Goal: Task Accomplishment & Management: Complete application form

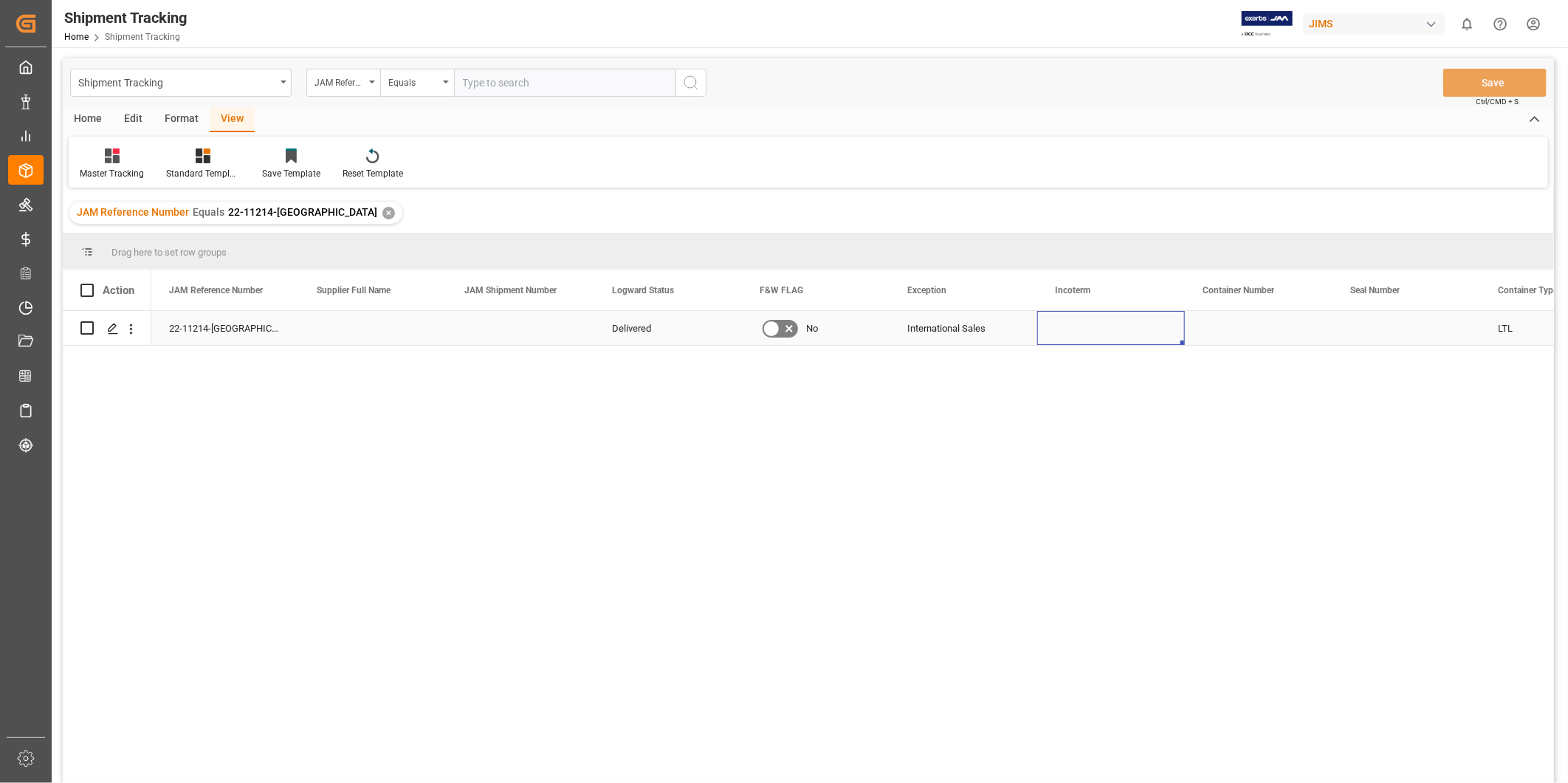
click at [1108, 327] on div "Press SPACE to select this row." at bounding box center [1111, 328] width 148 height 34
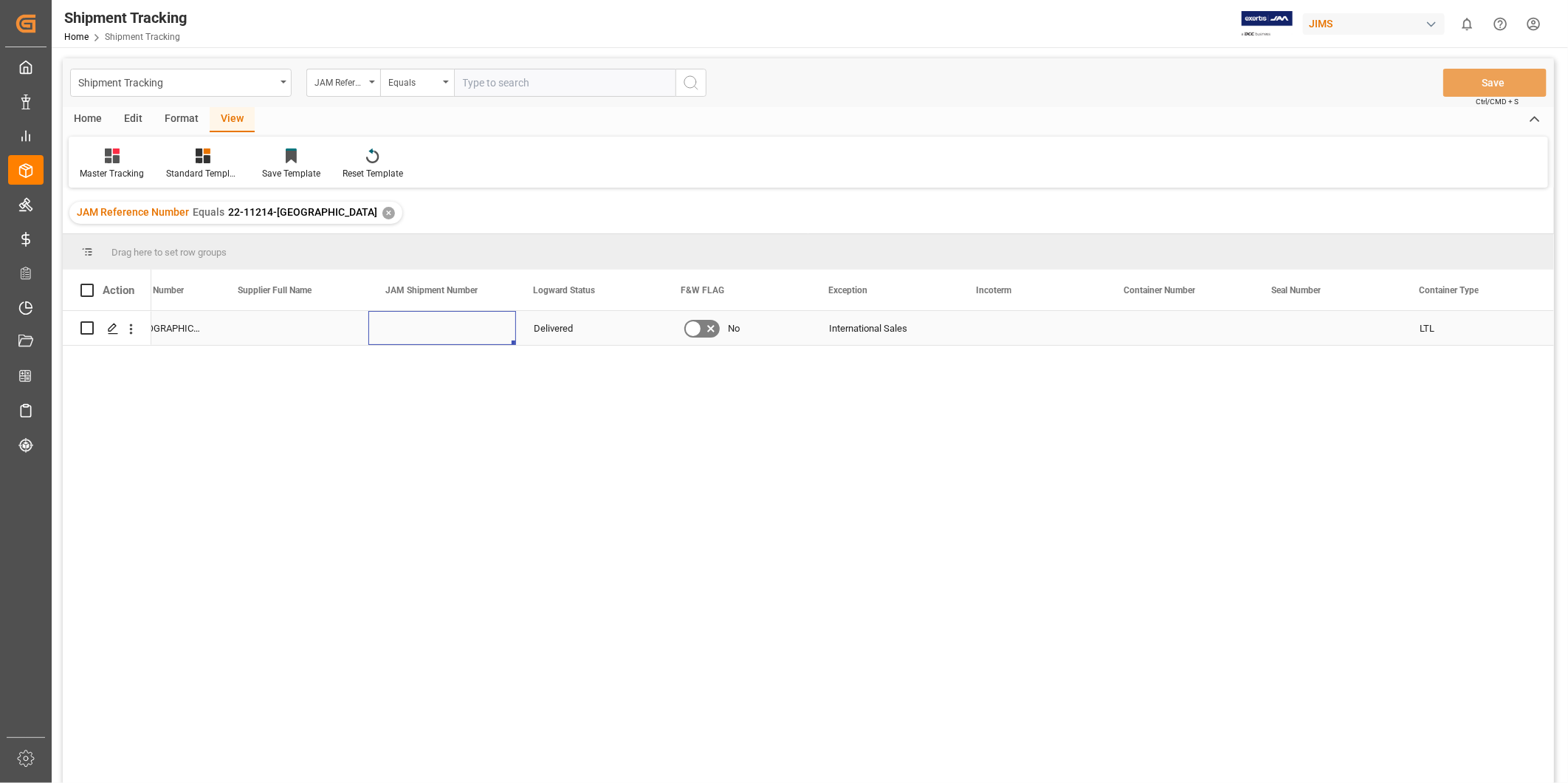
click at [475, 328] on div "Press SPACE to select this row." at bounding box center [442, 328] width 148 height 34
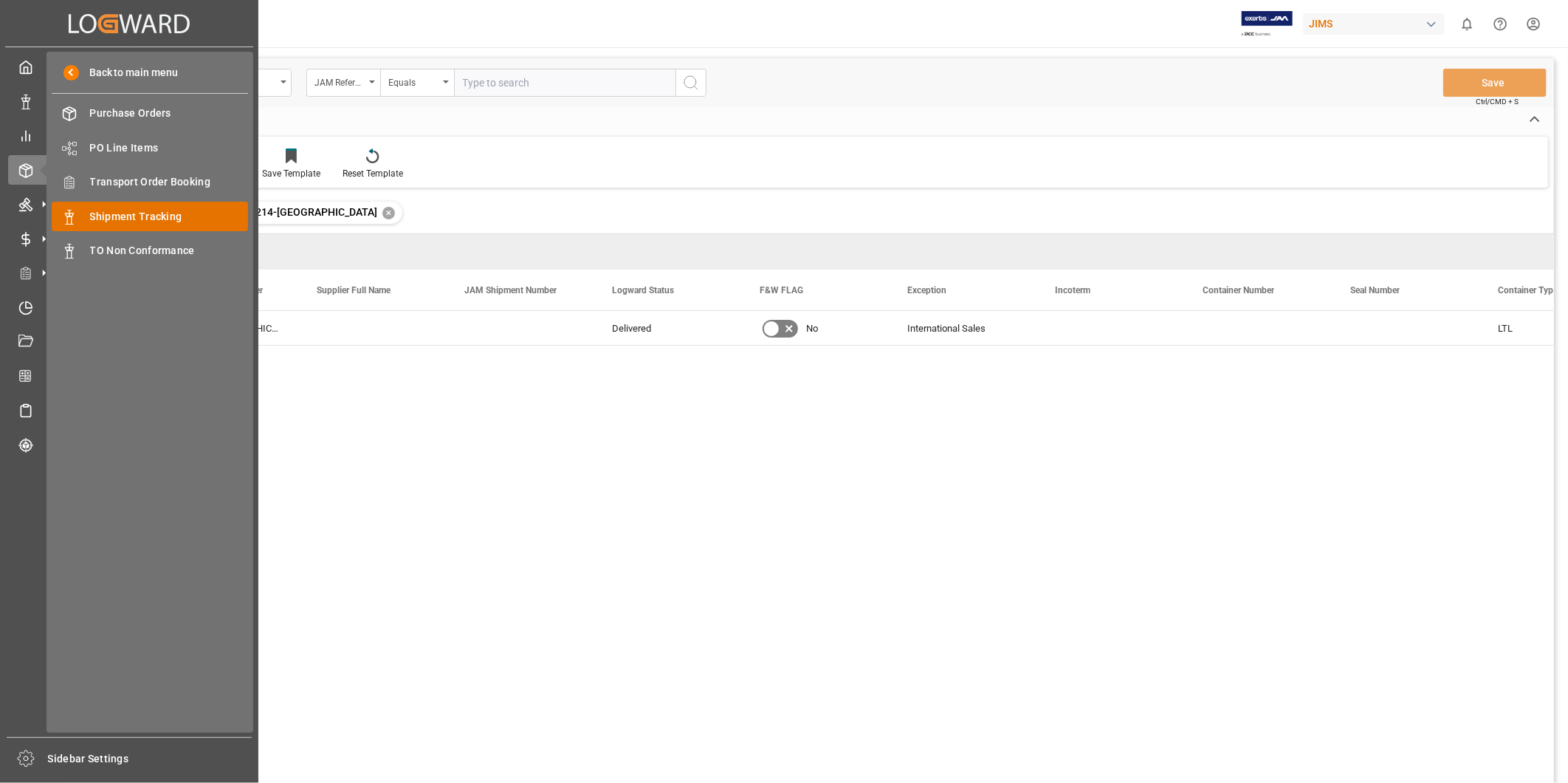
click at [160, 210] on span "Shipment Tracking" at bounding box center [169, 216] width 159 height 15
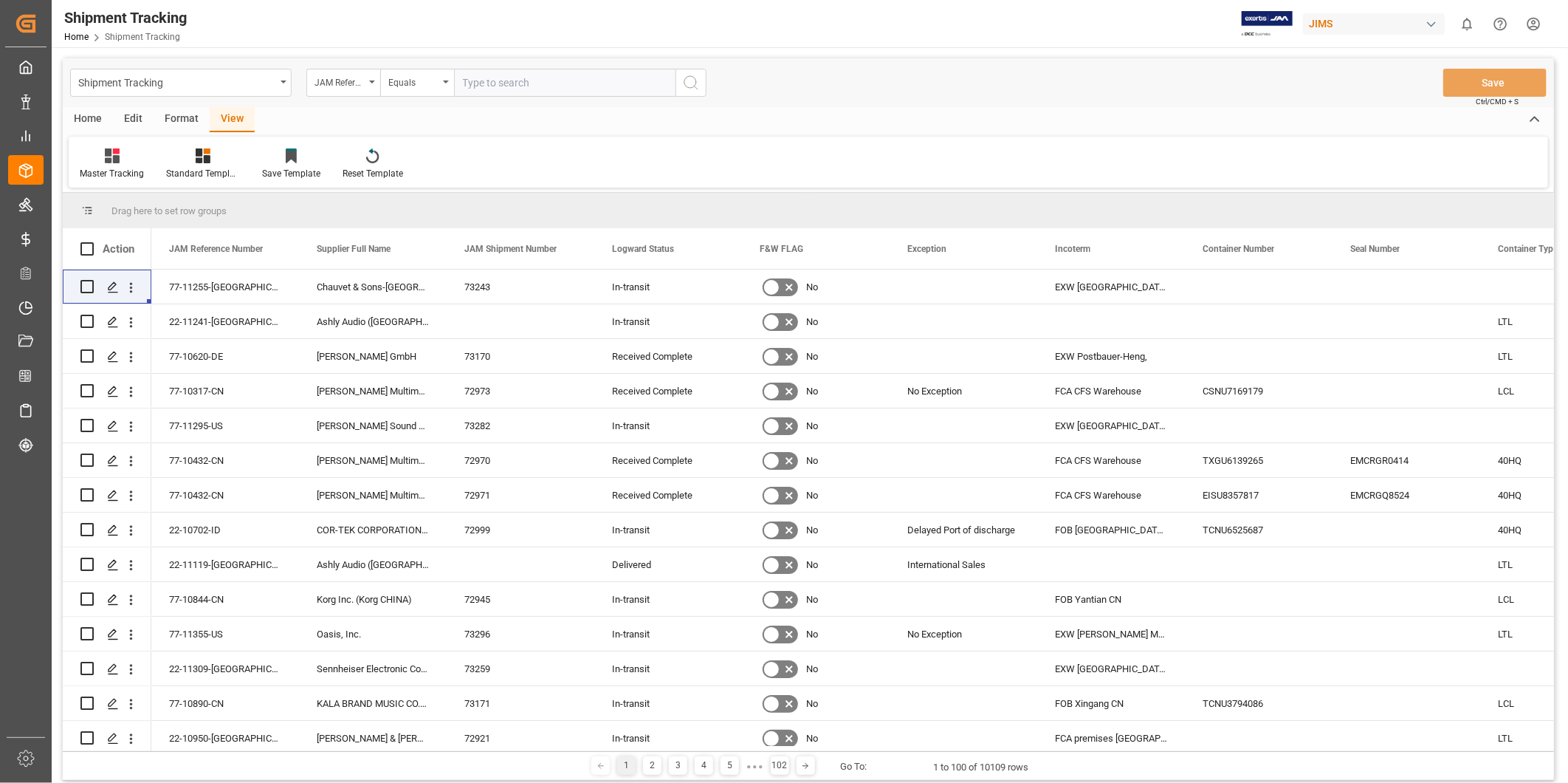
click at [480, 82] on input "text" at bounding box center [565, 82] width 222 height 28
paste input "22-11112-CN"
type input "22-11112-CN"
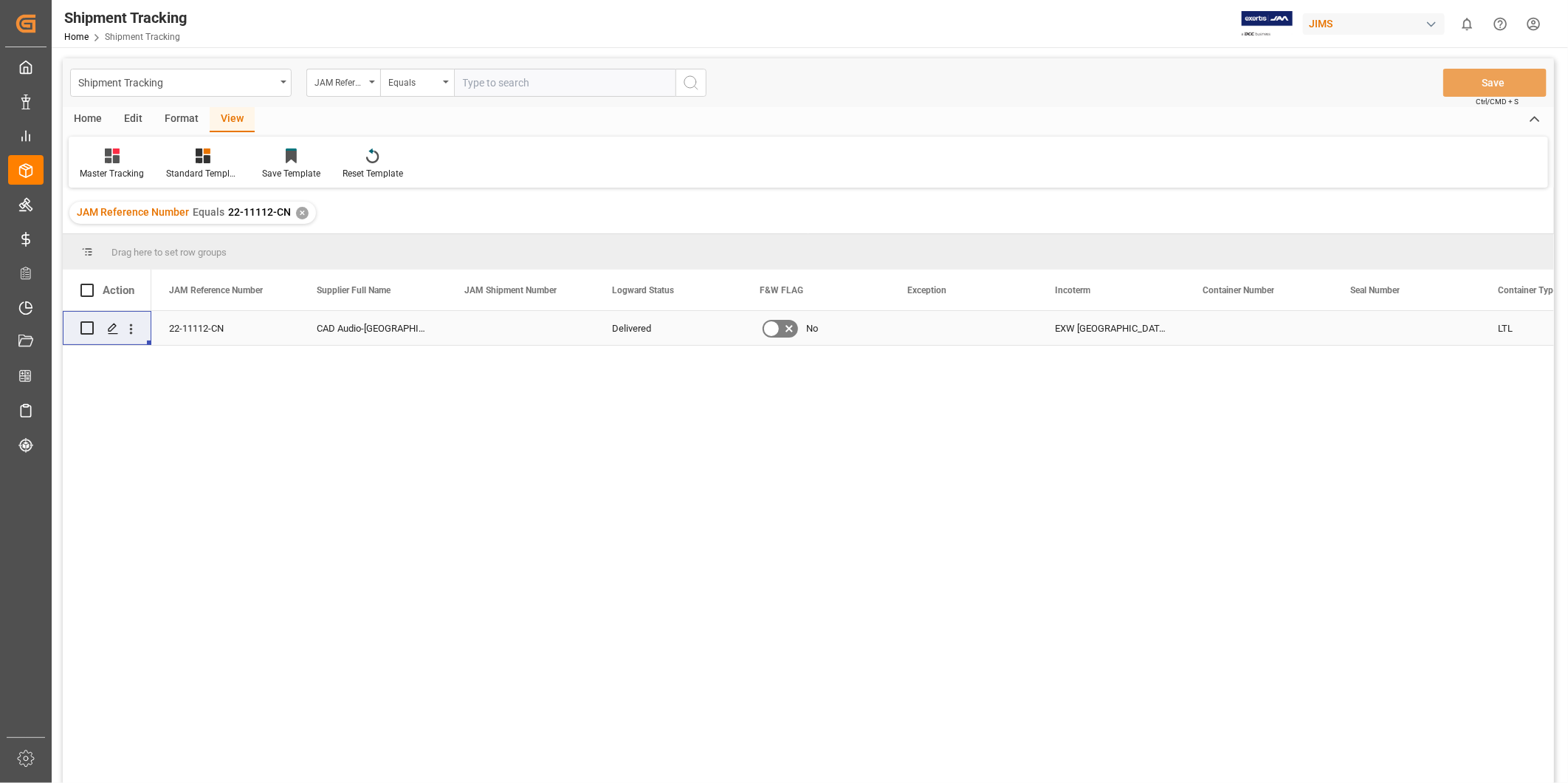
click at [1205, 334] on div "Press SPACE to select this row." at bounding box center [1259, 328] width 148 height 34
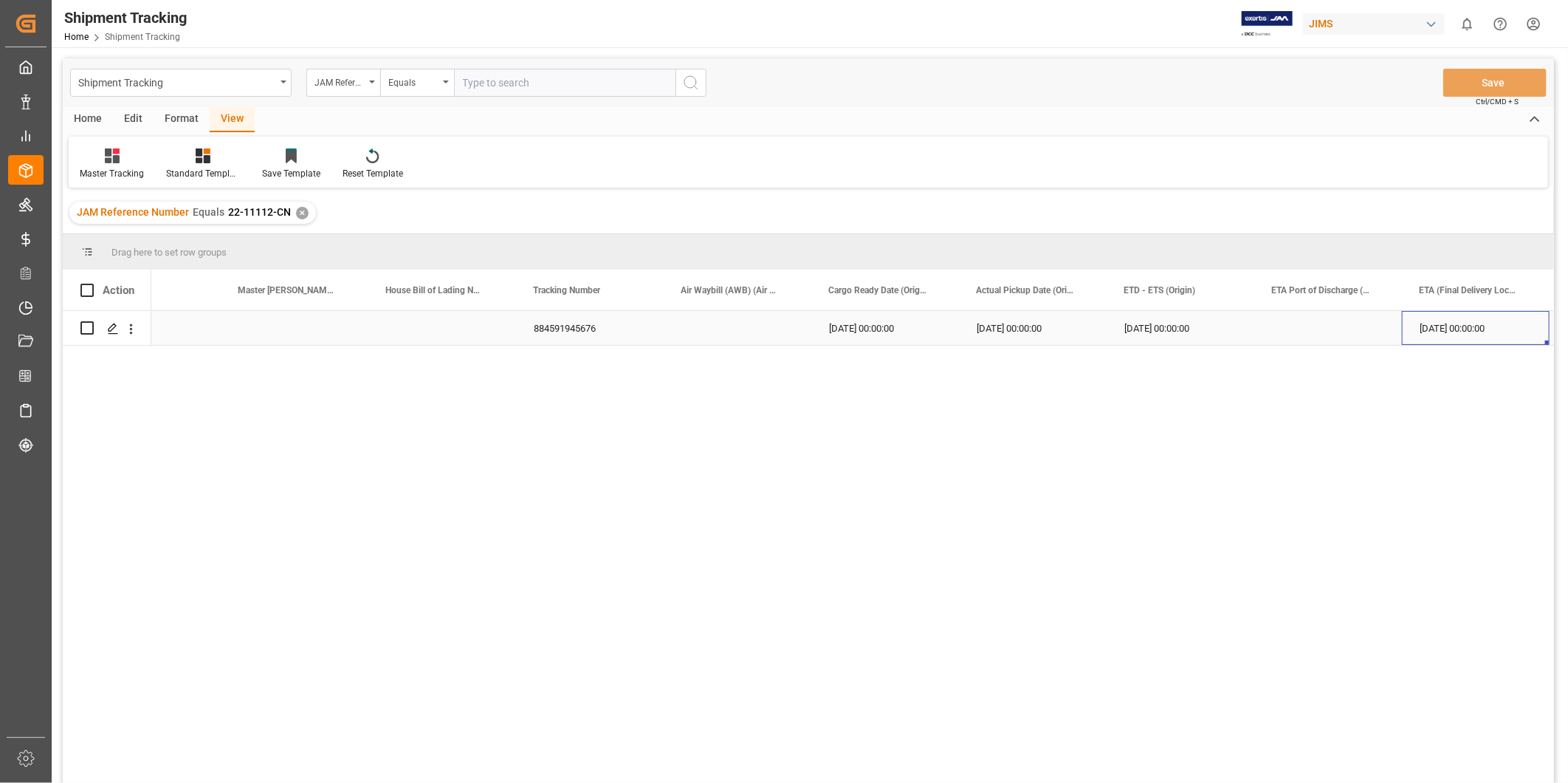
scroll to position [0, 1555]
click at [1474, 330] on div "Press SPACE to select this row." at bounding box center [1476, 328] width 148 height 34
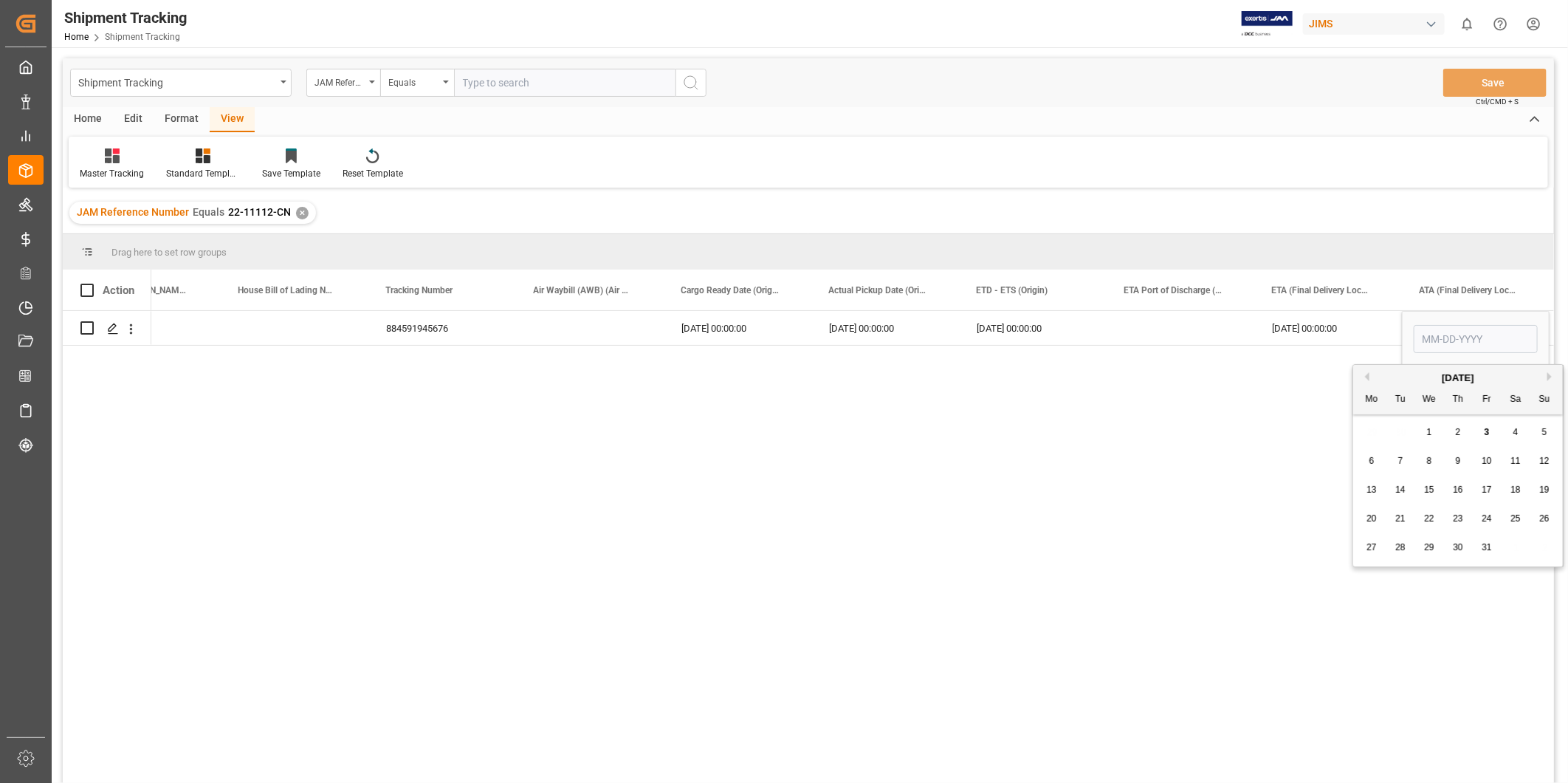
click at [1432, 433] on div "1" at bounding box center [1430, 433] width 19 height 18
type input "[DATE]"
click at [1326, 329] on div "[DATE] 00:00:00" at bounding box center [1328, 328] width 148 height 34
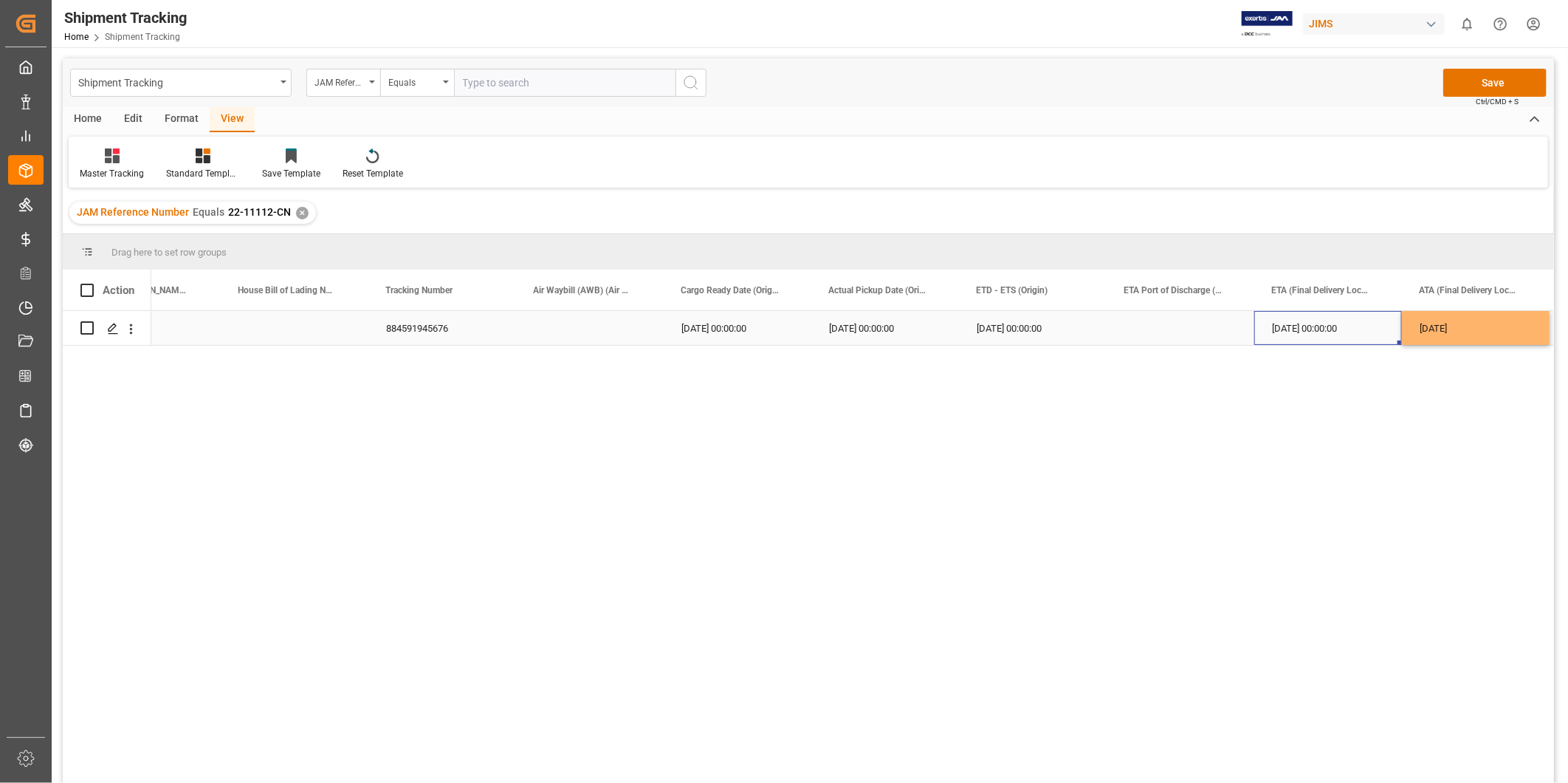
click at [1431, 335] on div "[DATE]" at bounding box center [1476, 328] width 148 height 34
click at [1346, 330] on div "[DATE] 00:00:00" at bounding box center [1328, 328] width 148 height 34
click at [1444, 320] on div "[DATE]" at bounding box center [1476, 328] width 148 height 34
click at [867, 333] on div "[DATE] 00:00:00" at bounding box center [885, 328] width 148 height 34
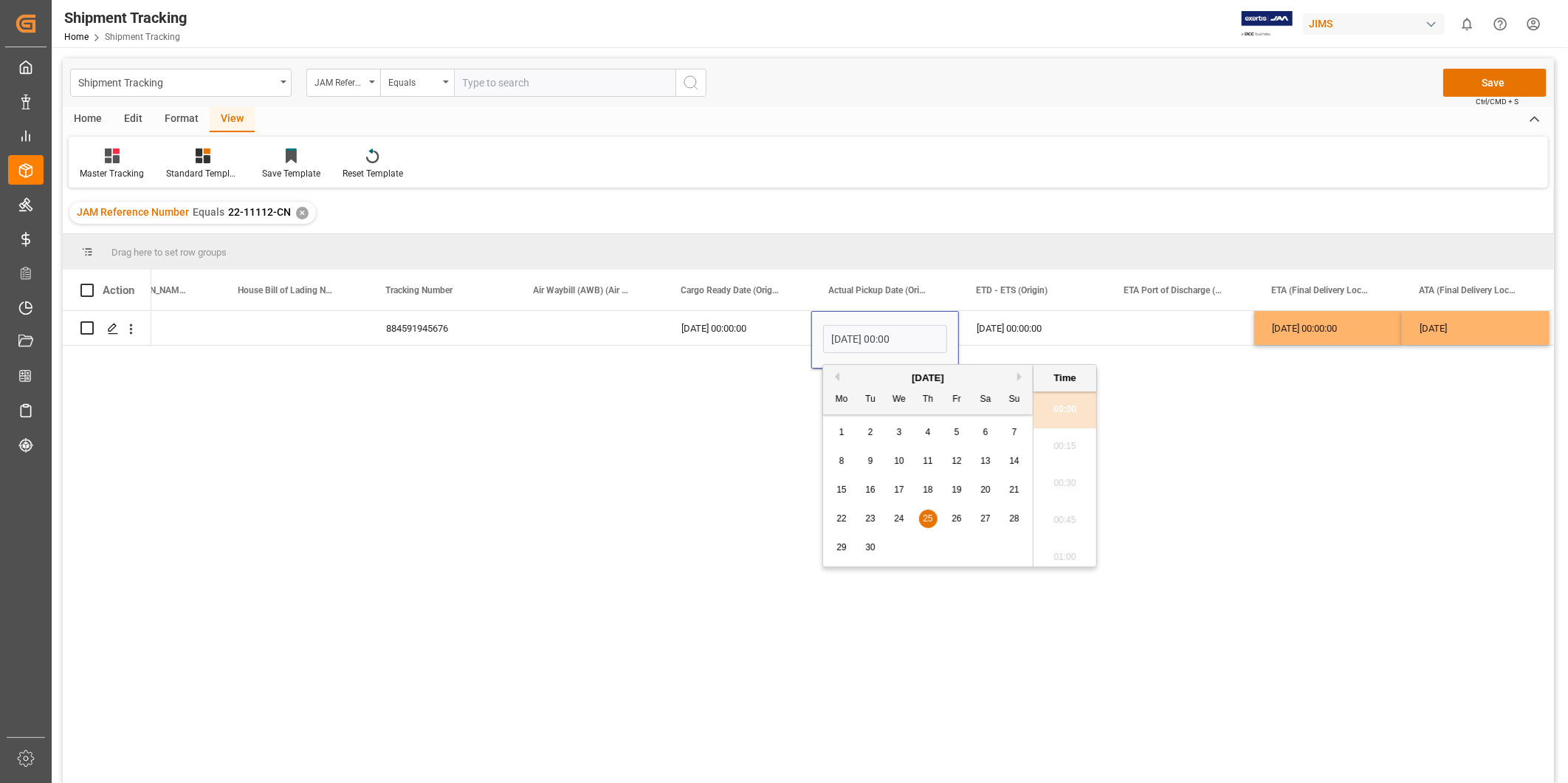
click at [838, 375] on button "Previous Month" at bounding box center [835, 377] width 9 height 9
click at [1020, 380] on button "Next Month" at bounding box center [1022, 377] width 9 height 9
click at [869, 523] on span "23" at bounding box center [870, 519] width 10 height 11
type input "[DATE] 00:00"
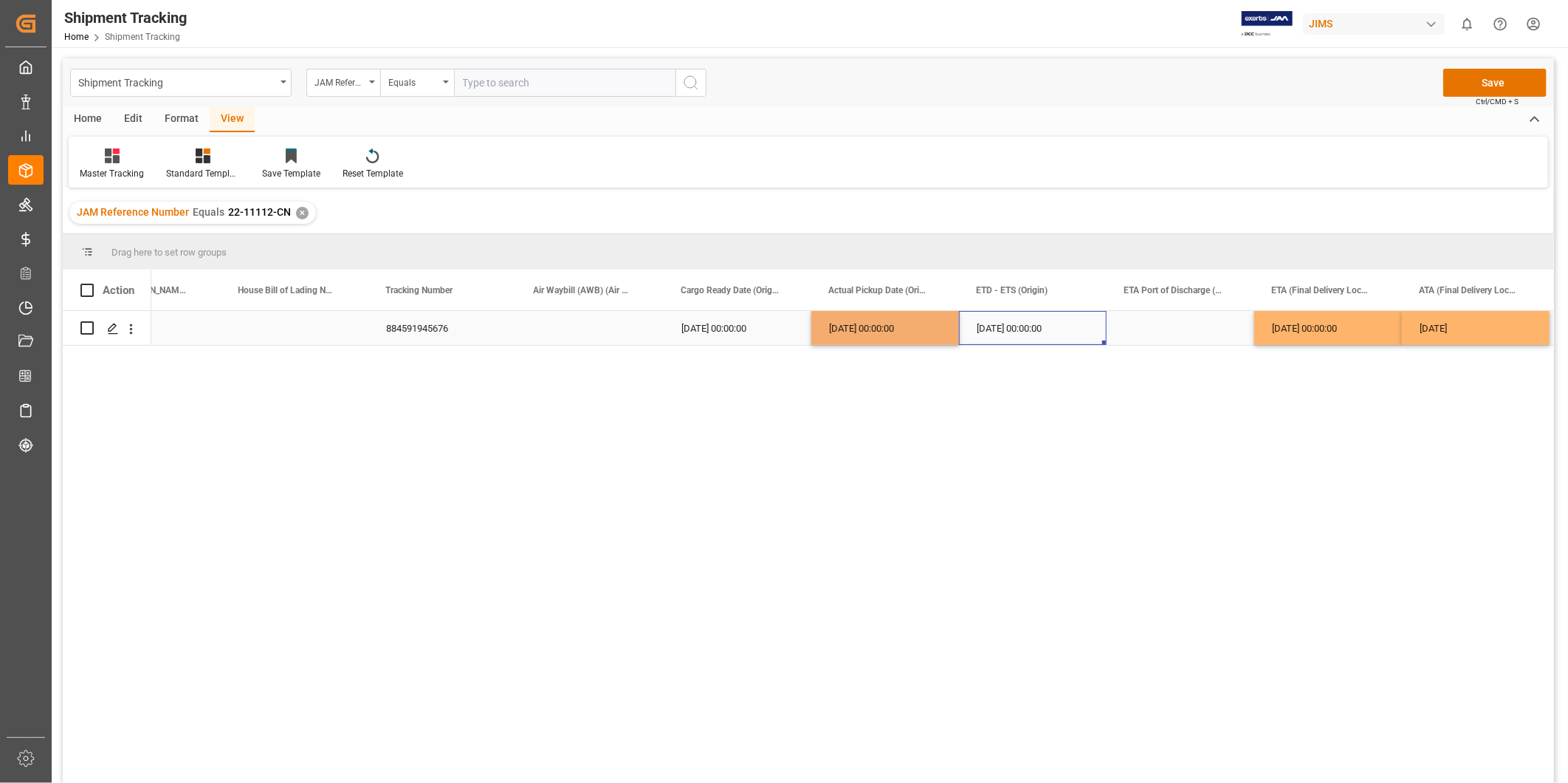
drag, startPoint x: 1004, startPoint y: 328, endPoint x: 956, endPoint y: 327, distance: 48.0
click at [1005, 328] on div "[DATE] 00:00:00" at bounding box center [1033, 328] width 148 height 34
click at [901, 323] on div "[DATE] 00:00:00" at bounding box center [885, 328] width 148 height 34
click at [983, 322] on div "[DATE] 00:00:00" at bounding box center [1033, 328] width 148 height 34
click at [719, 336] on div "[DATE] 00:00:00" at bounding box center [737, 328] width 148 height 34
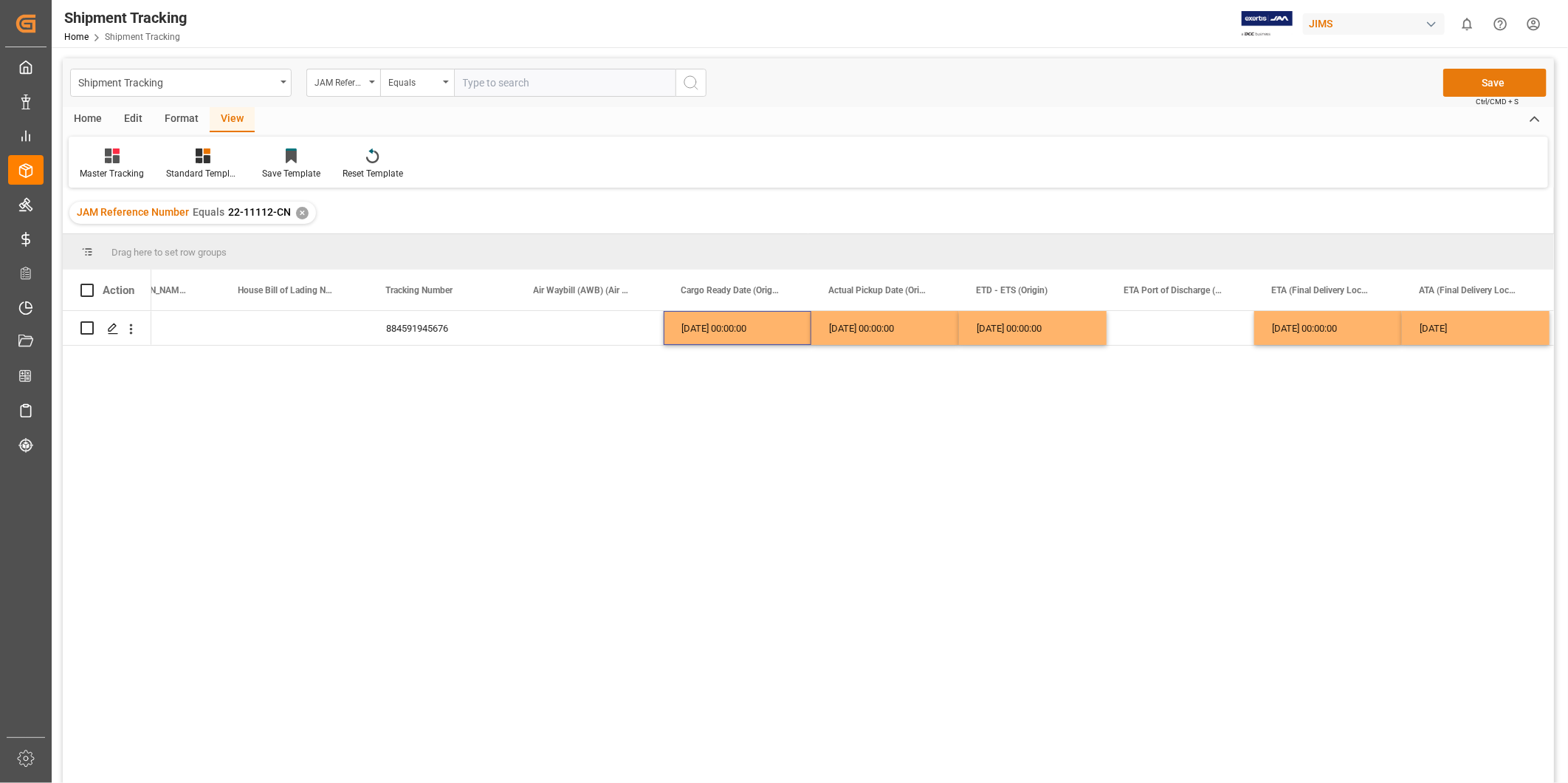
click at [1488, 86] on button "Save" at bounding box center [1495, 82] width 104 height 28
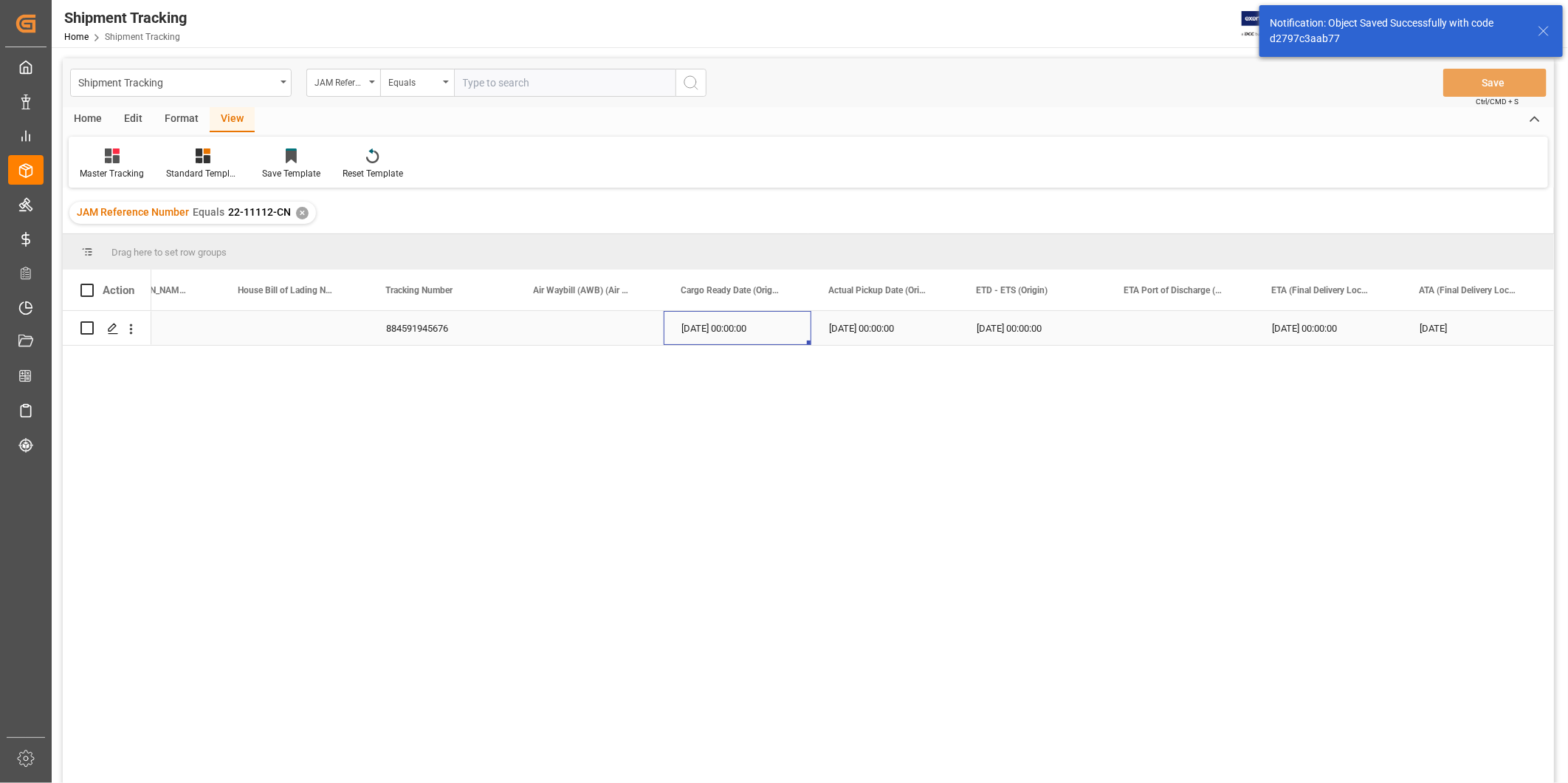
click at [750, 328] on div "[DATE] 00:00:00" at bounding box center [737, 328] width 148 height 34
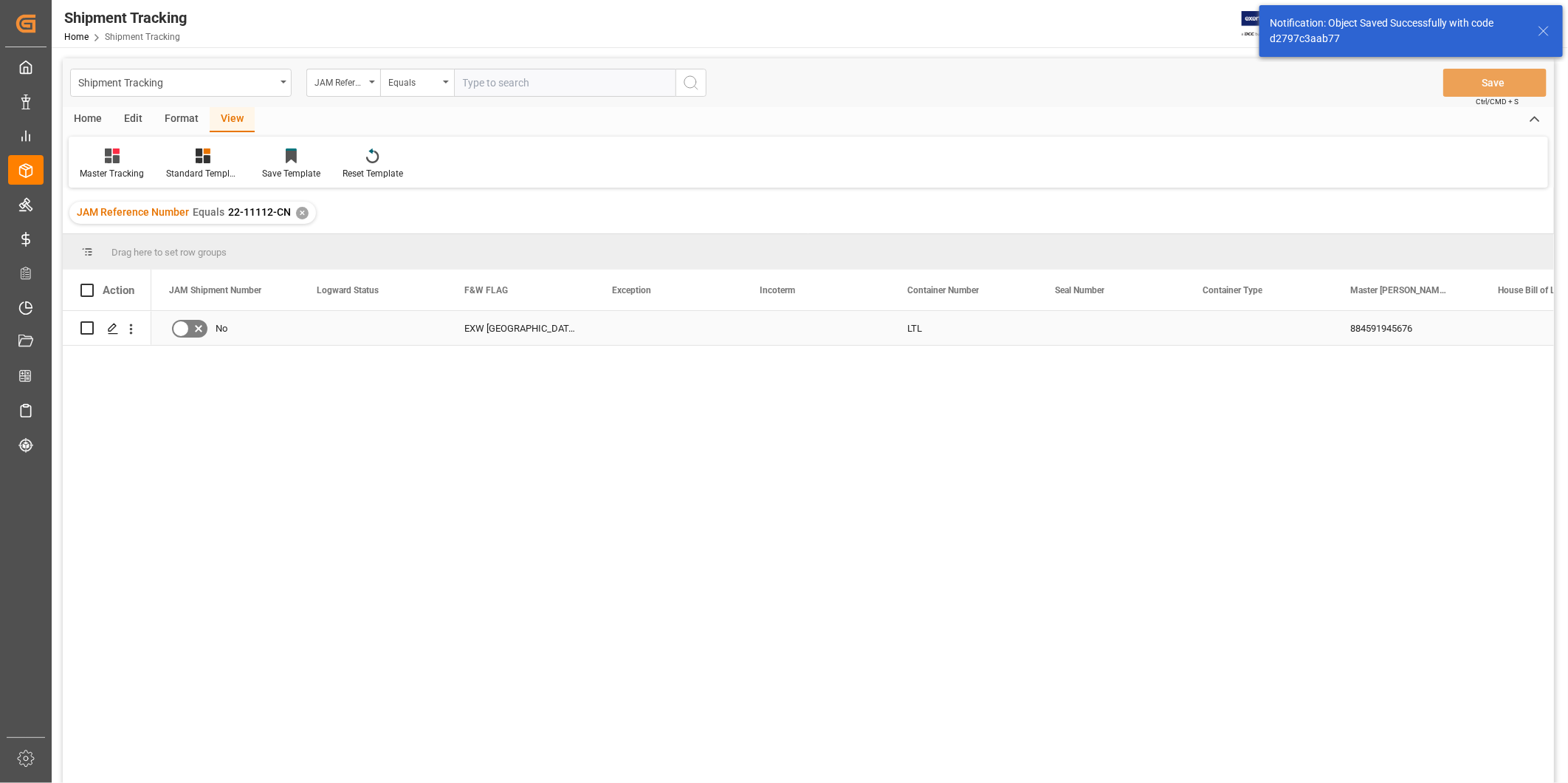
scroll to position [0, 0]
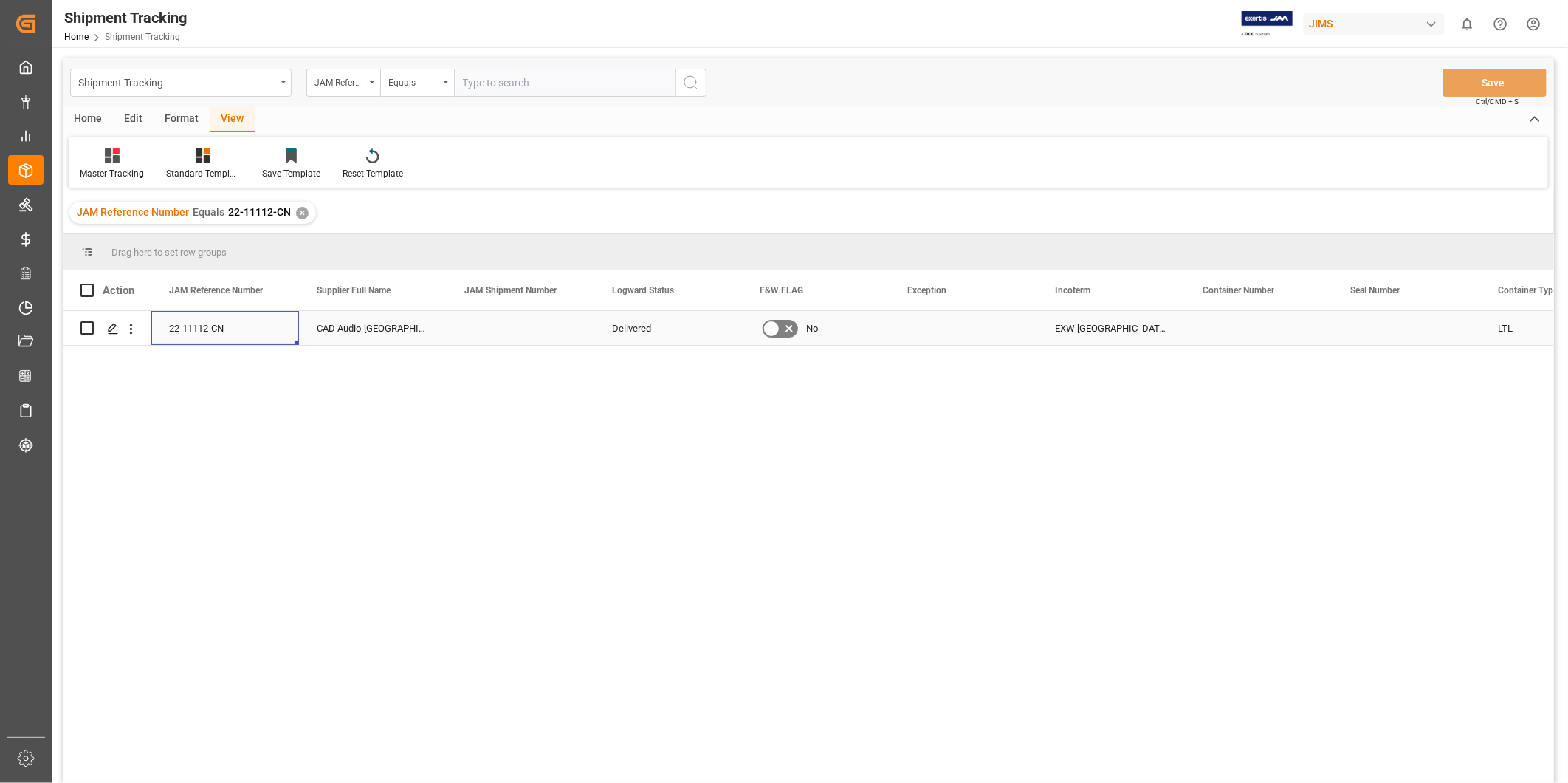
click at [215, 335] on div "22-11112-CN" at bounding box center [225, 328] width 148 height 34
click at [245, 331] on div "22-11112-CN" at bounding box center [225, 328] width 148 height 34
click at [483, 89] on input "text" at bounding box center [565, 82] width 222 height 28
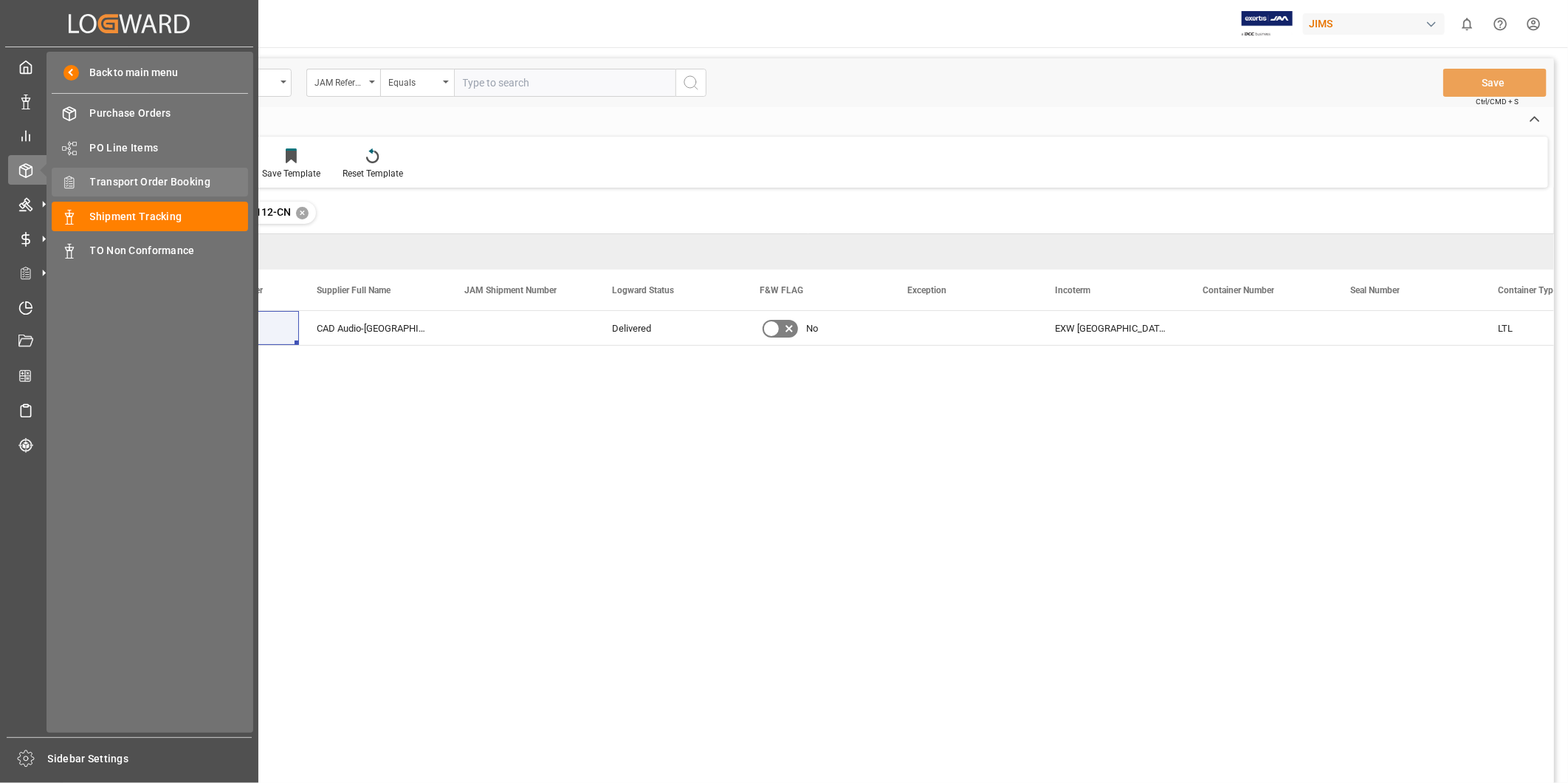
drag, startPoint x: 152, startPoint y: 176, endPoint x: 168, endPoint y: 176, distance: 16.0
click at [152, 176] on span "Transport Order Booking" at bounding box center [169, 182] width 159 height 15
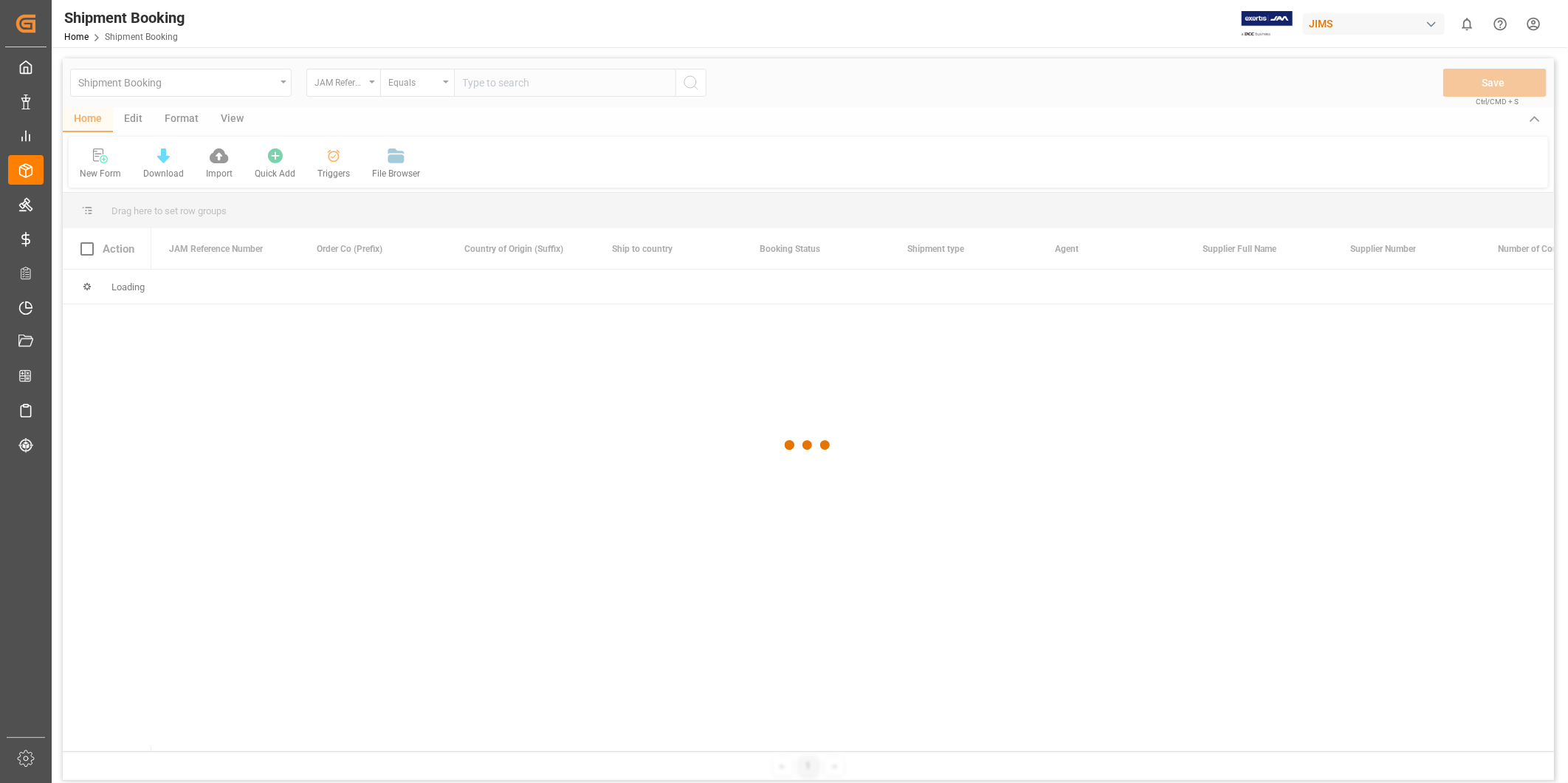
click at [567, 90] on div at bounding box center [808, 445] width 1492 height 774
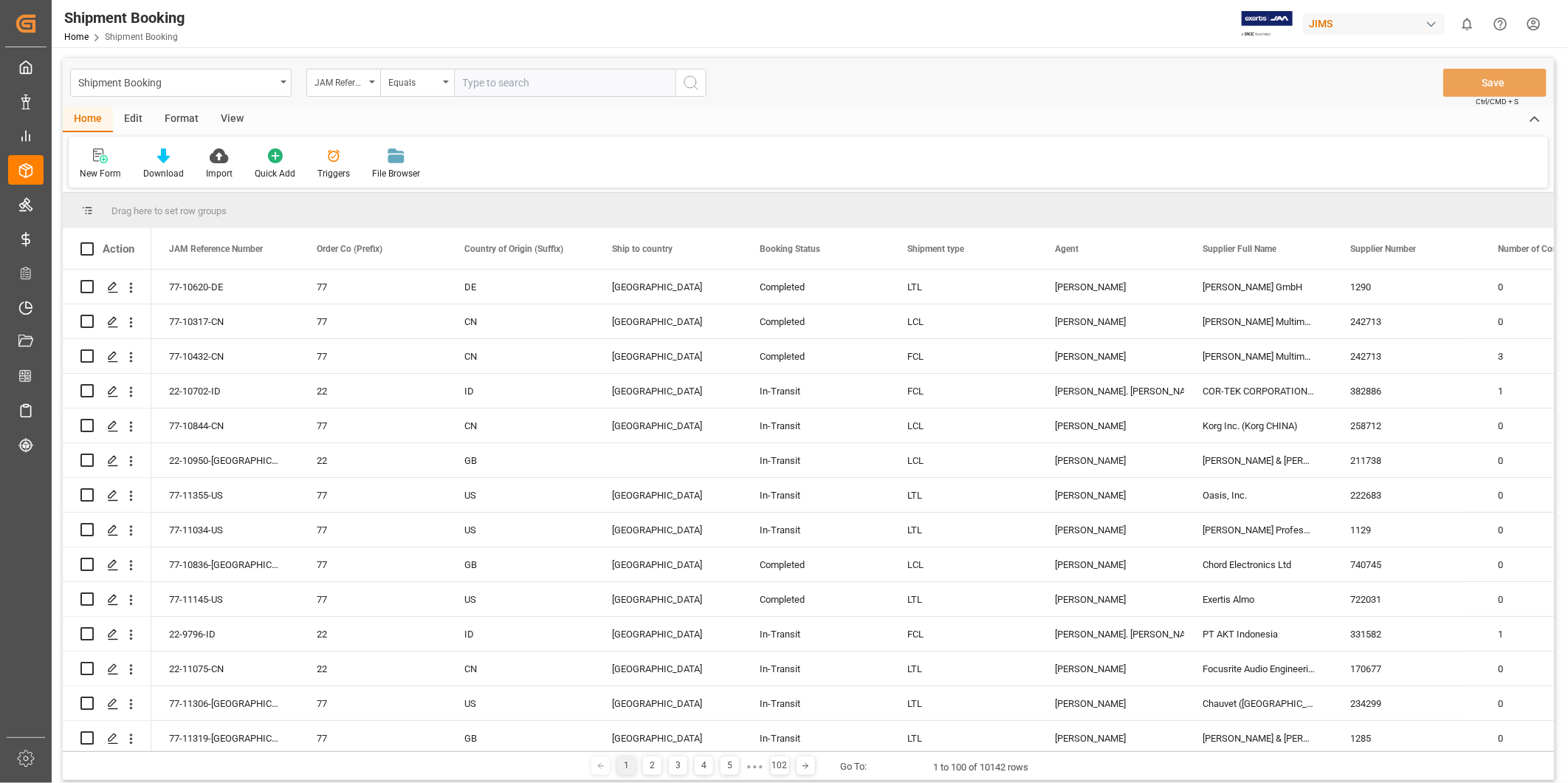
click at [567, 90] on input "text" at bounding box center [565, 82] width 222 height 28
paste input "22-11112-CN"
type input "22-11112-CN"
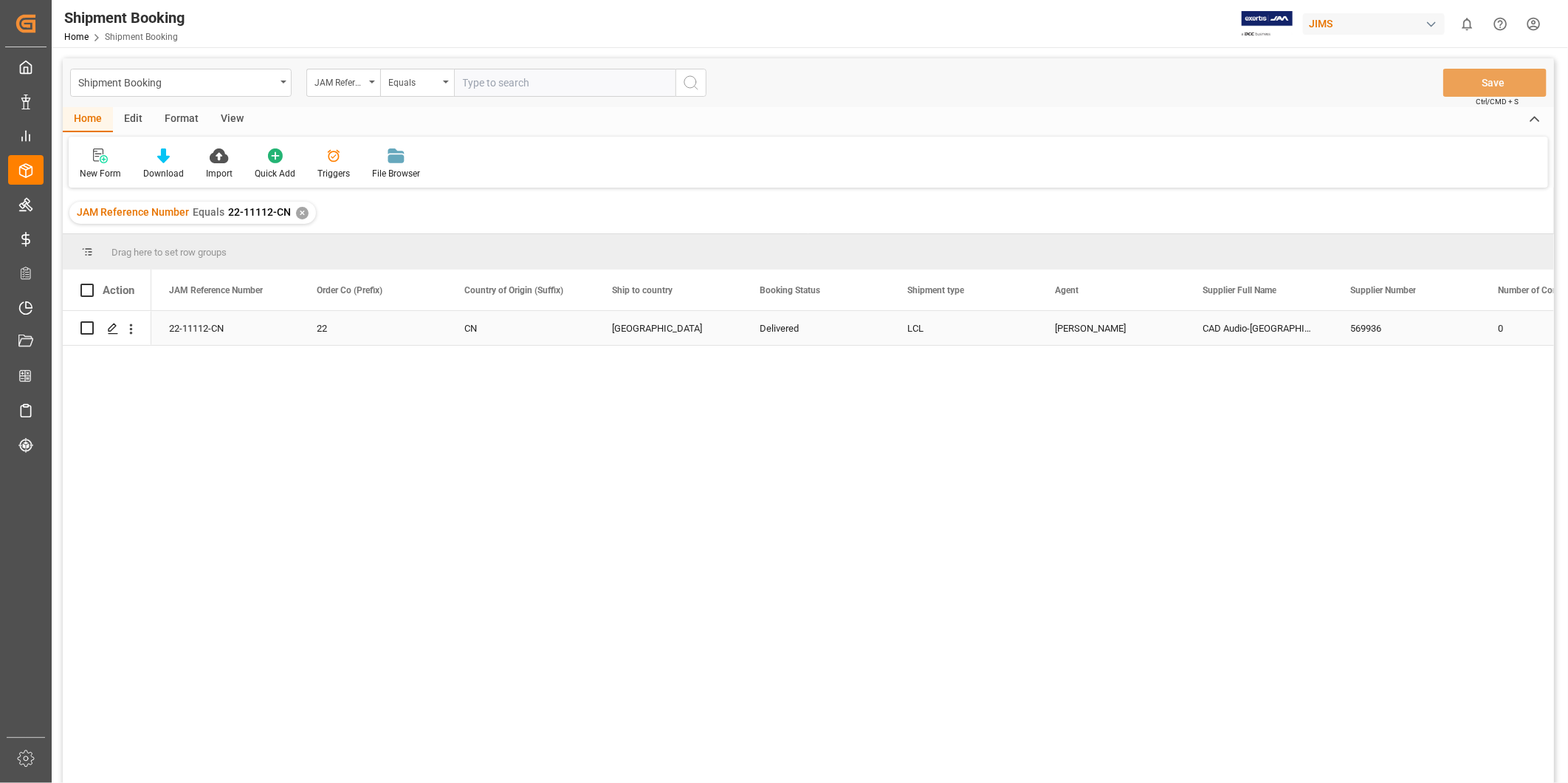
click at [98, 330] on div "Press SPACE to select this row." at bounding box center [107, 328] width 53 height 33
click at [116, 333] on icon "Press SPACE to select this row." at bounding box center [113, 328] width 12 height 12
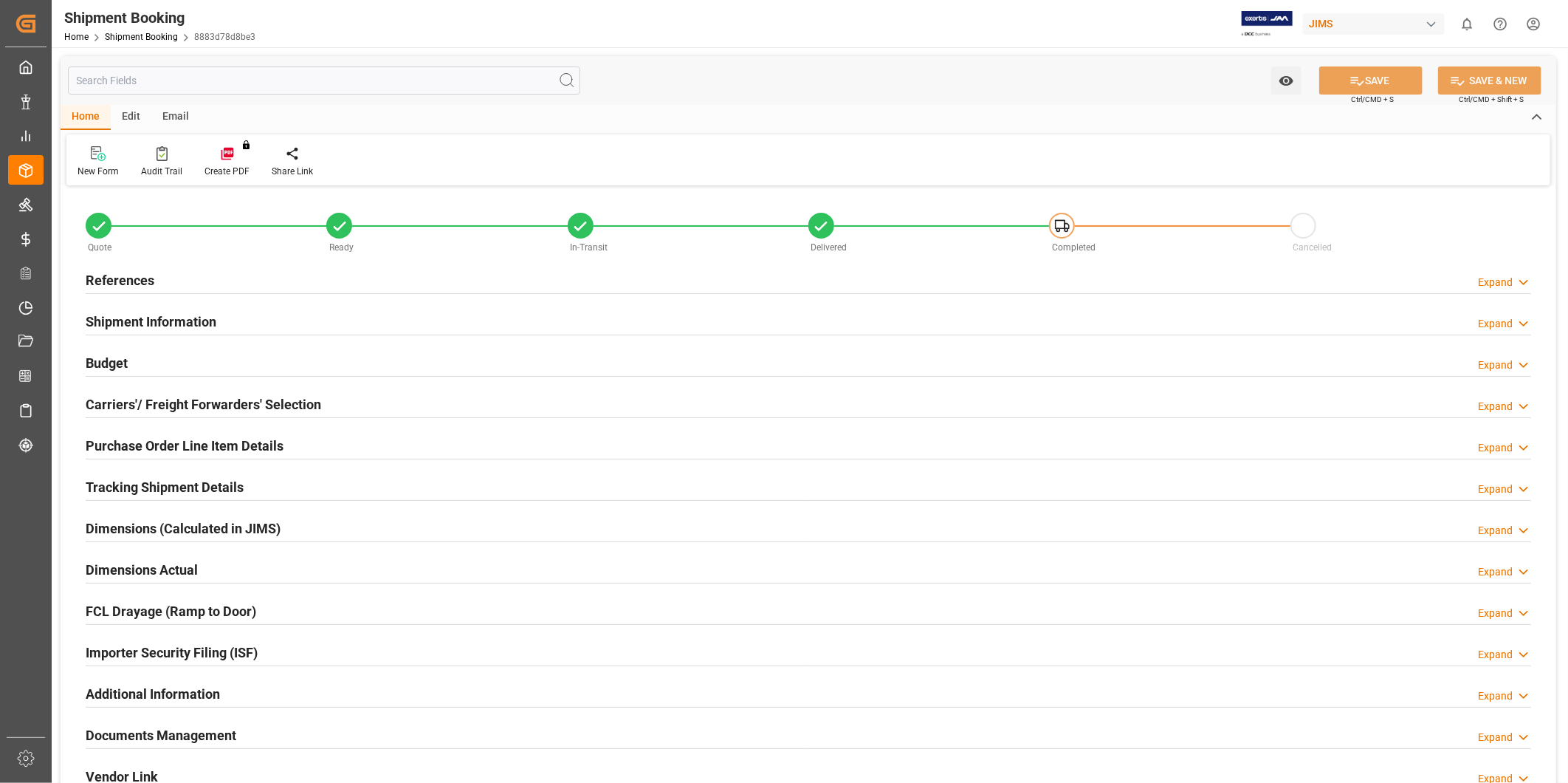
type input "0"
type input "1100"
type input "0"
click at [186, 366] on div "Budget Expand" at bounding box center [808, 362] width 1446 height 28
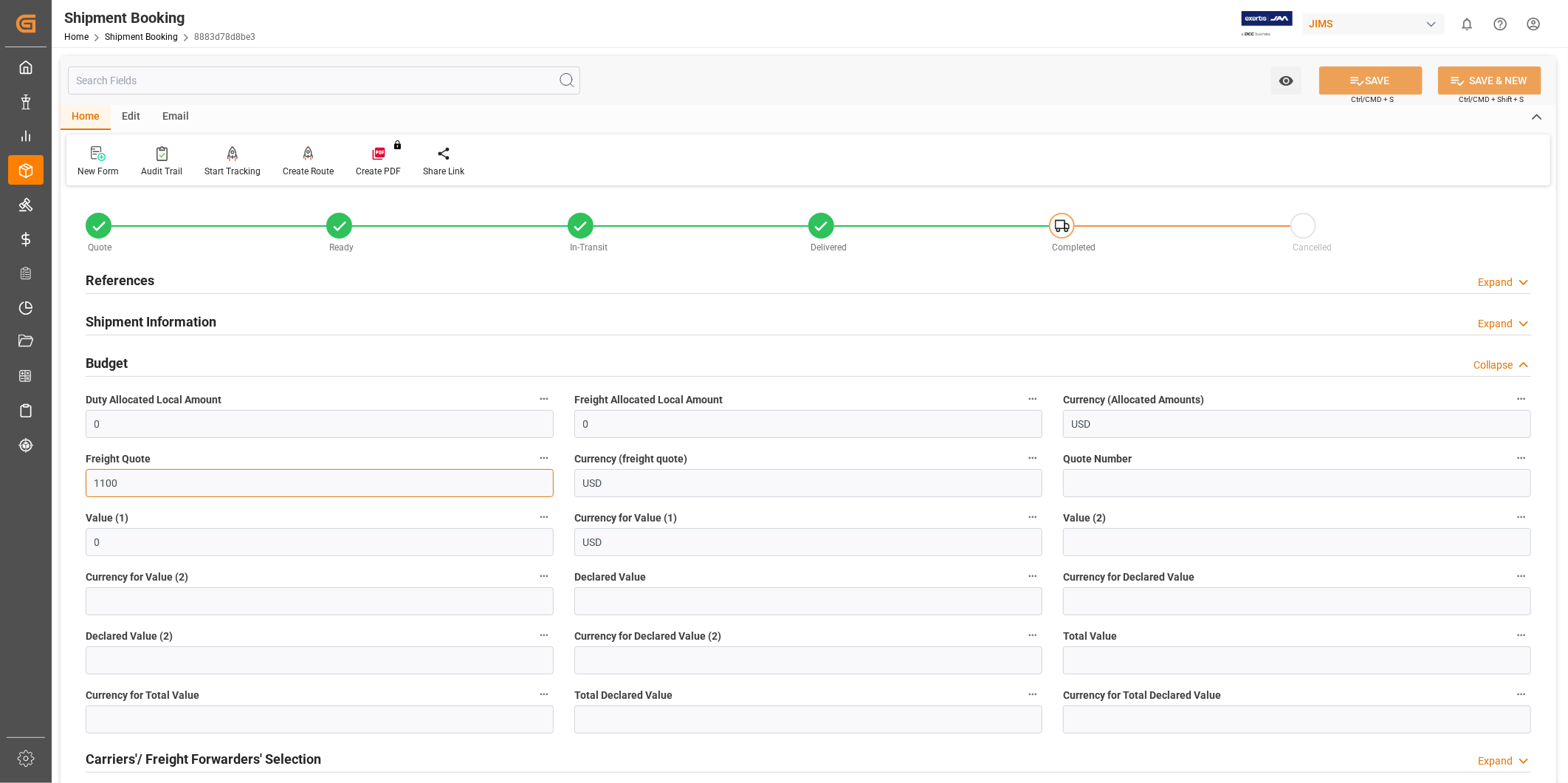
click at [157, 475] on input "1100" at bounding box center [320, 483] width 468 height 28
click at [157, 476] on input "1100" at bounding box center [320, 483] width 468 height 28
type input "600"
click at [1391, 82] on button "SAVE" at bounding box center [1371, 81] width 104 height 28
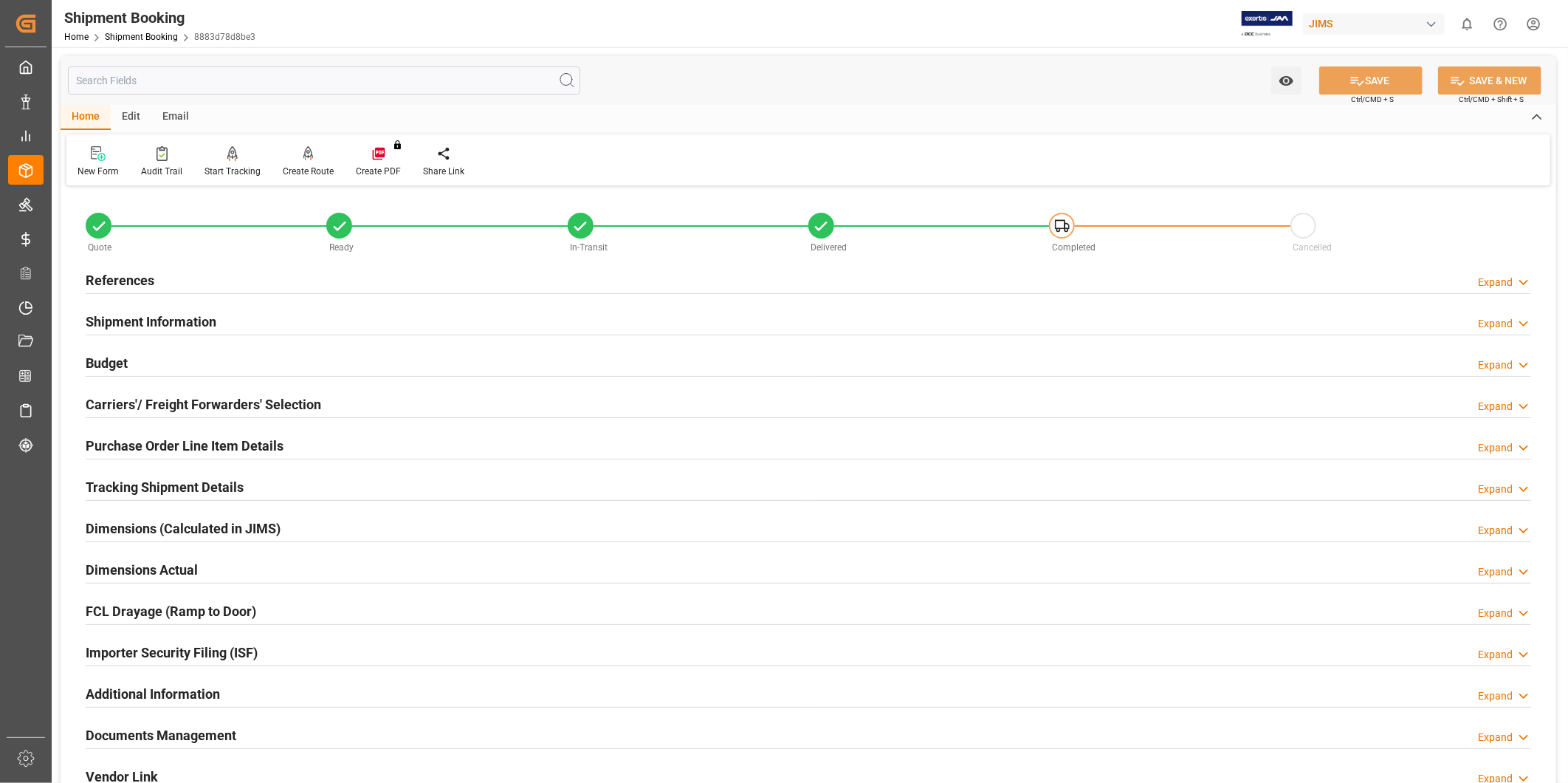
click at [1474, 276] on div "References Expand" at bounding box center [808, 279] width 1446 height 28
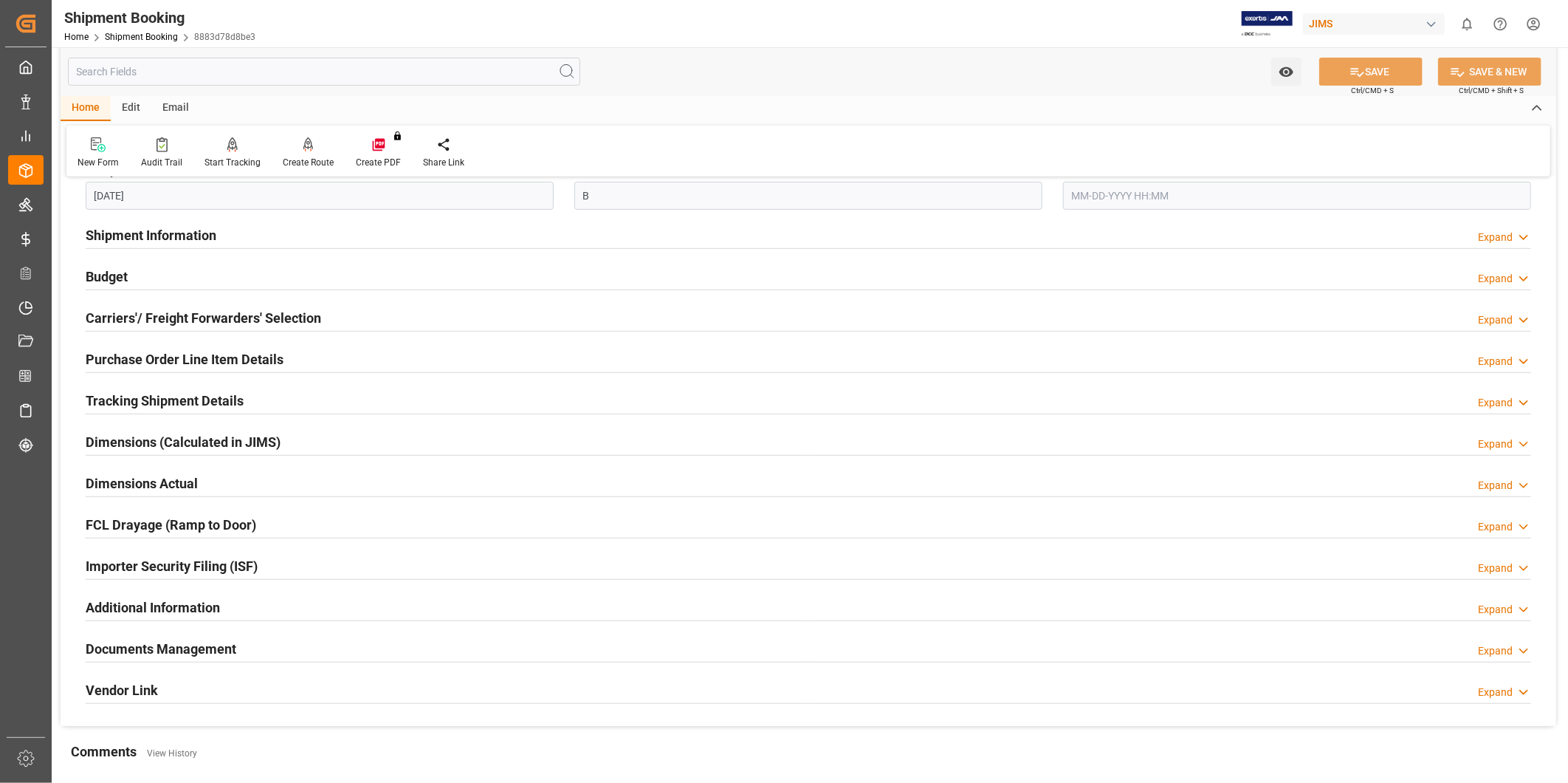
scroll to position [547, 0]
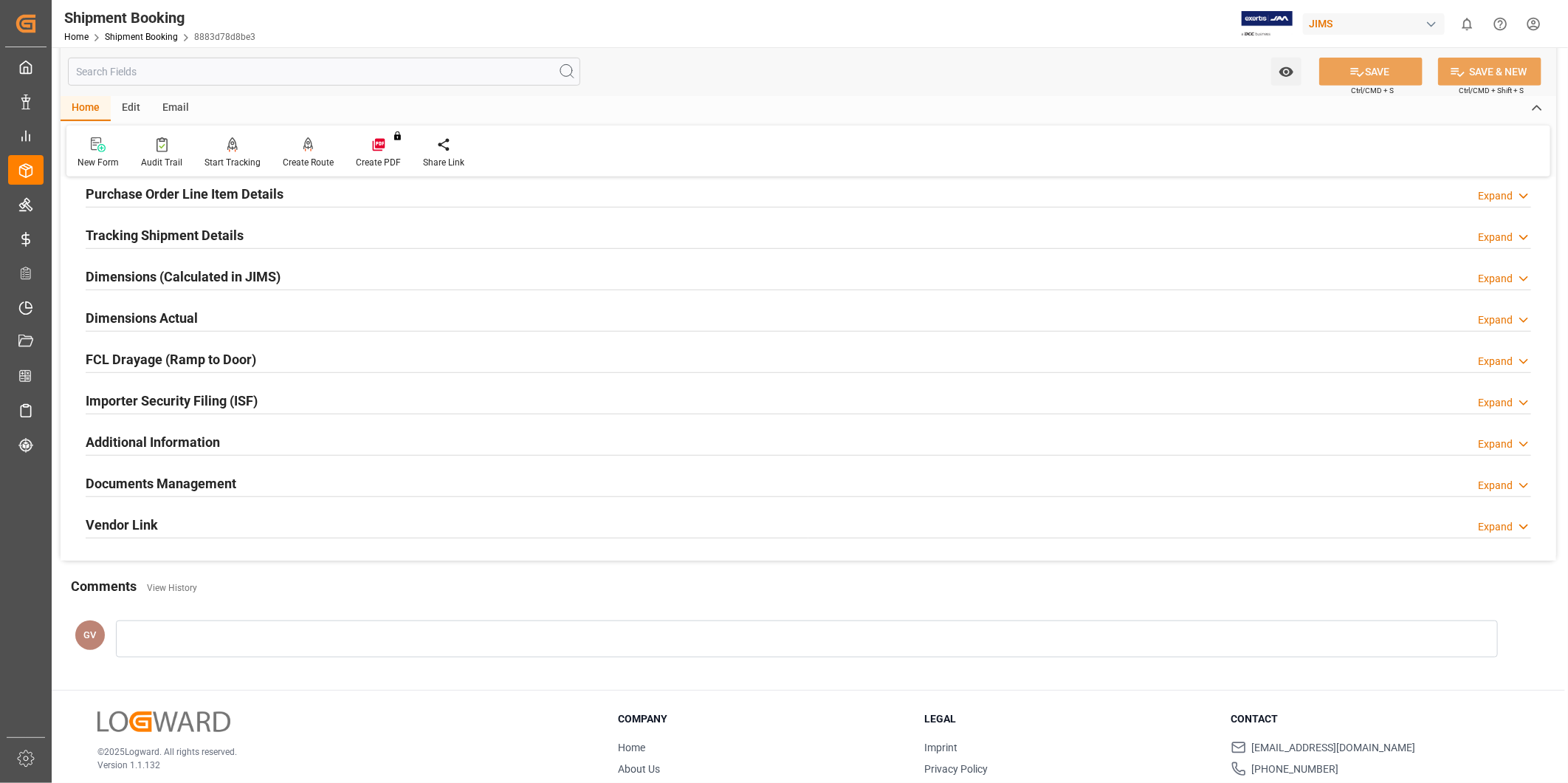
click at [215, 485] on h2 "Documents Management" at bounding box center [161, 483] width 151 height 20
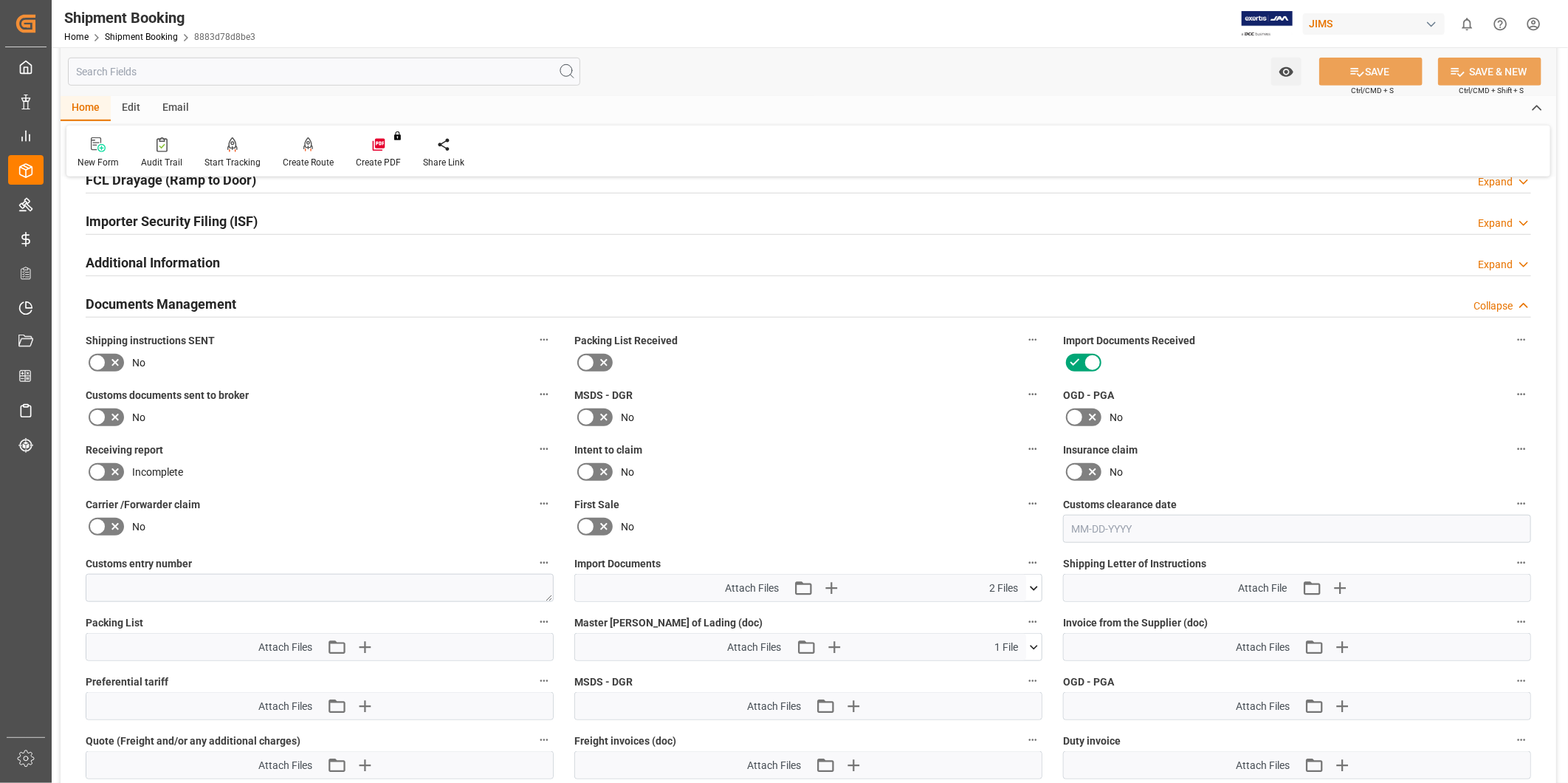
scroll to position [958, 0]
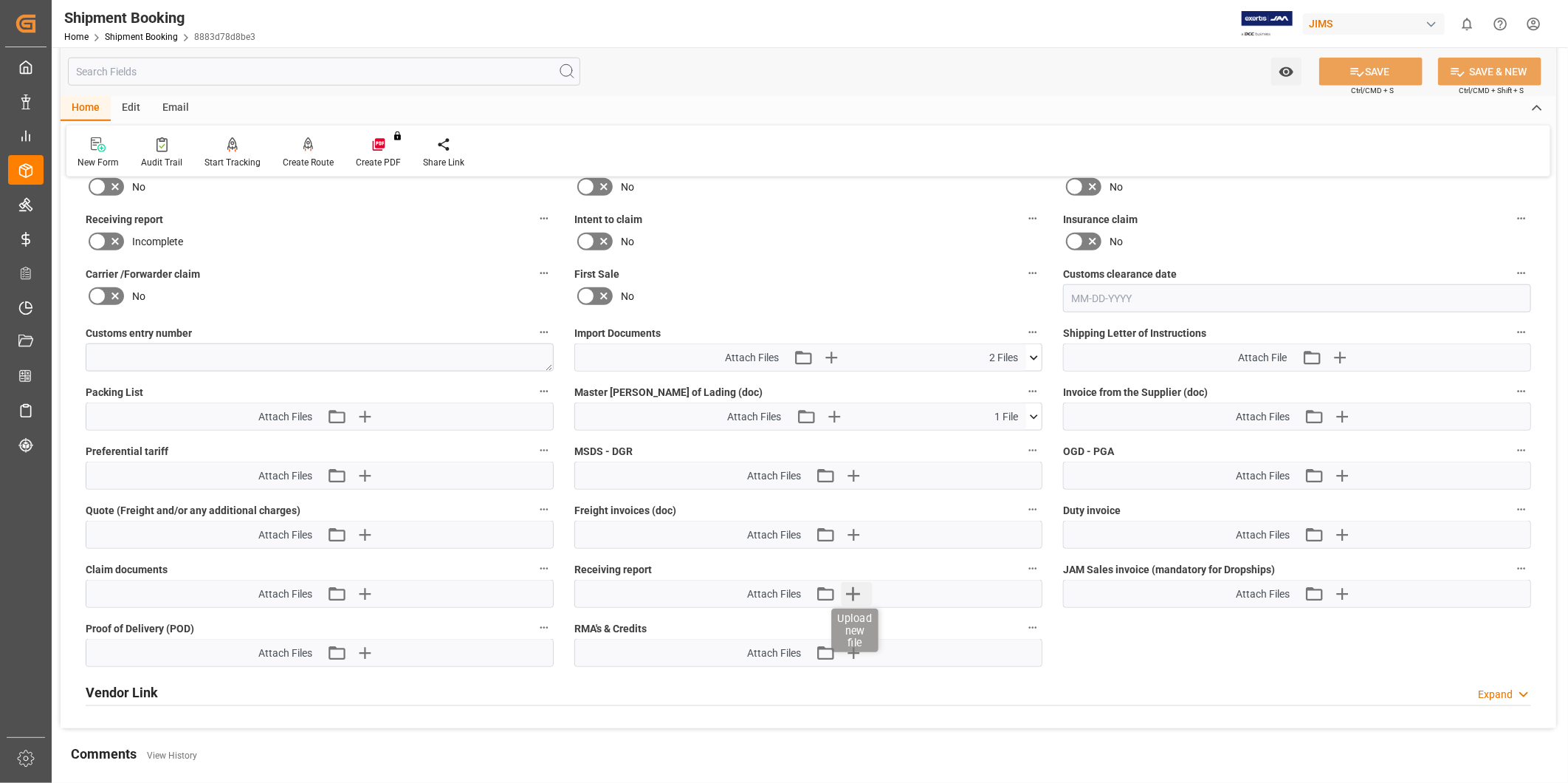
click at [861, 591] on icon "button" at bounding box center [854, 593] width 24 height 24
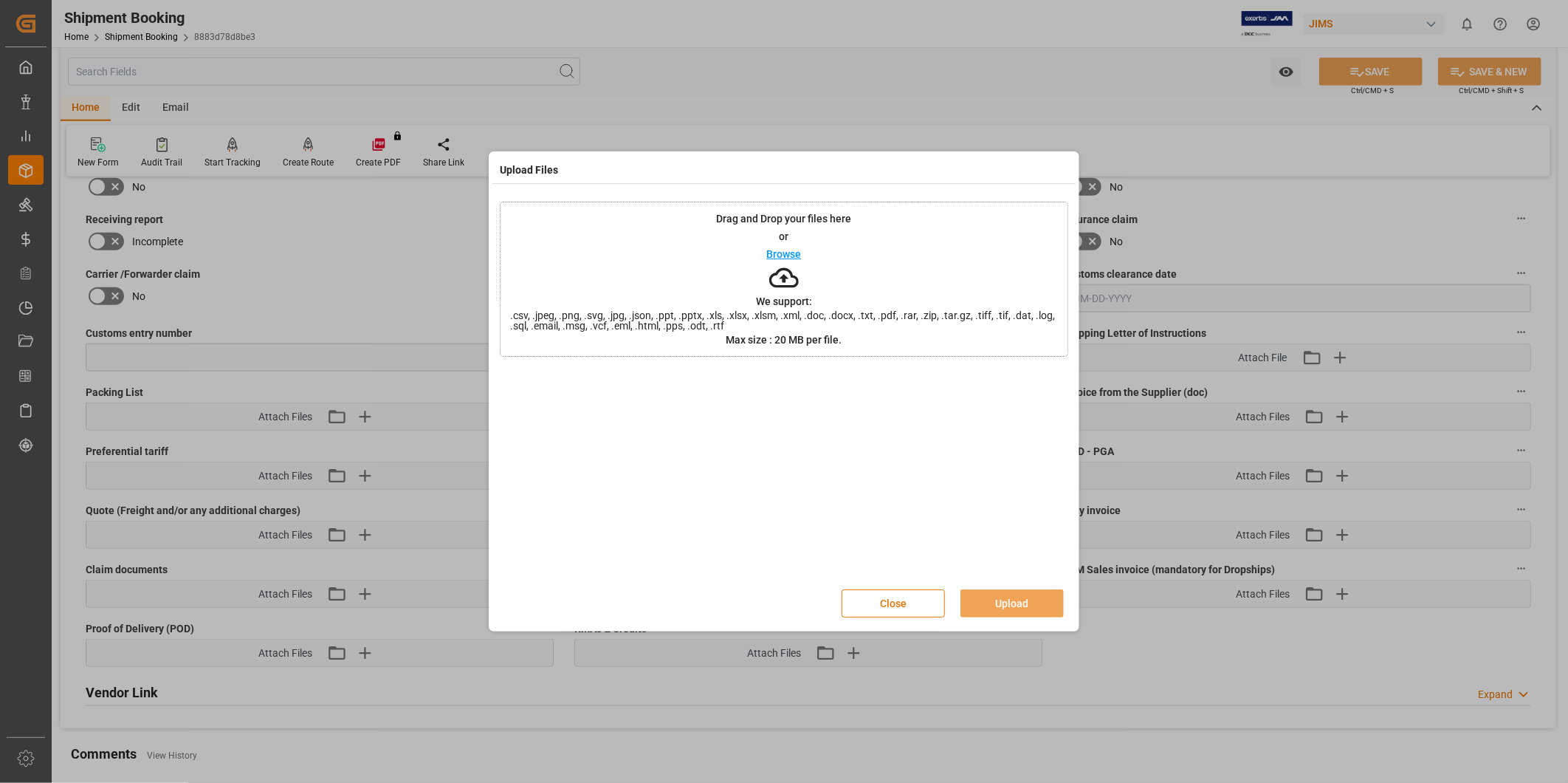
click at [789, 254] on p "Browse" at bounding box center [784, 254] width 35 height 11
click at [1022, 603] on button "Upload" at bounding box center [1012, 604] width 104 height 28
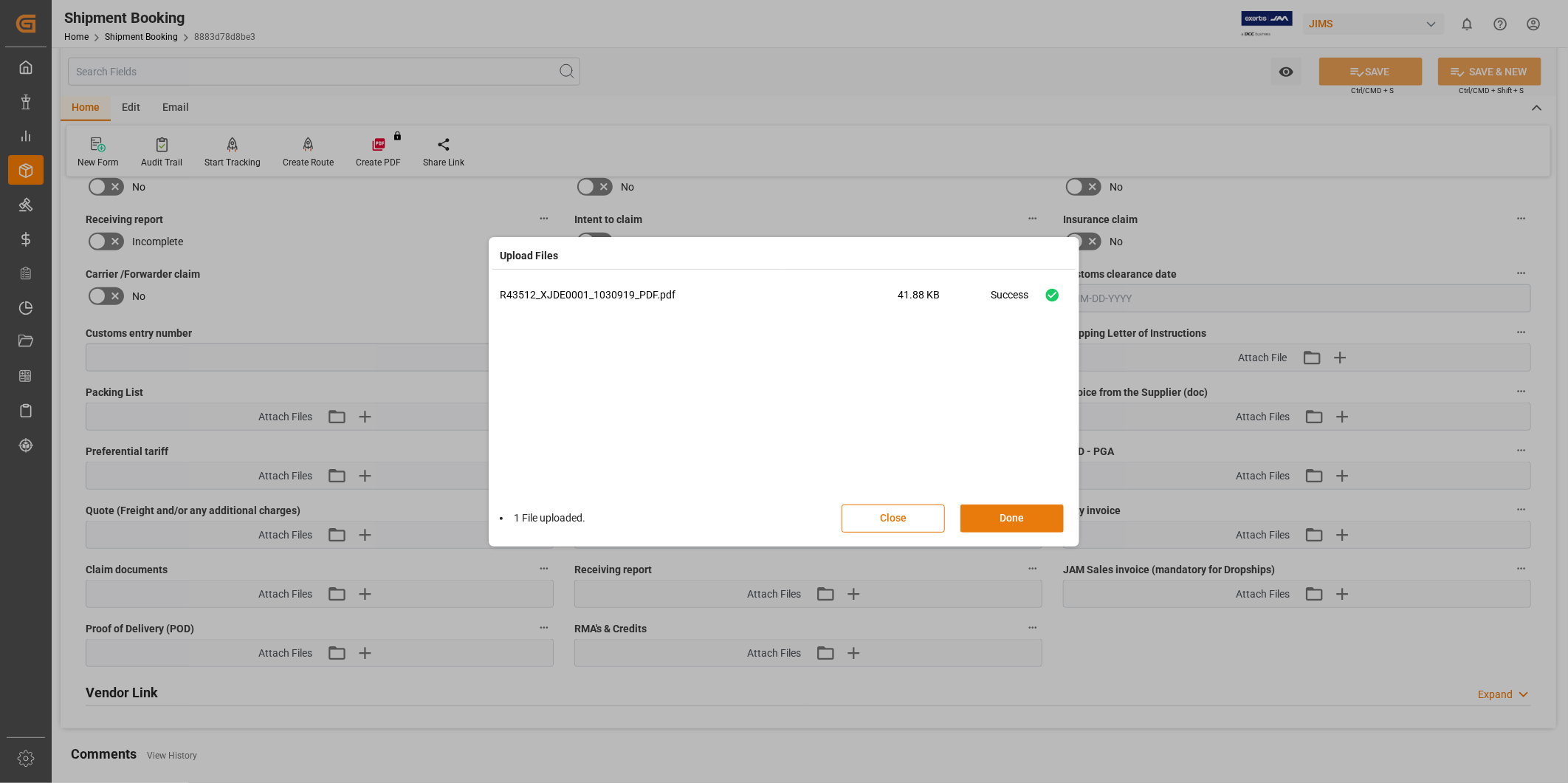
click at [1019, 520] on button "Done" at bounding box center [1012, 519] width 104 height 28
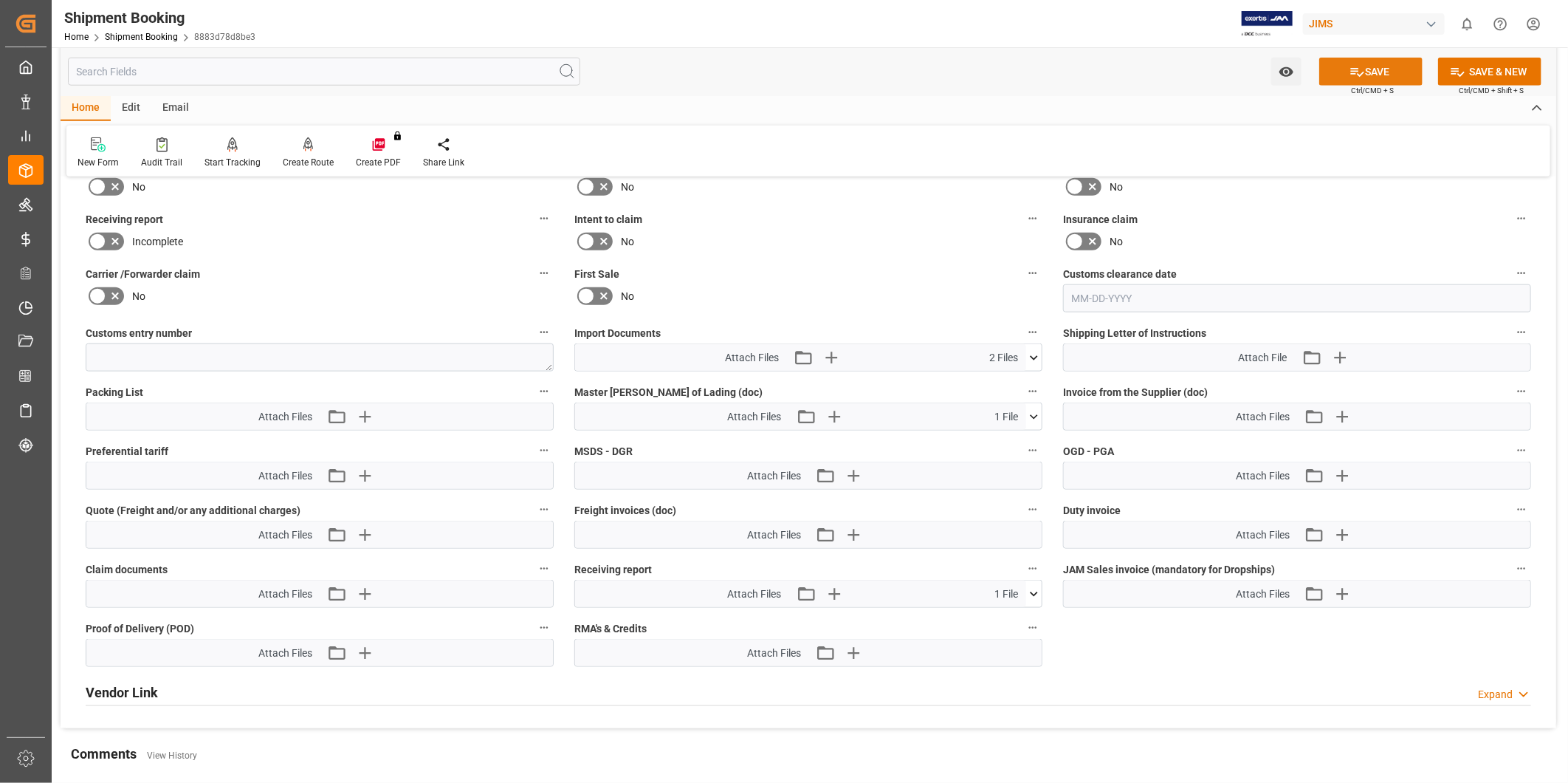
click at [1392, 74] on button "SAVE" at bounding box center [1371, 72] width 104 height 28
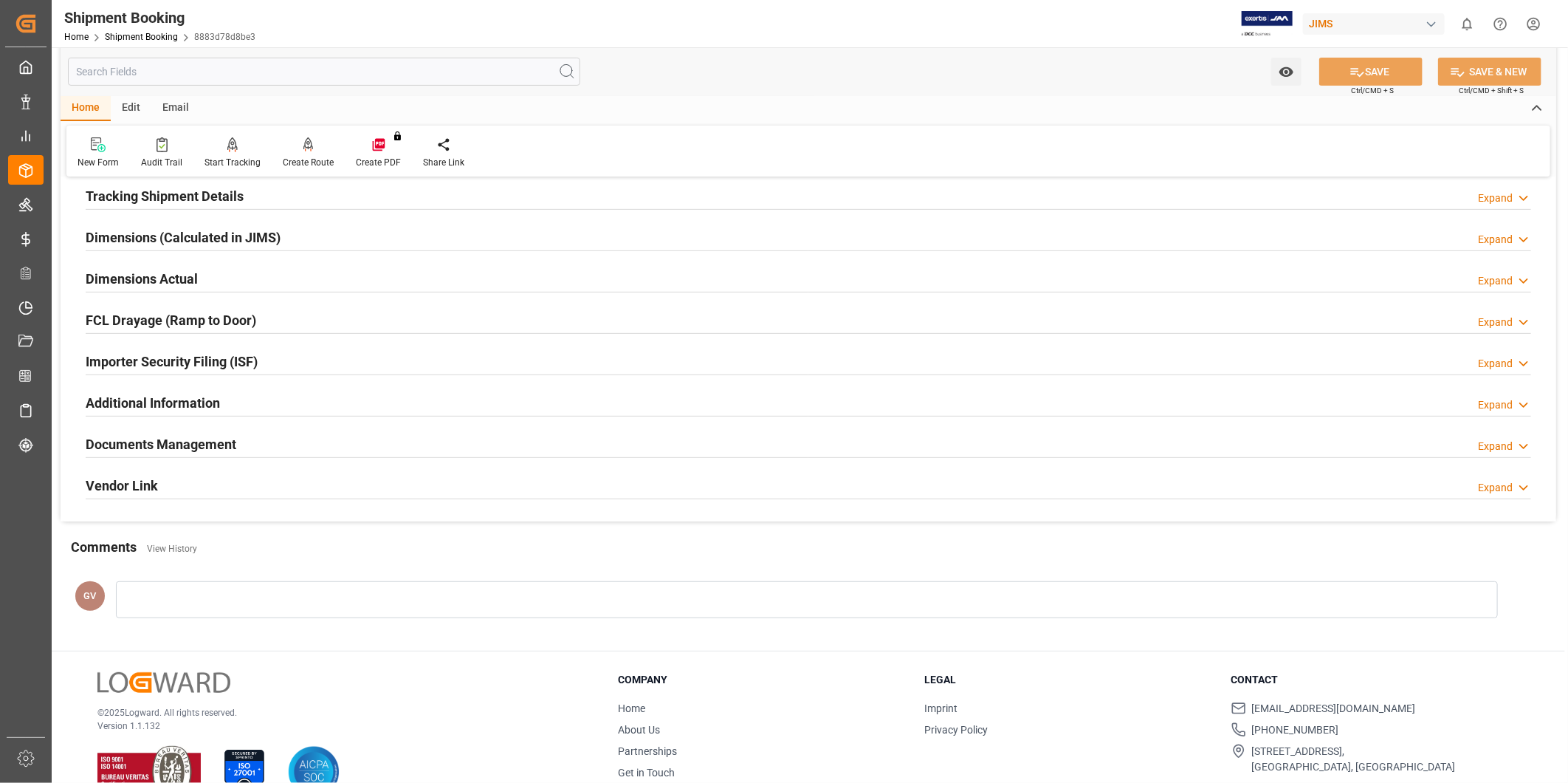
scroll to position [327, 0]
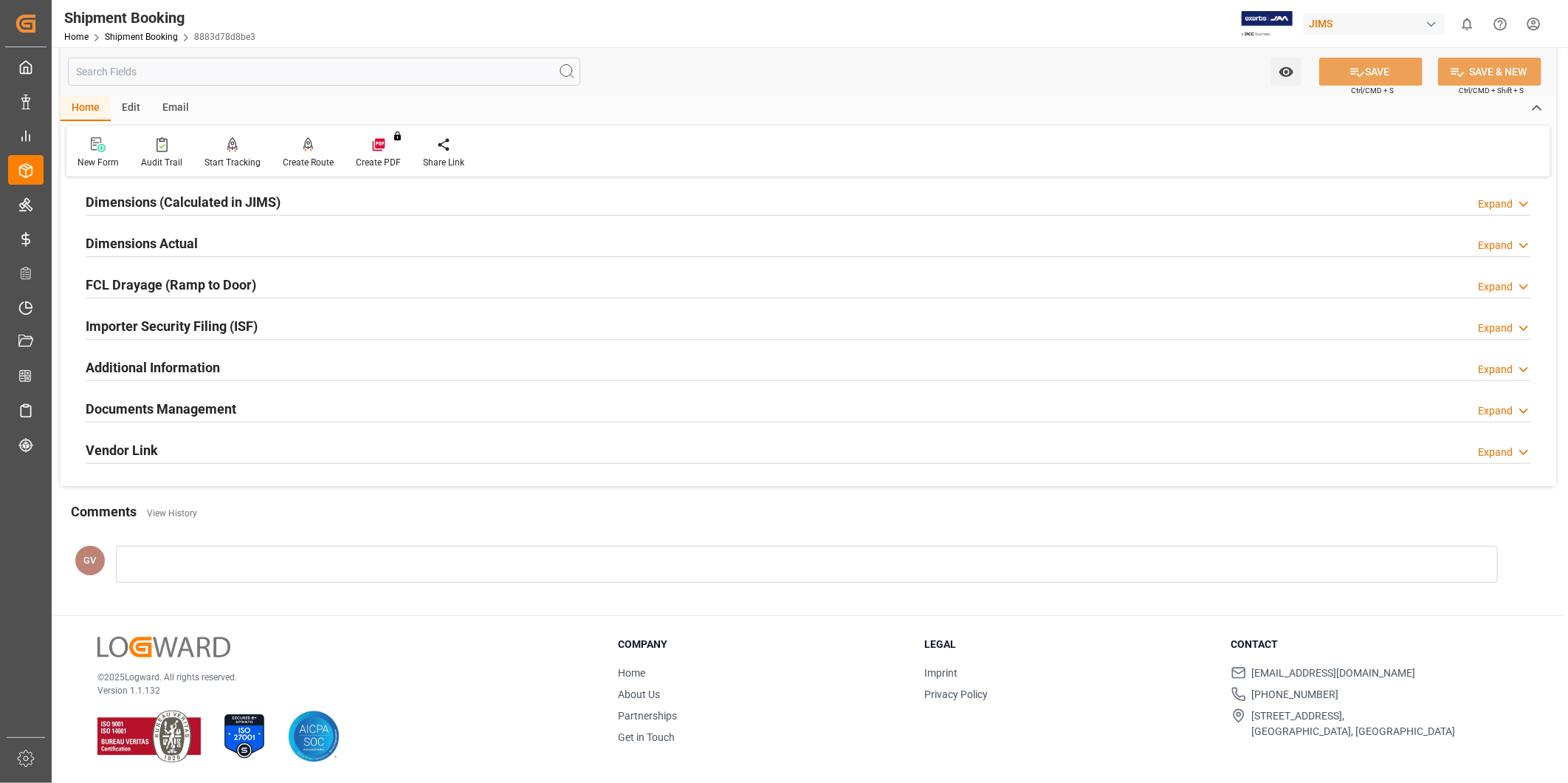
click at [349, 406] on div "Documents Management Expand" at bounding box center [808, 408] width 1446 height 28
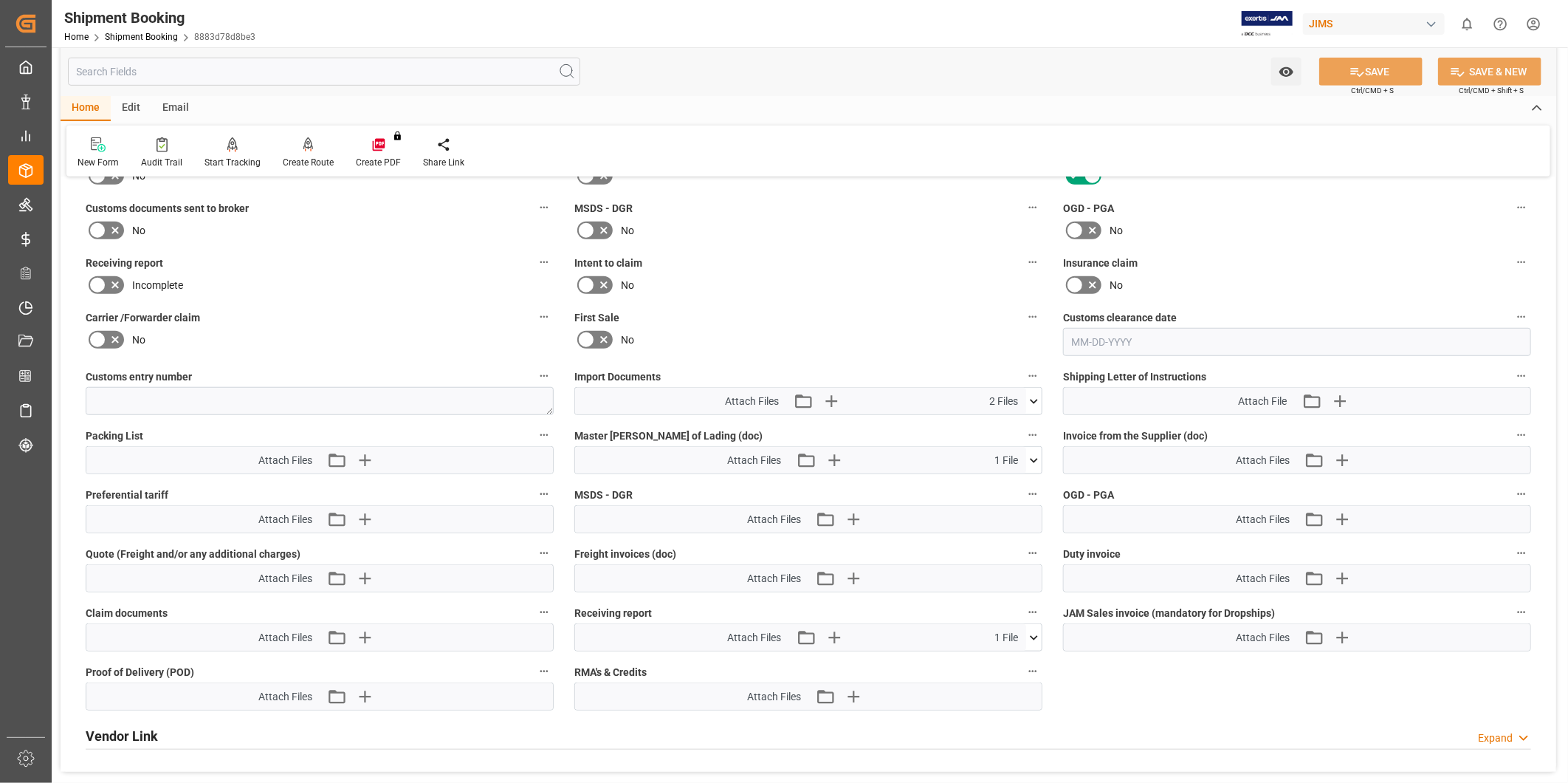
scroll to position [463, 0]
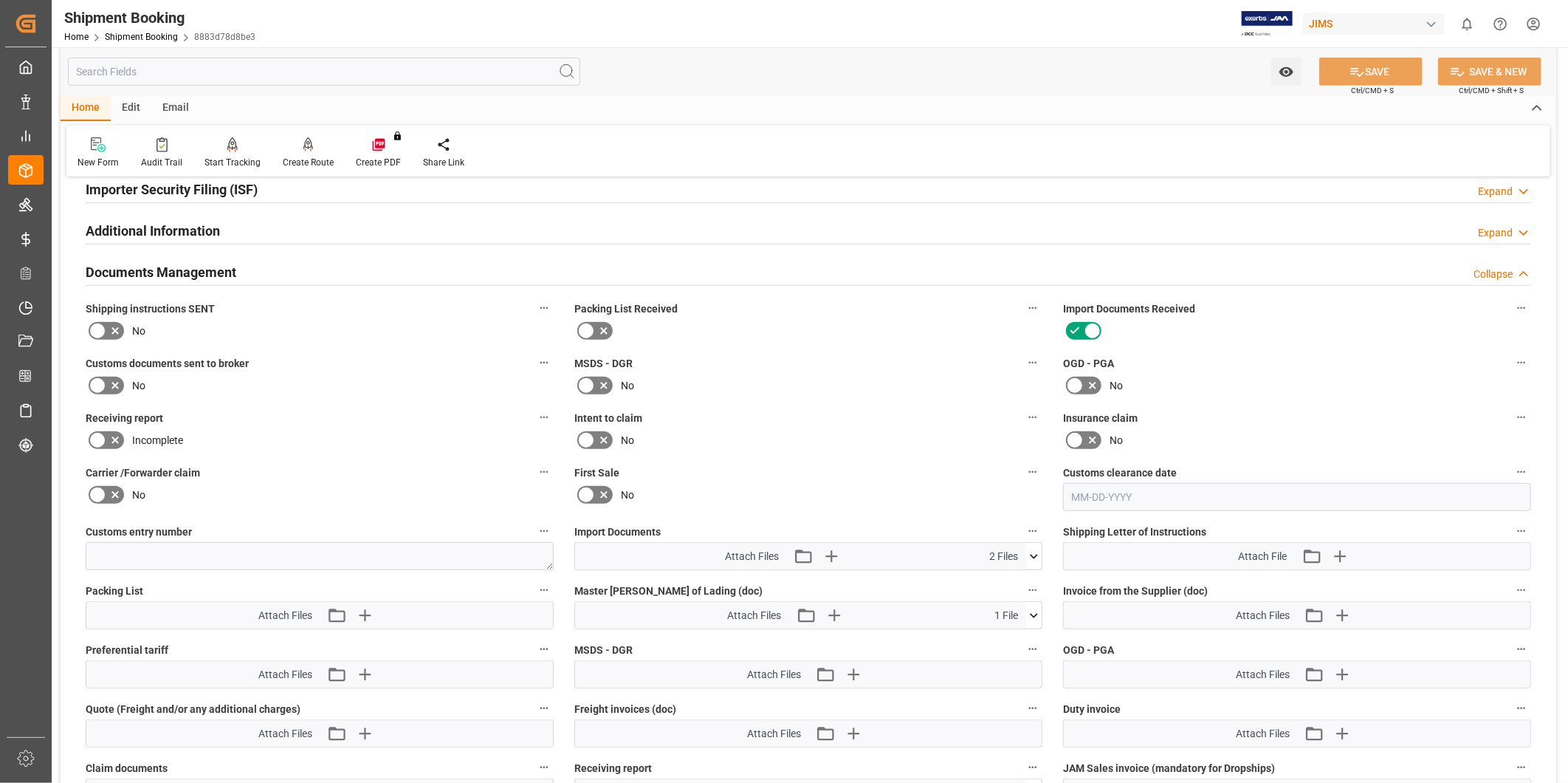
click at [112, 330] on icon at bounding box center [115, 331] width 18 height 18
click at [0, 0] on input "checkbox" at bounding box center [0, 0] width 0 height 0
click at [1382, 73] on button "SAVE" at bounding box center [1371, 72] width 104 height 28
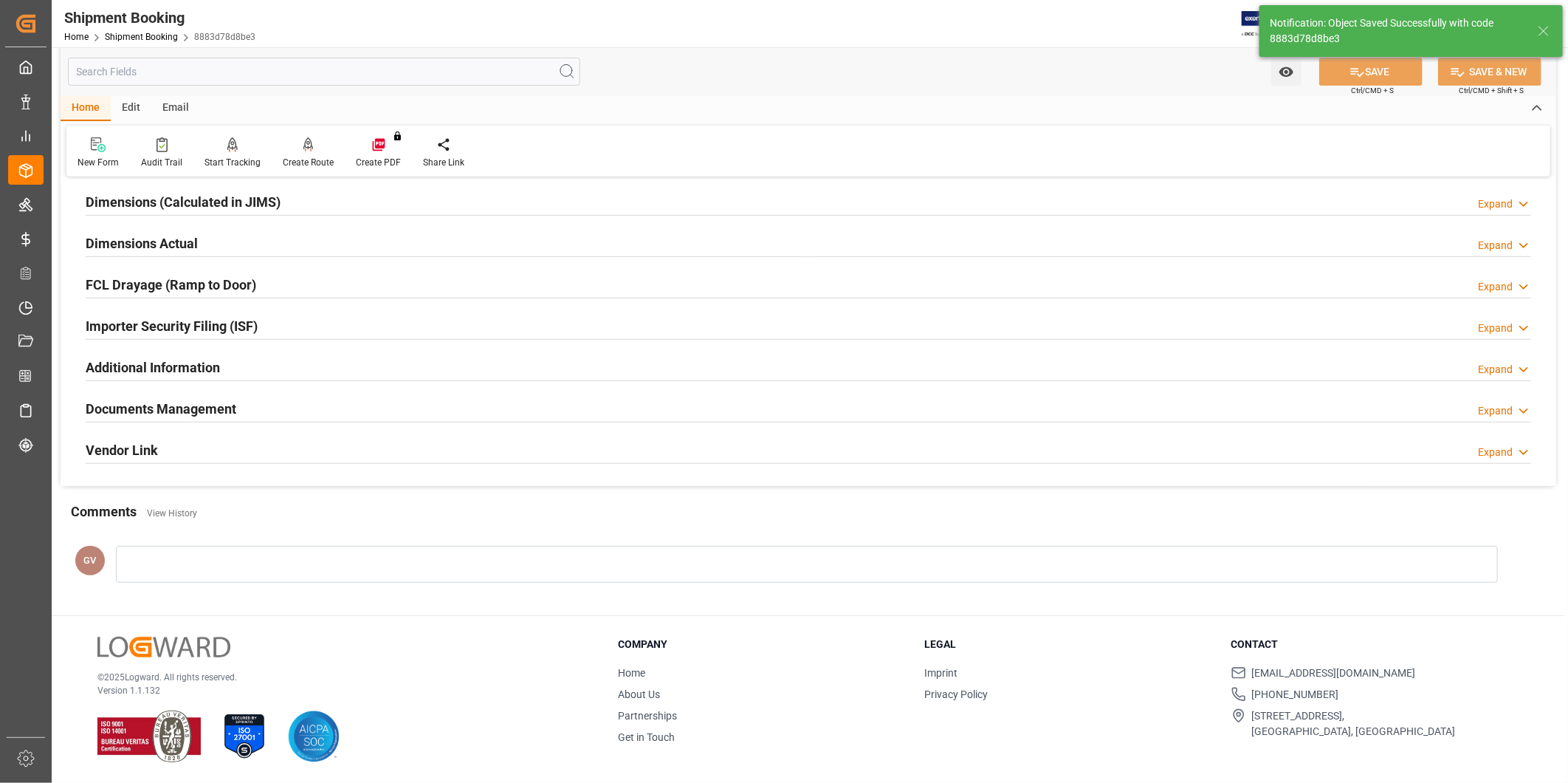
scroll to position [327, 0]
click at [238, 409] on div "Documents Management Expand" at bounding box center [808, 408] width 1446 height 28
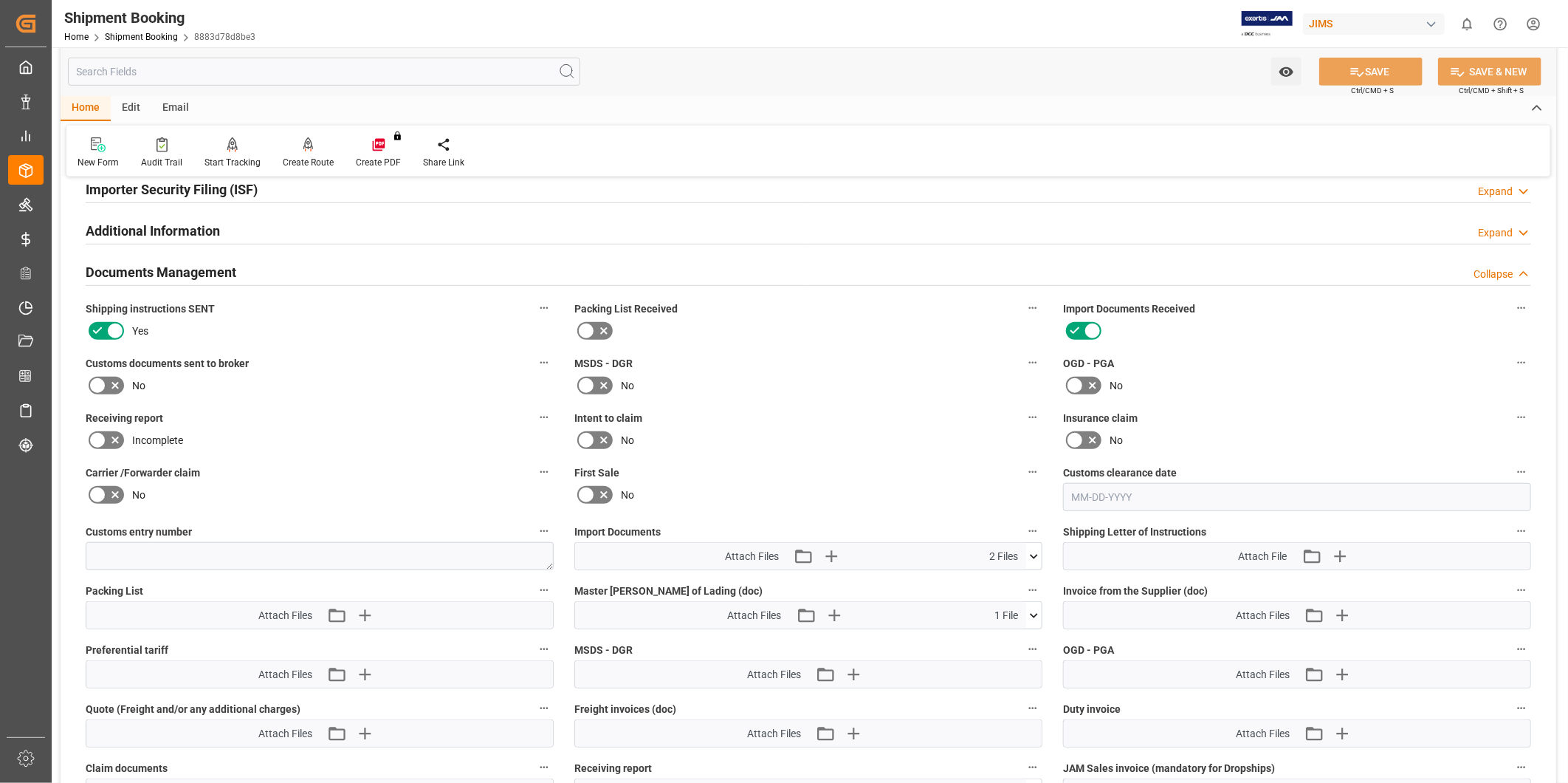
scroll to position [600, 0]
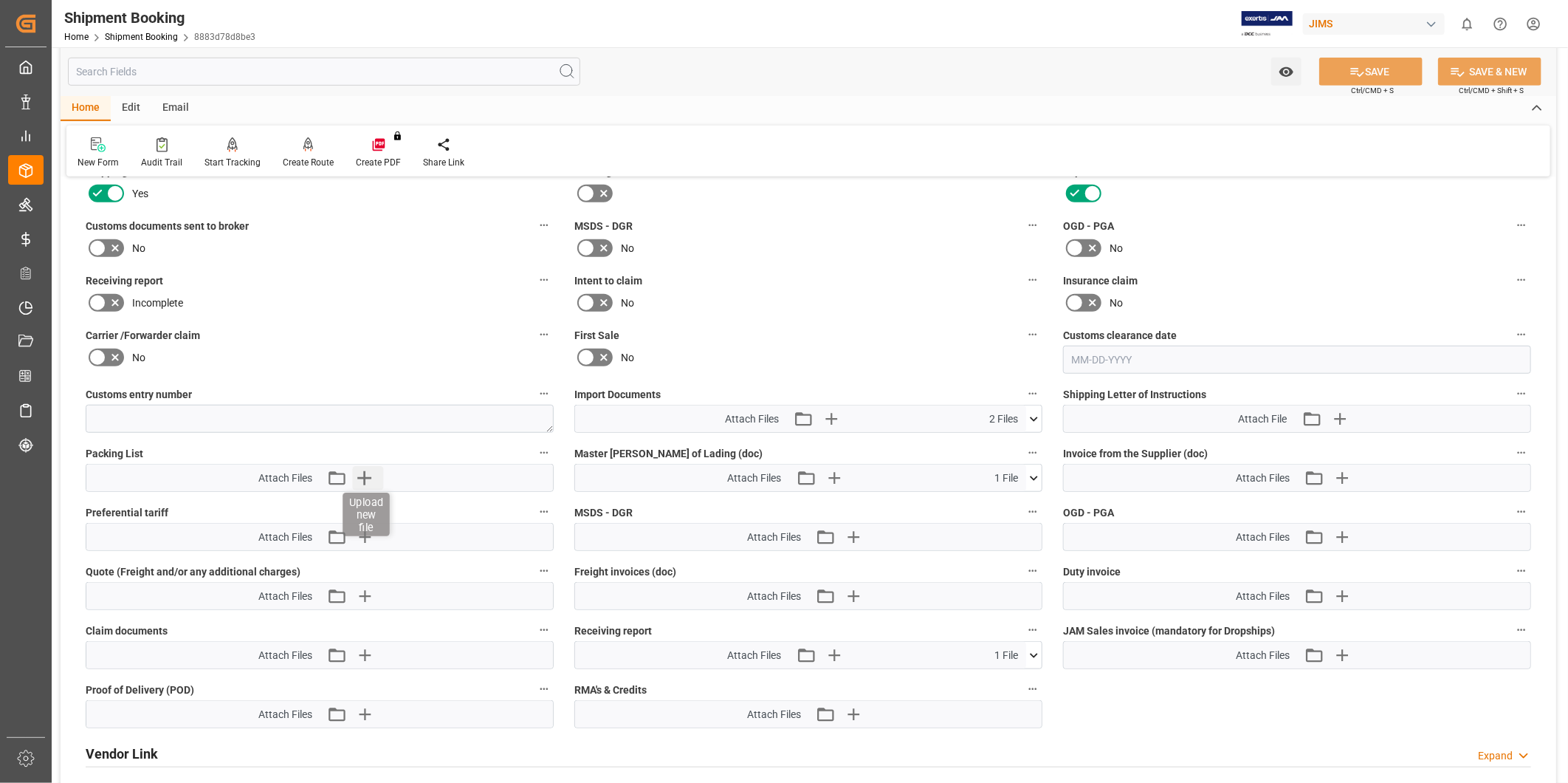
click at [366, 473] on icon "button" at bounding box center [364, 478] width 24 height 24
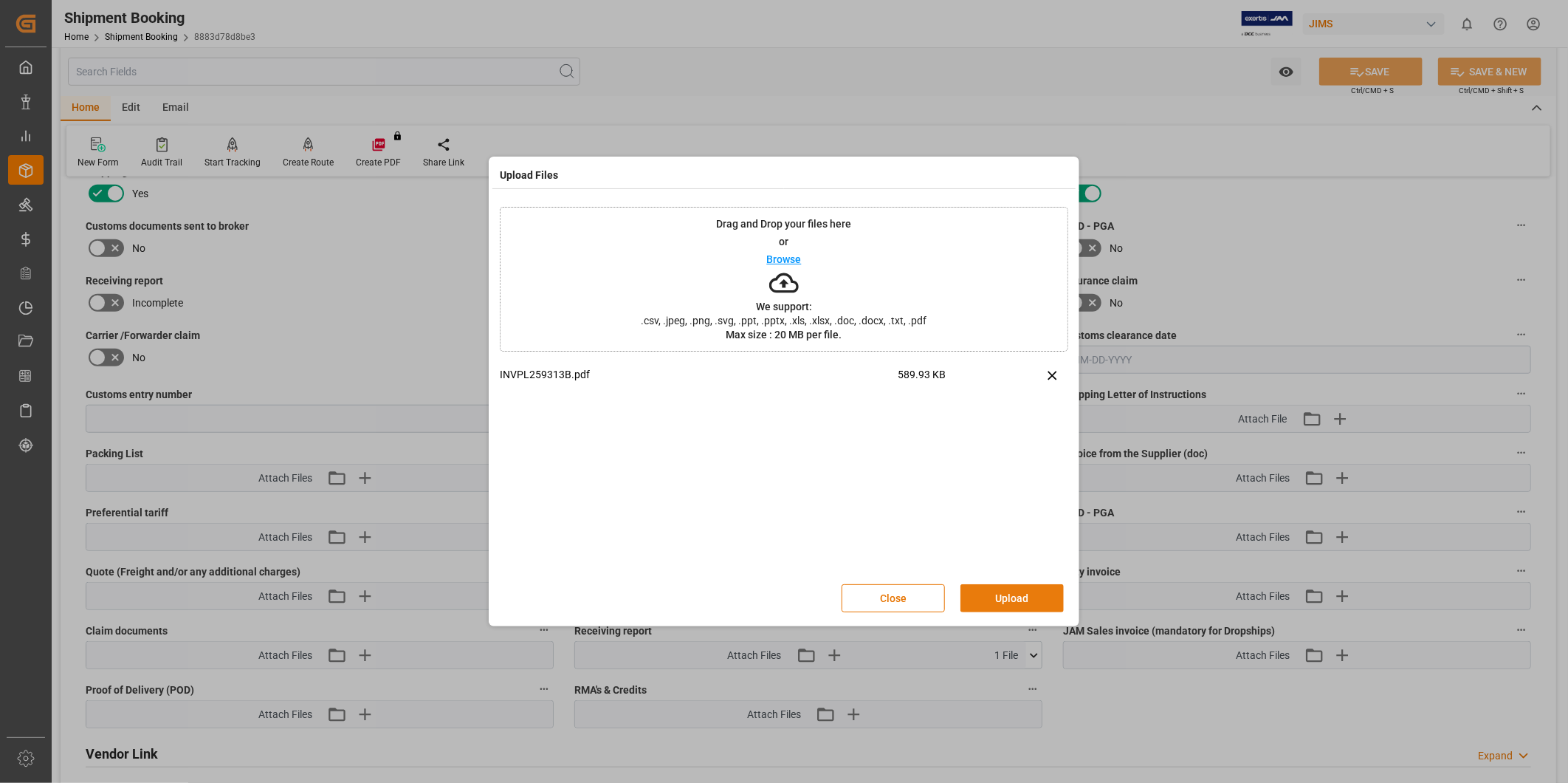
click at [1036, 595] on button "Upload" at bounding box center [1012, 599] width 104 height 28
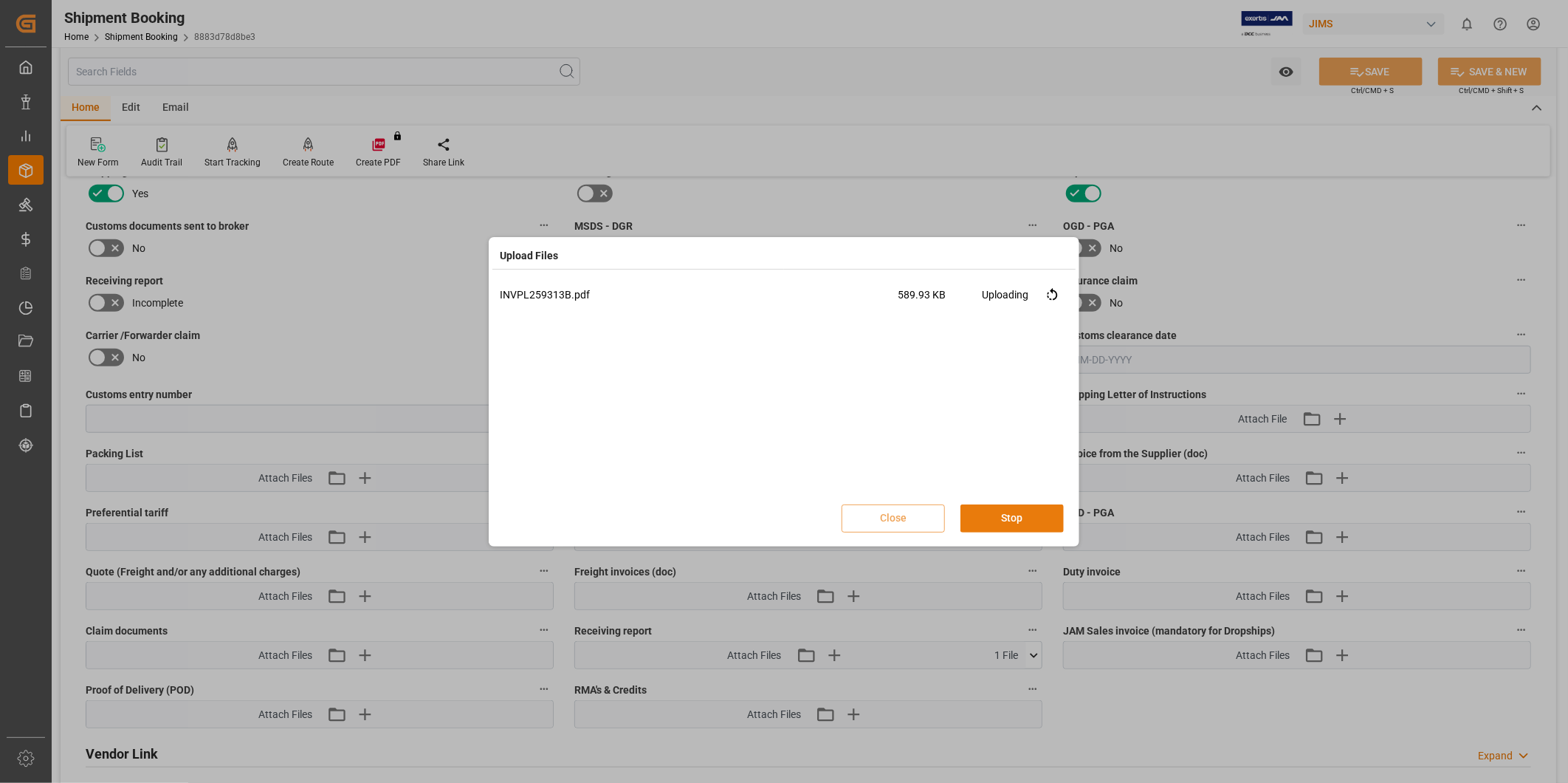
click at [1029, 522] on button "Stop" at bounding box center [1012, 519] width 104 height 28
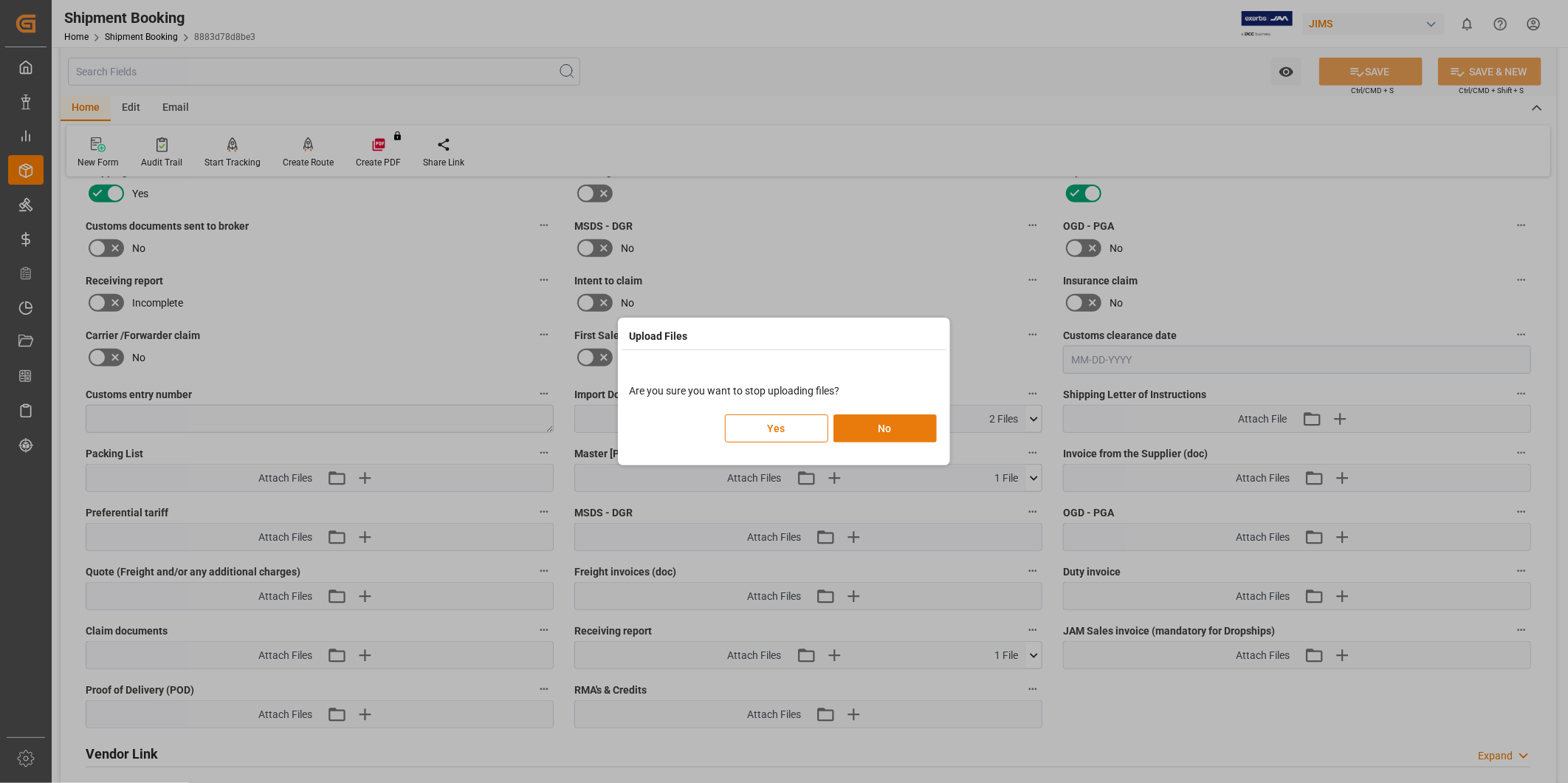
click at [917, 436] on button "No" at bounding box center [885, 428] width 104 height 28
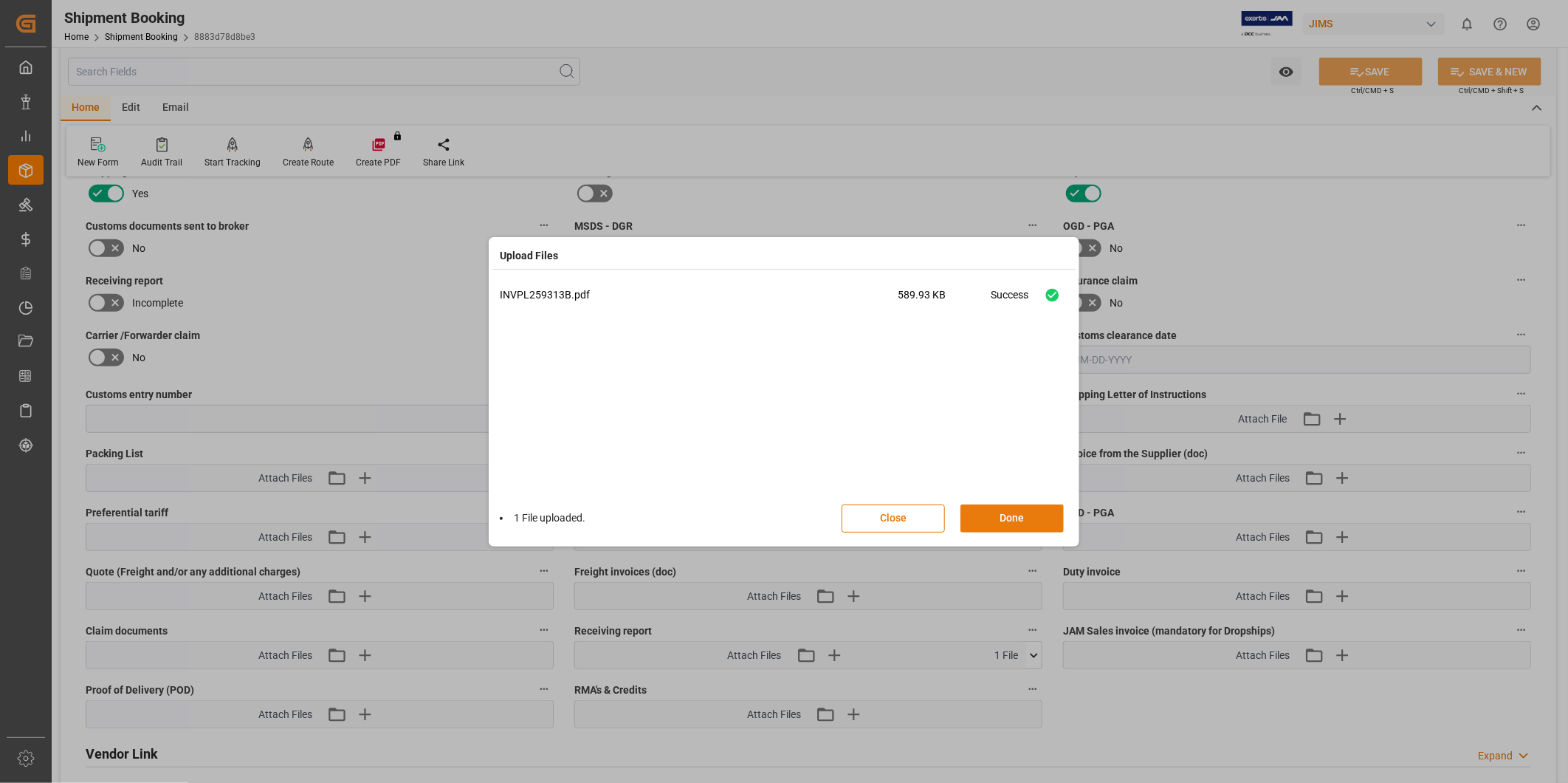
click at [1015, 512] on button "Done" at bounding box center [1012, 519] width 104 height 28
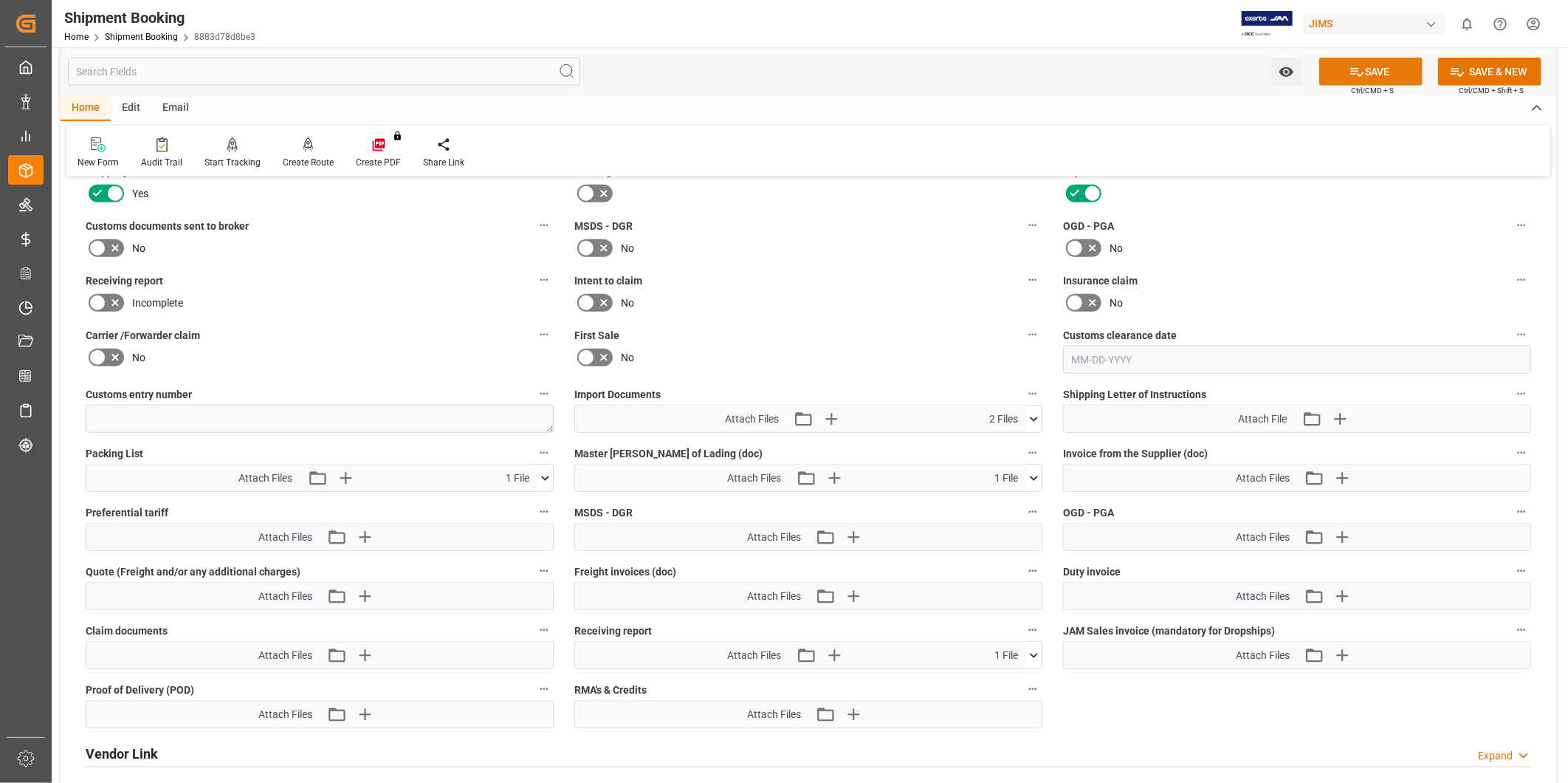
click at [1364, 77] on button "SAVE" at bounding box center [1371, 72] width 104 height 28
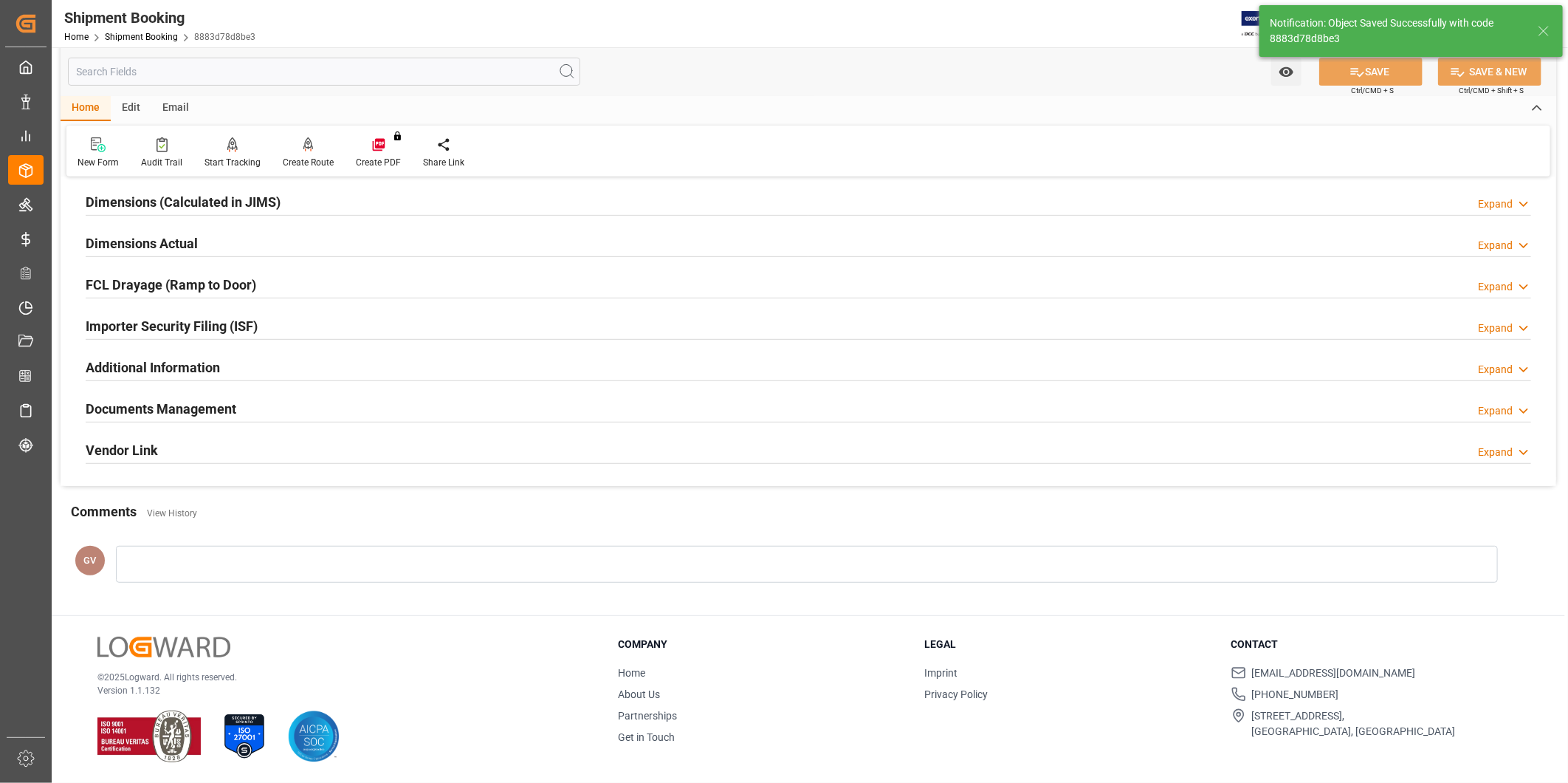
scroll to position [327, 0]
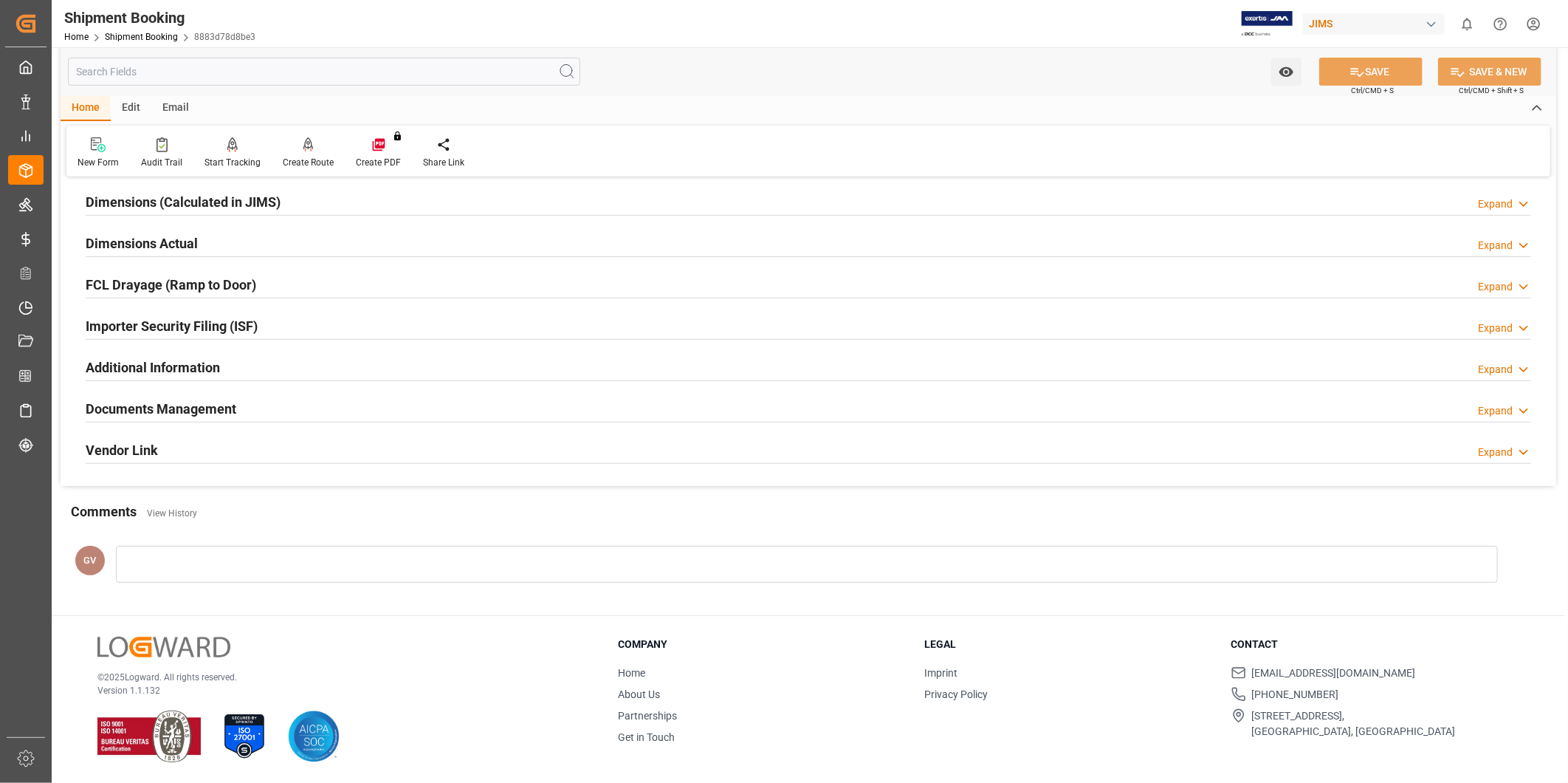
click at [941, 433] on div "Vendor Link Expand" at bounding box center [808, 450] width 1466 height 42
click at [837, 381] on div "Additional Information Expand" at bounding box center [808, 368] width 1466 height 42
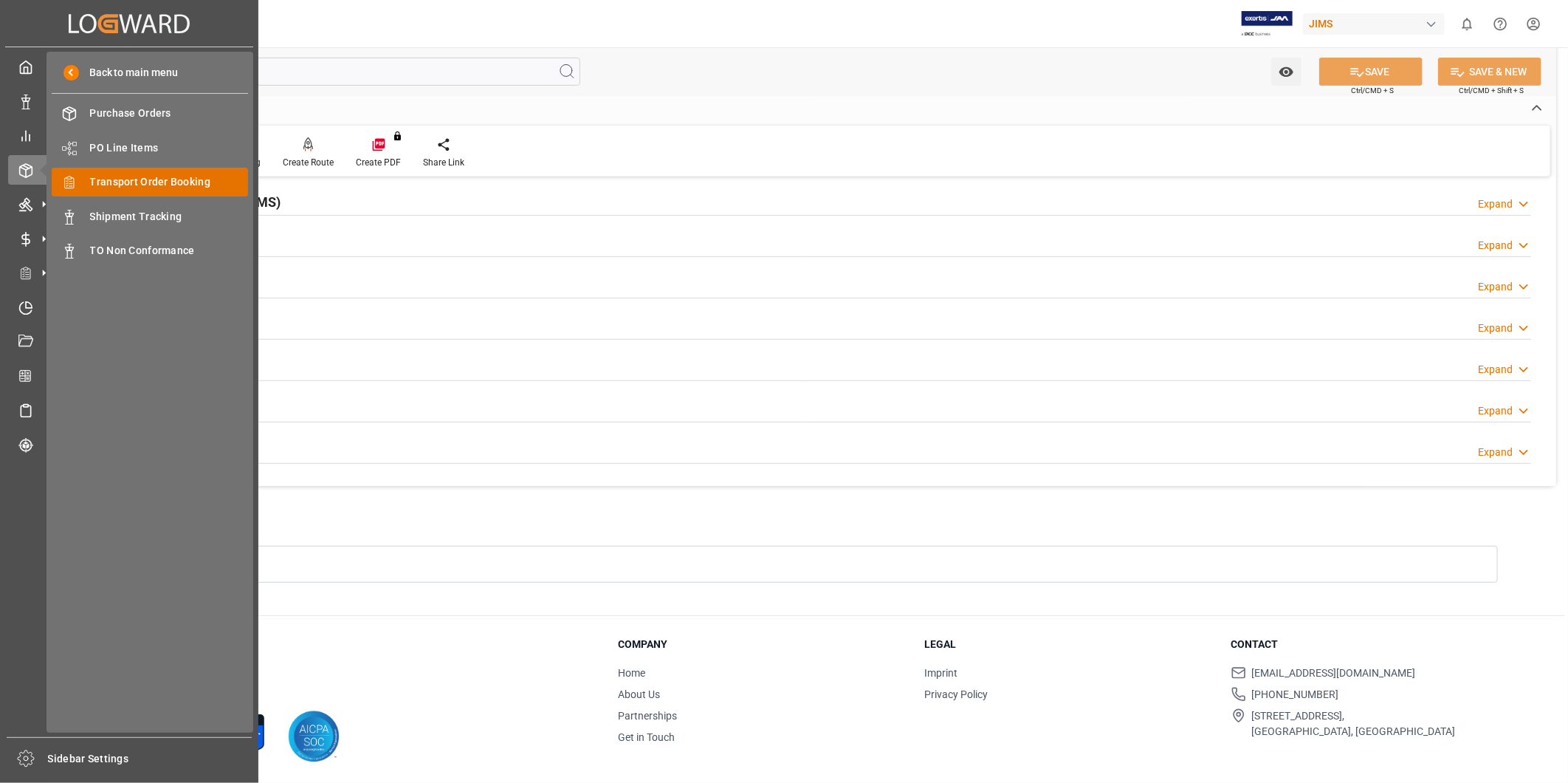
click at [144, 182] on span "Transport Order Booking" at bounding box center [169, 182] width 159 height 15
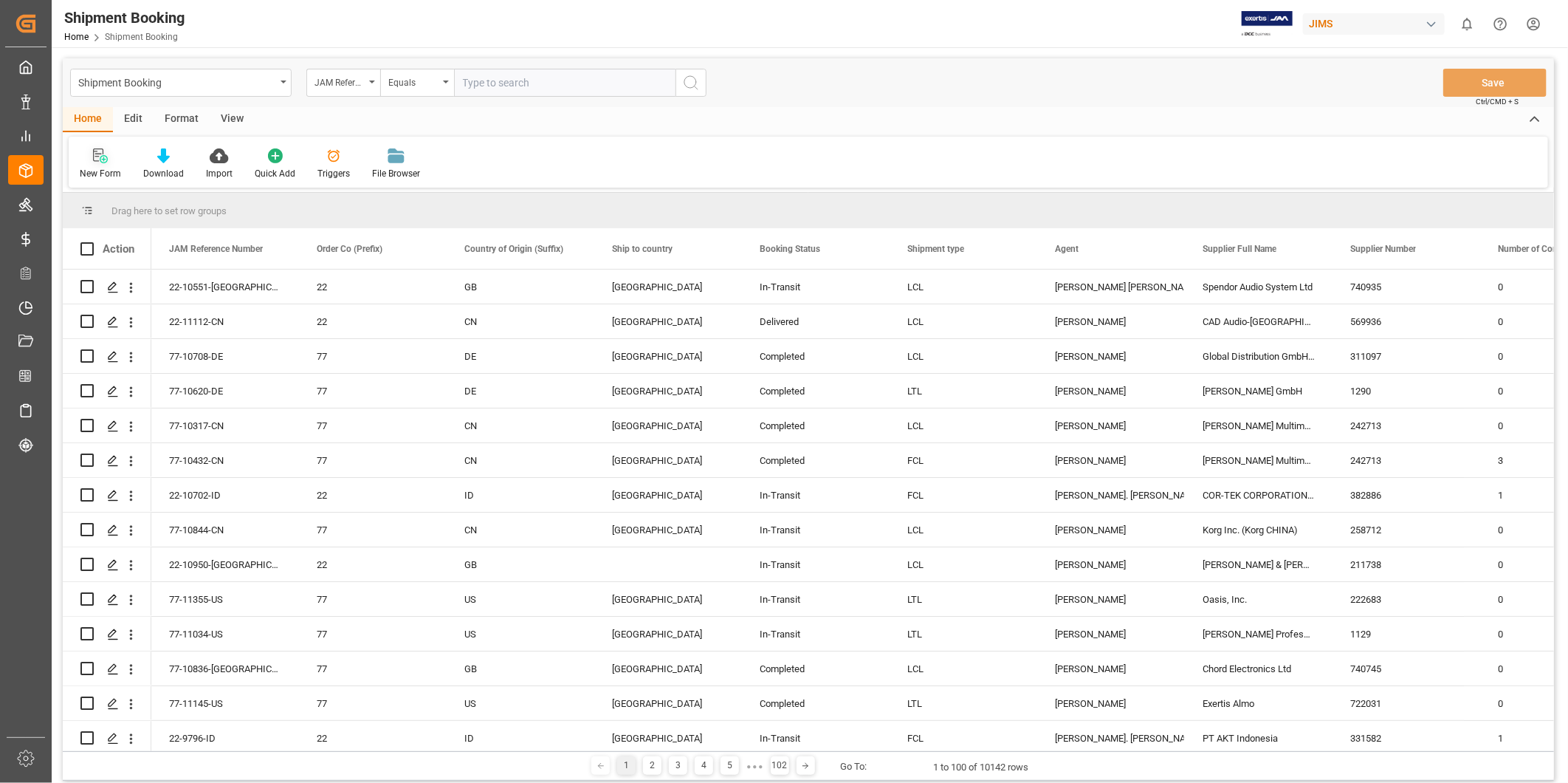
click at [108, 168] on div "New Form" at bounding box center [100, 173] width 42 height 13
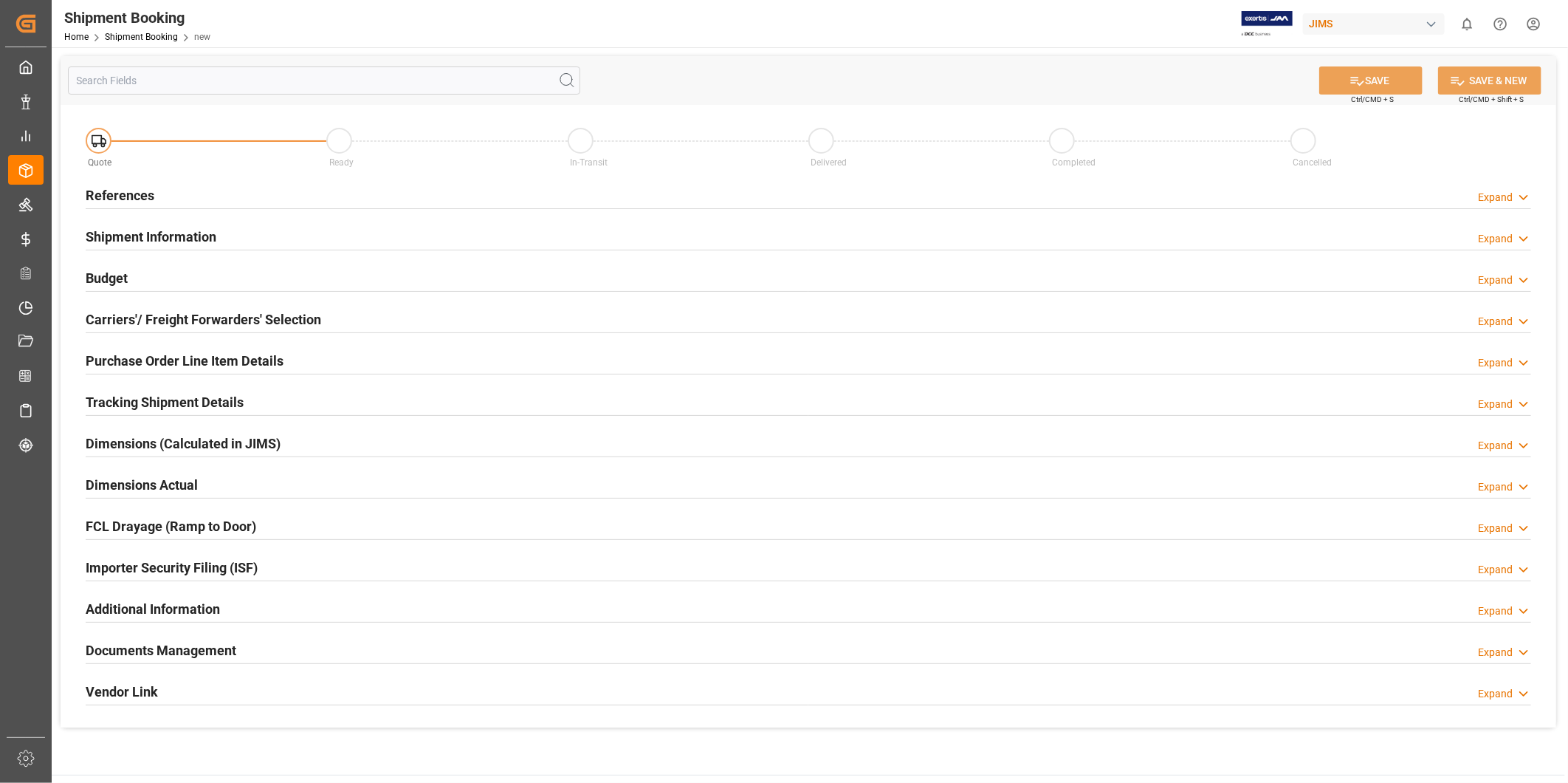
click at [1486, 197] on div "Expand" at bounding box center [1495, 197] width 35 height 15
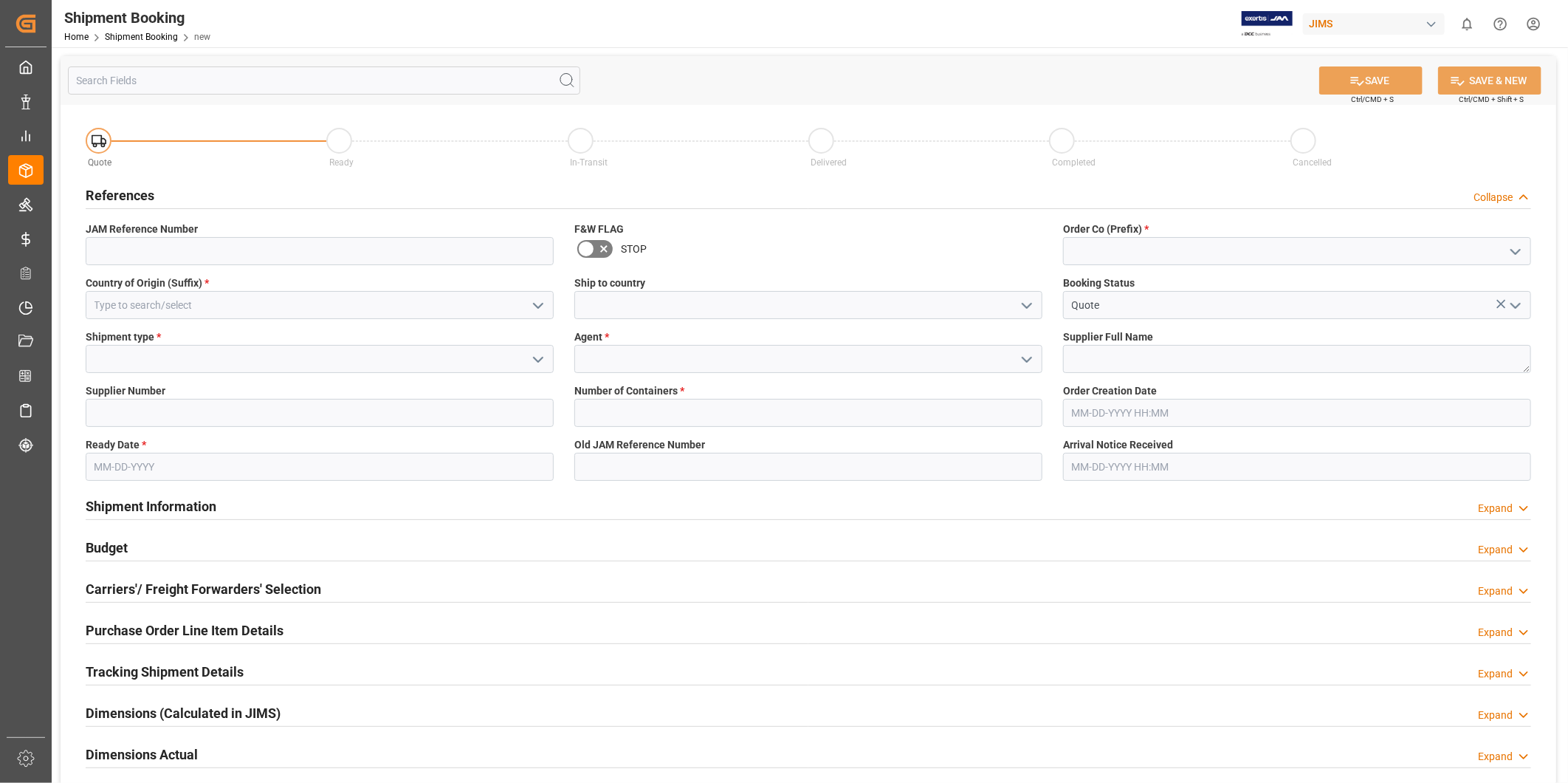
click at [1519, 248] on icon "open menu" at bounding box center [1516, 252] width 18 height 18
click at [1427, 311] on div "77" at bounding box center [1297, 317] width 466 height 33
type input "77"
click at [545, 305] on icon "open menu" at bounding box center [538, 306] width 18 height 18
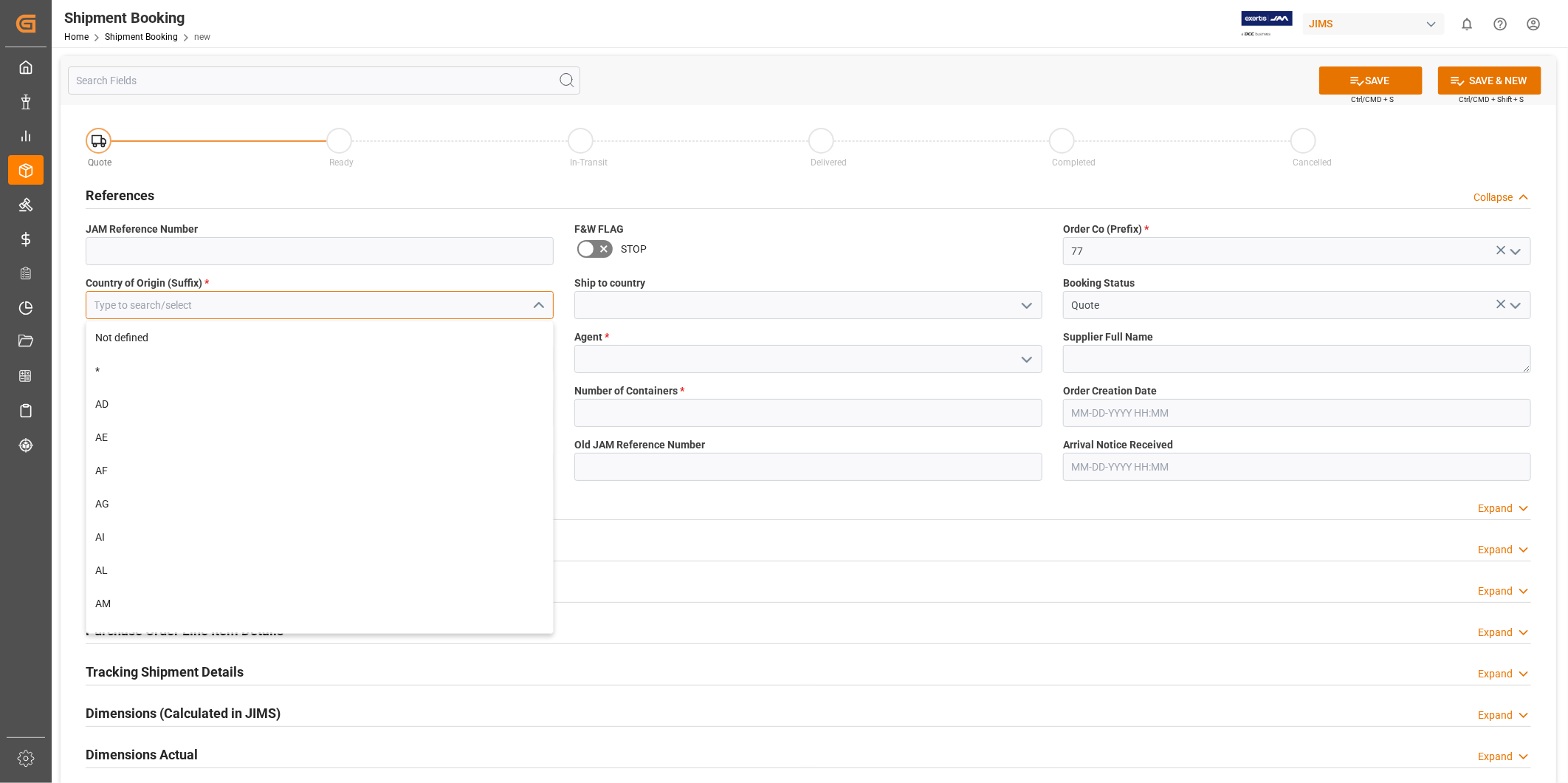
click at [498, 300] on input at bounding box center [320, 305] width 468 height 28
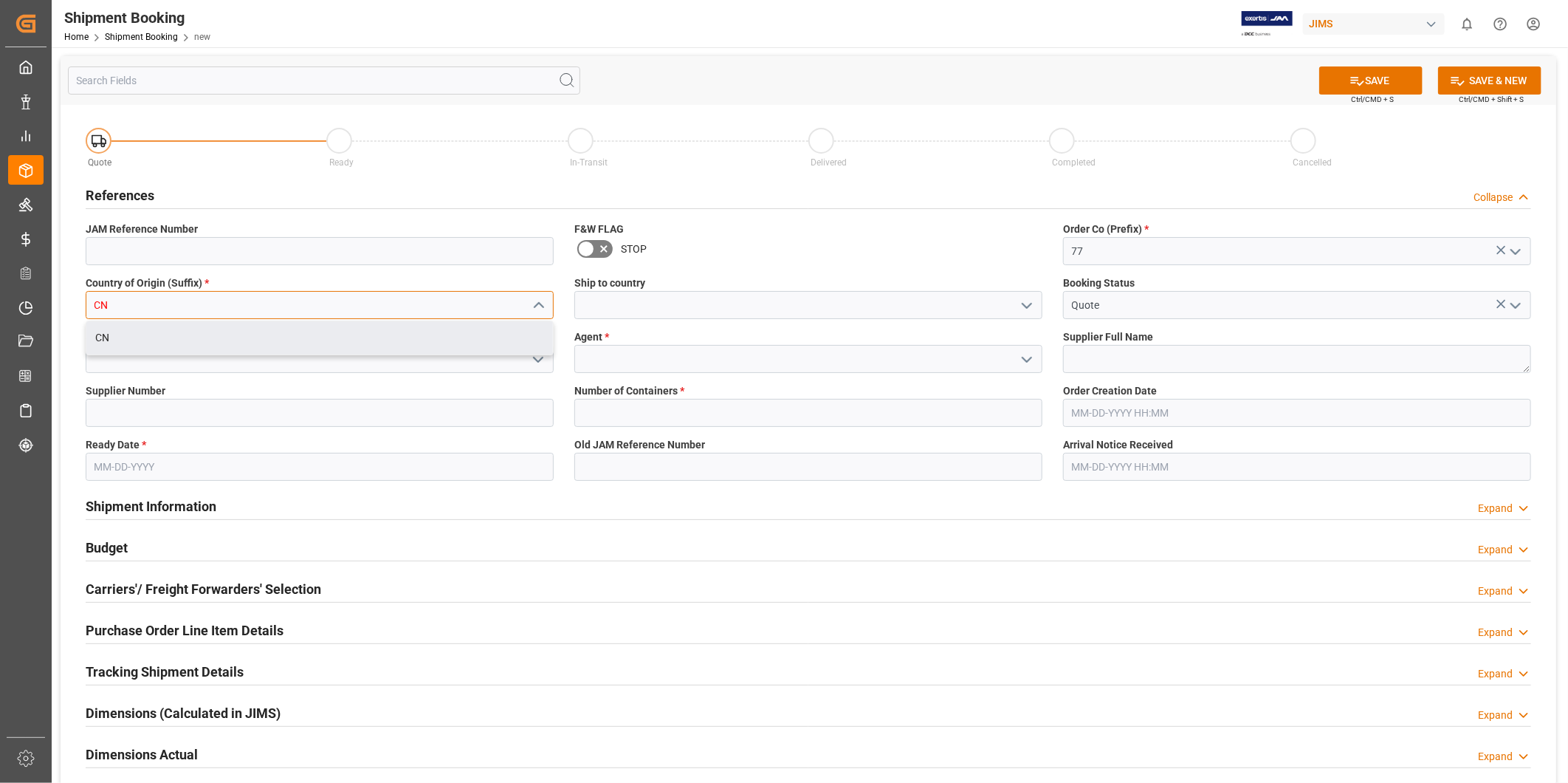
click at [455, 330] on div "CN" at bounding box center [319, 337] width 466 height 33
type input "CN"
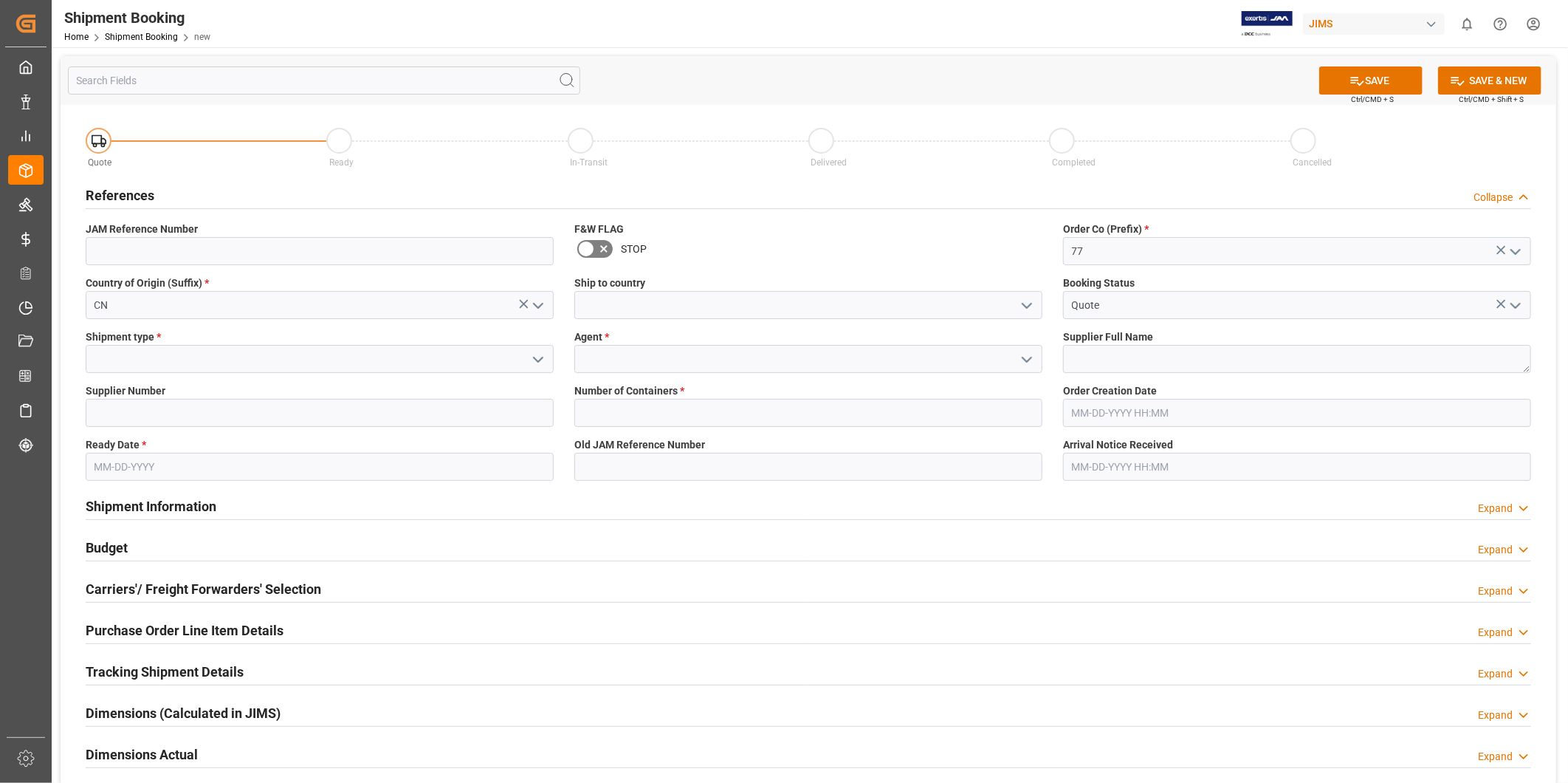
click at [1025, 308] on icon "open menu" at bounding box center [1027, 306] width 18 height 18
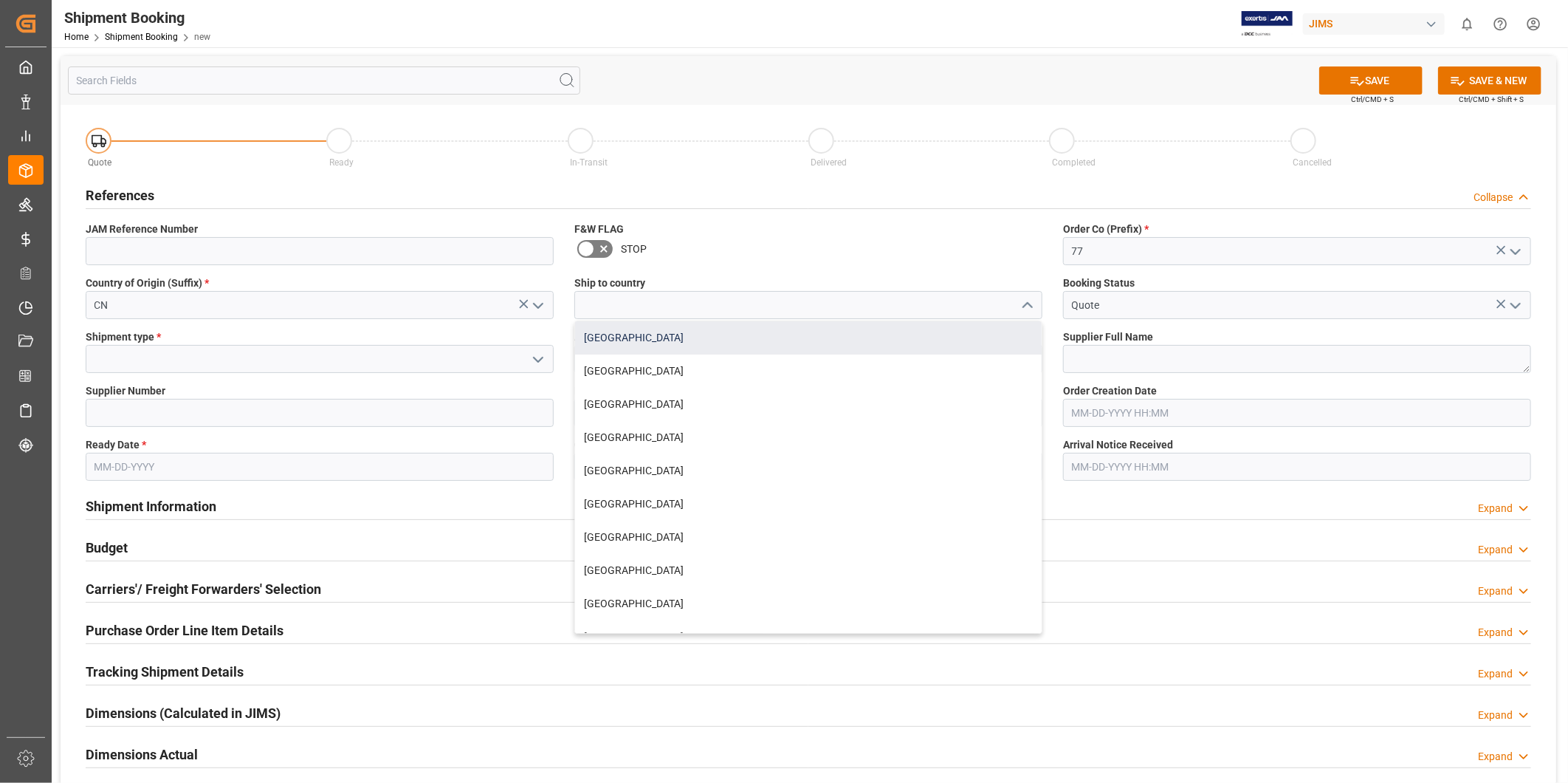
click at [968, 340] on div "[GEOGRAPHIC_DATA]" at bounding box center [808, 337] width 466 height 33
type input "[GEOGRAPHIC_DATA]"
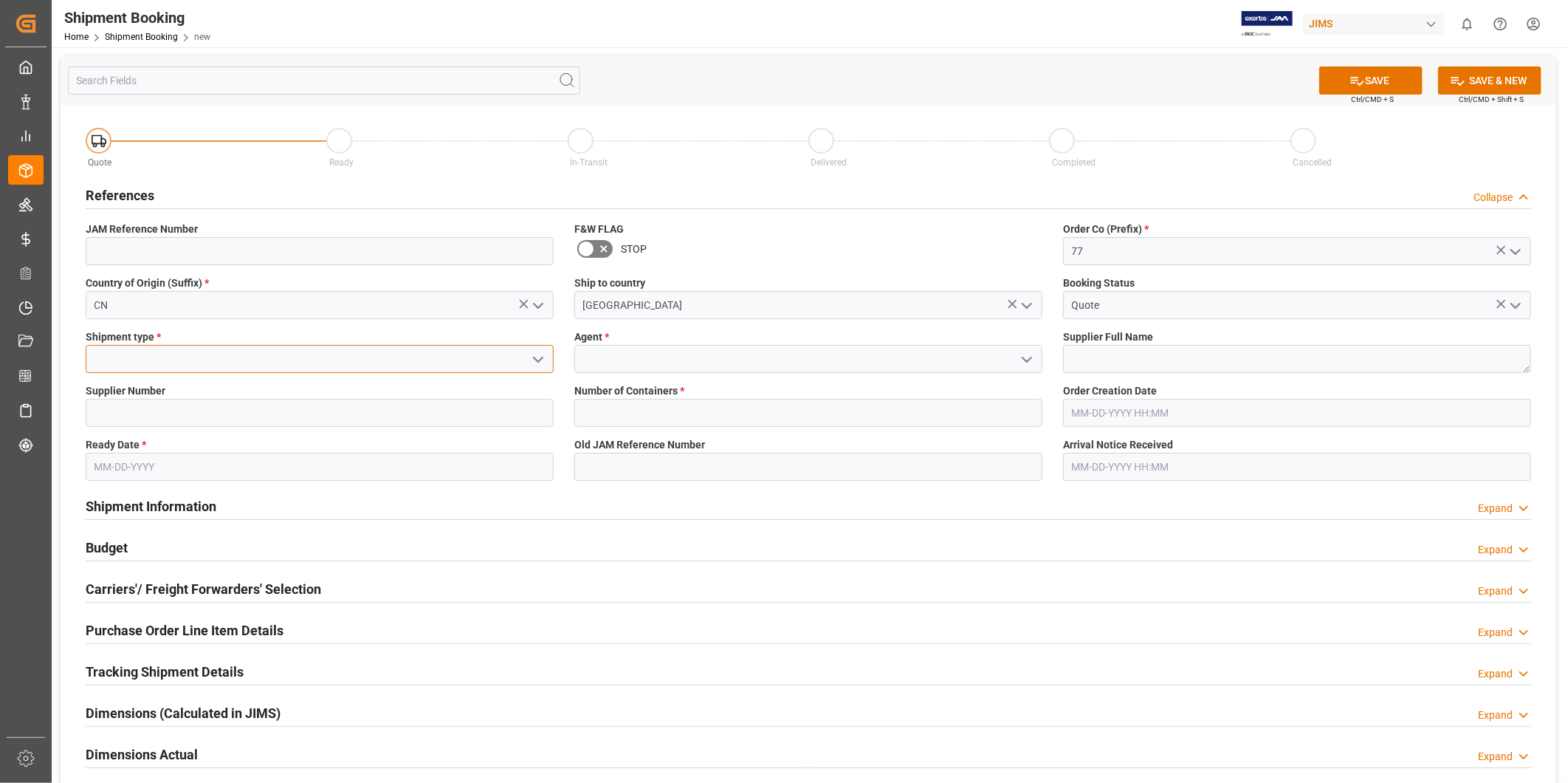
click at [270, 356] on input at bounding box center [320, 359] width 468 height 28
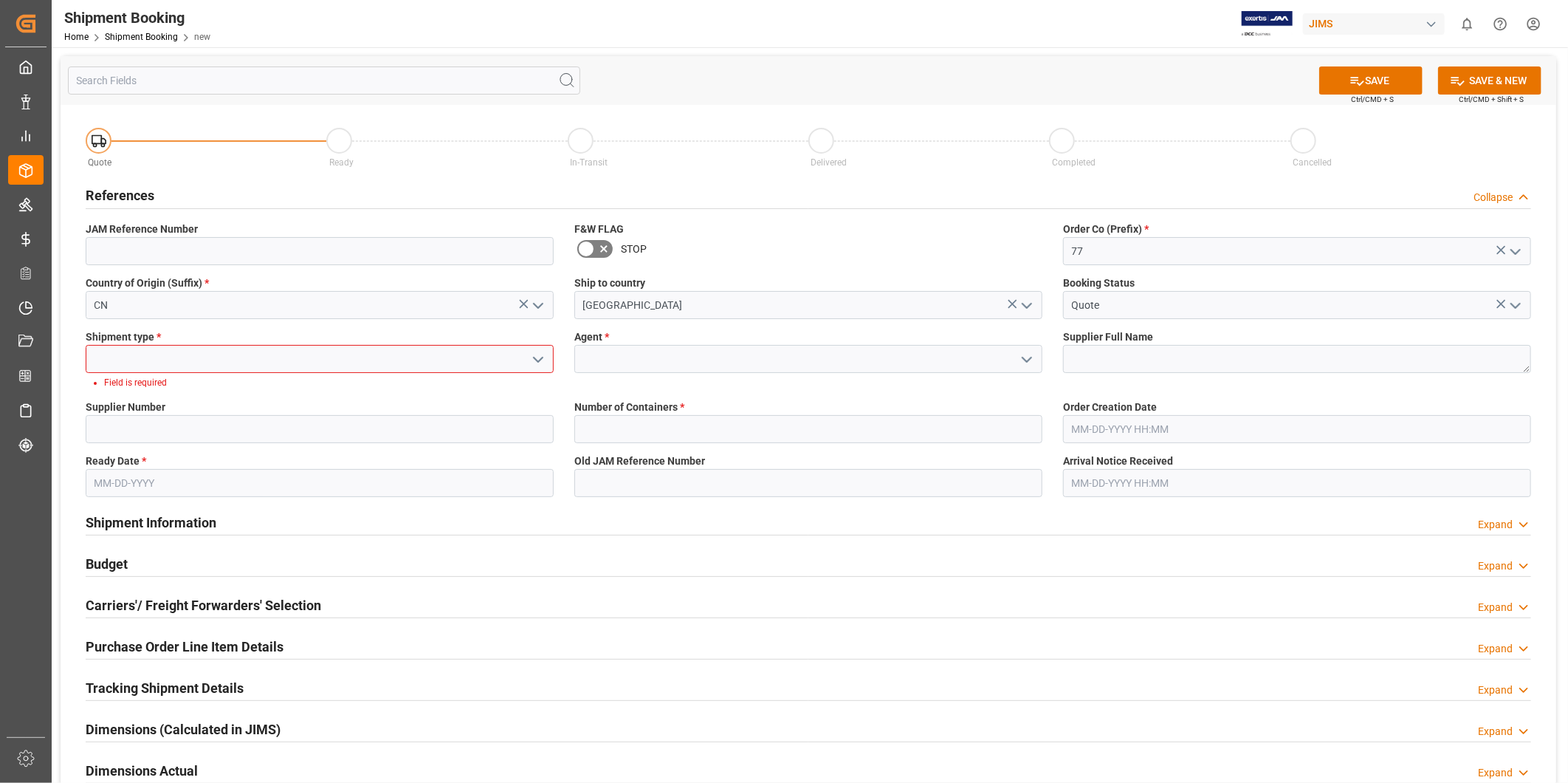
click at [536, 361] on icon "open menu" at bounding box center [538, 360] width 18 height 18
click at [468, 395] on div "LCL" at bounding box center [319, 391] width 466 height 33
type input "LCL"
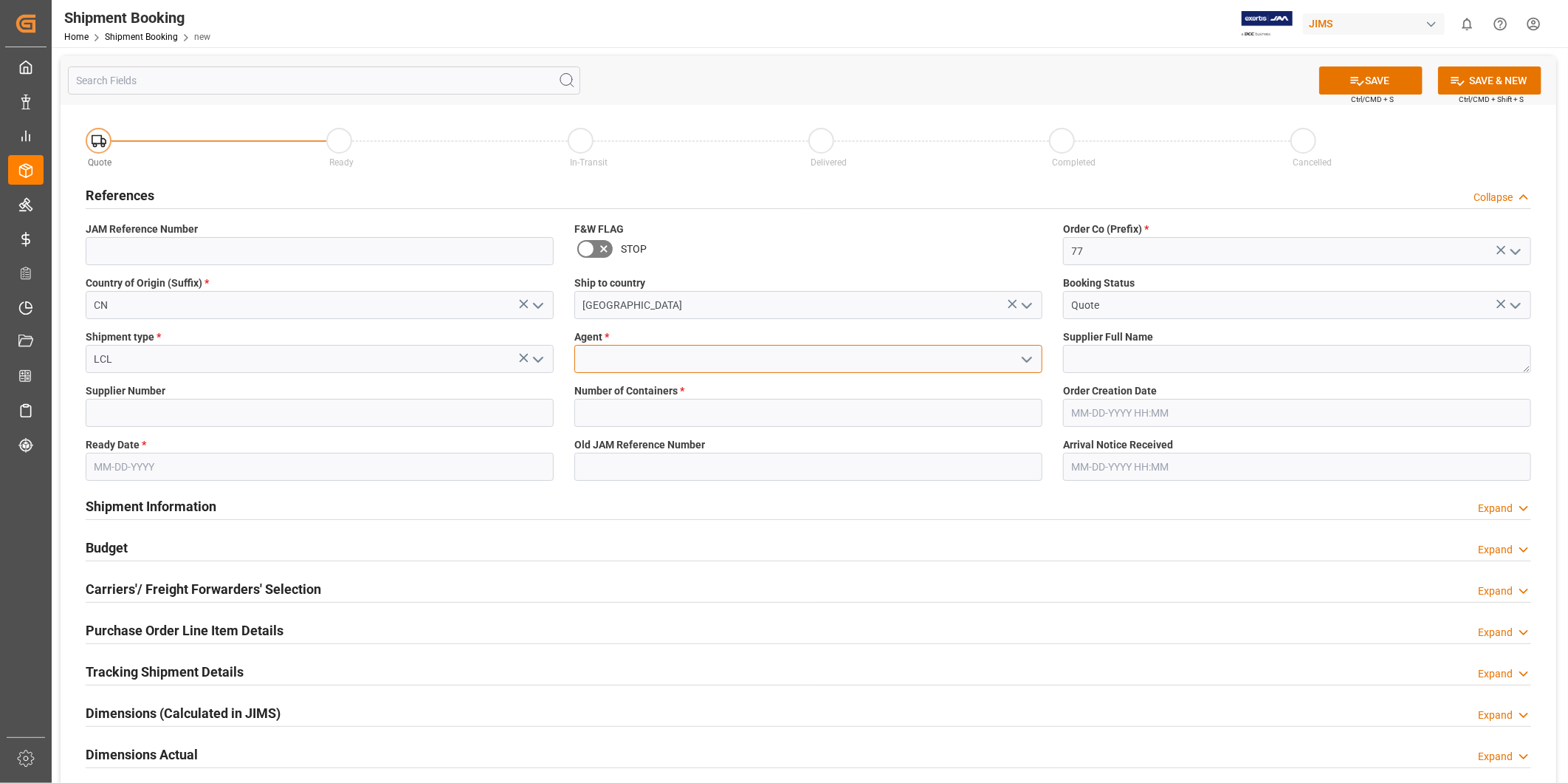
click at [609, 355] on input at bounding box center [808, 359] width 468 height 28
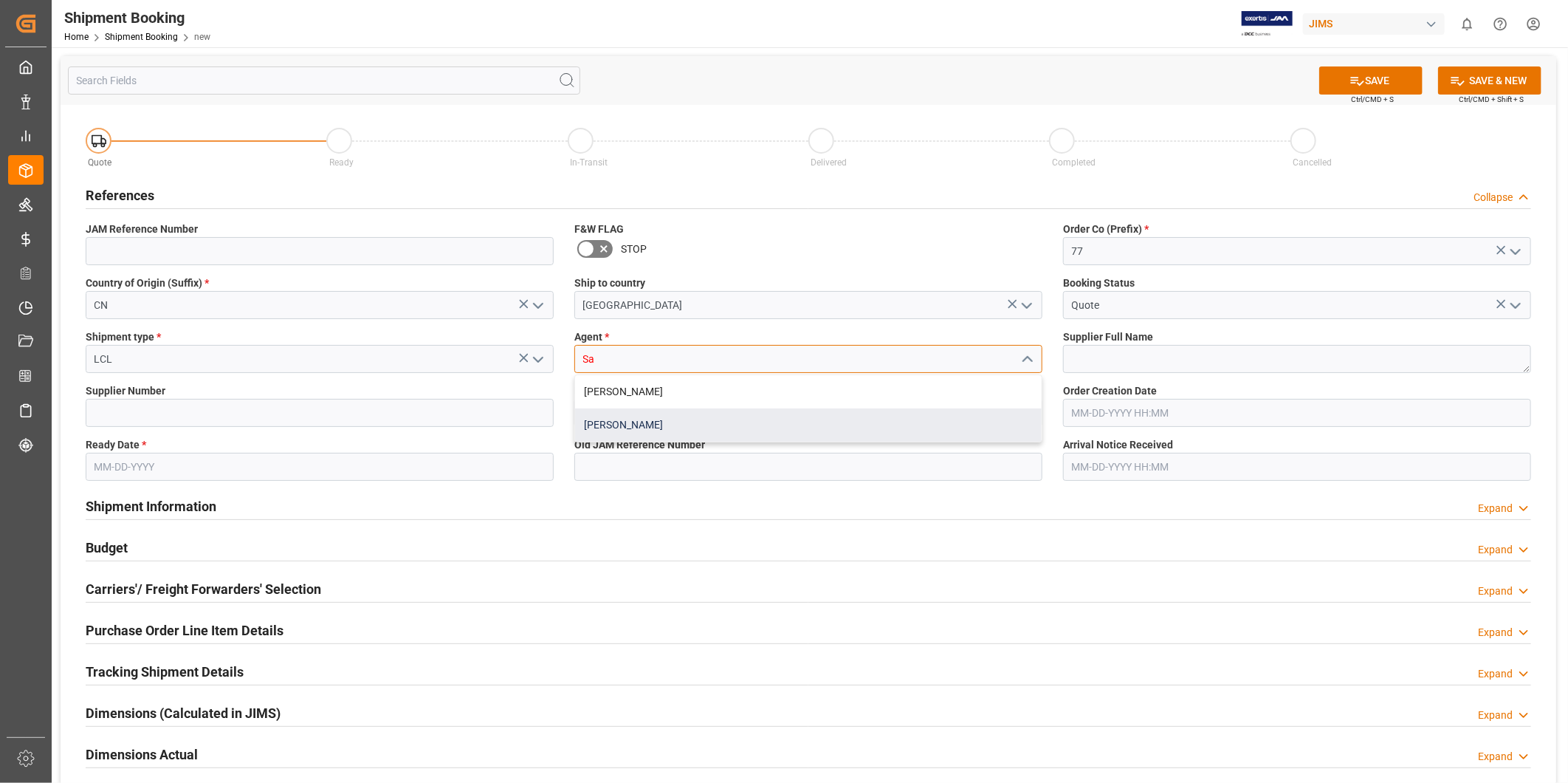
click at [705, 415] on div "[PERSON_NAME]" at bounding box center [808, 425] width 466 height 33
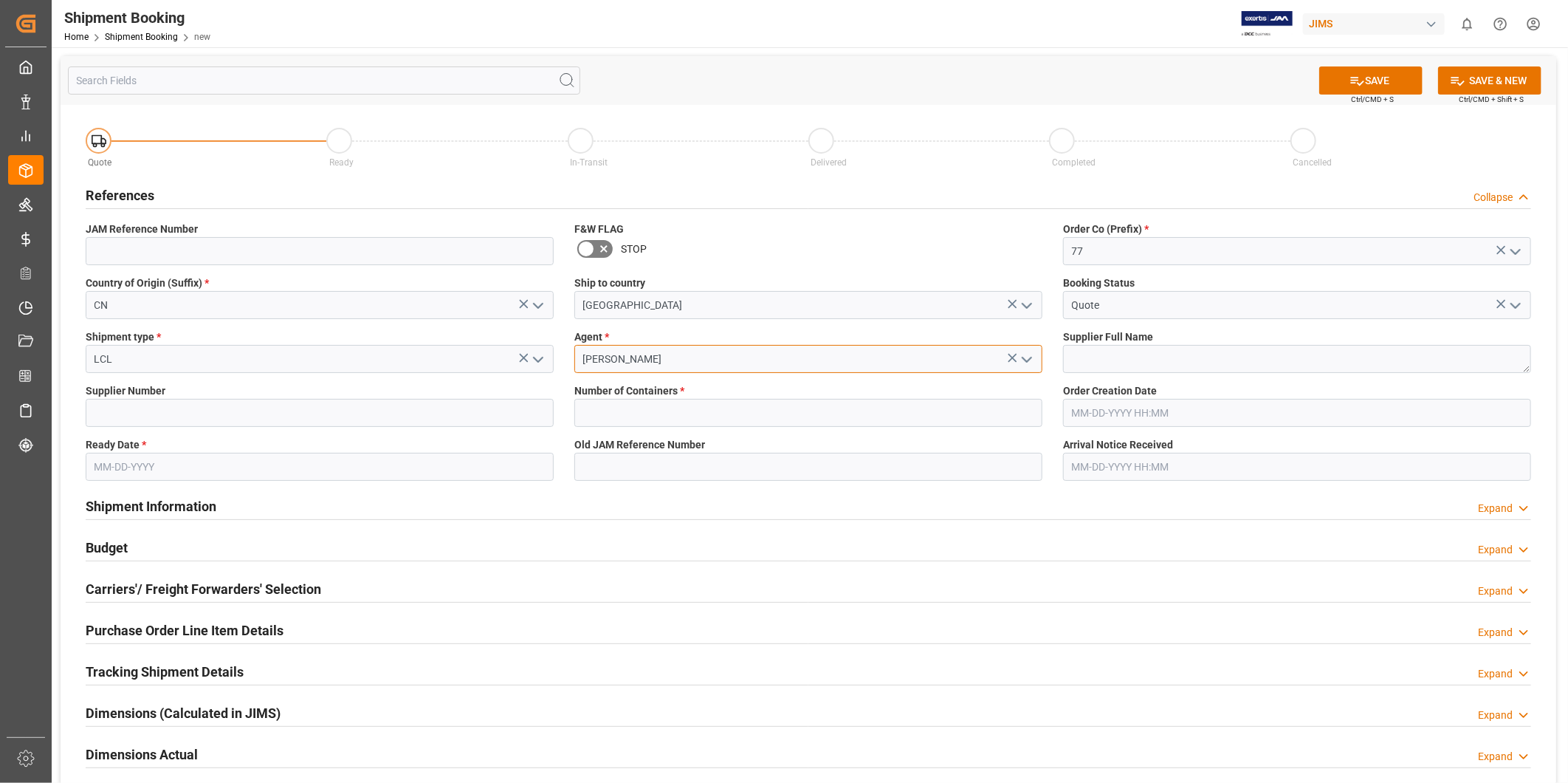
type input "[PERSON_NAME]"
click at [1187, 358] on textarea at bounding box center [1298, 359] width 468 height 28
paste textarea "U.S. Music (Starsun)"
type textarea "U.S. Music (Starsun)"
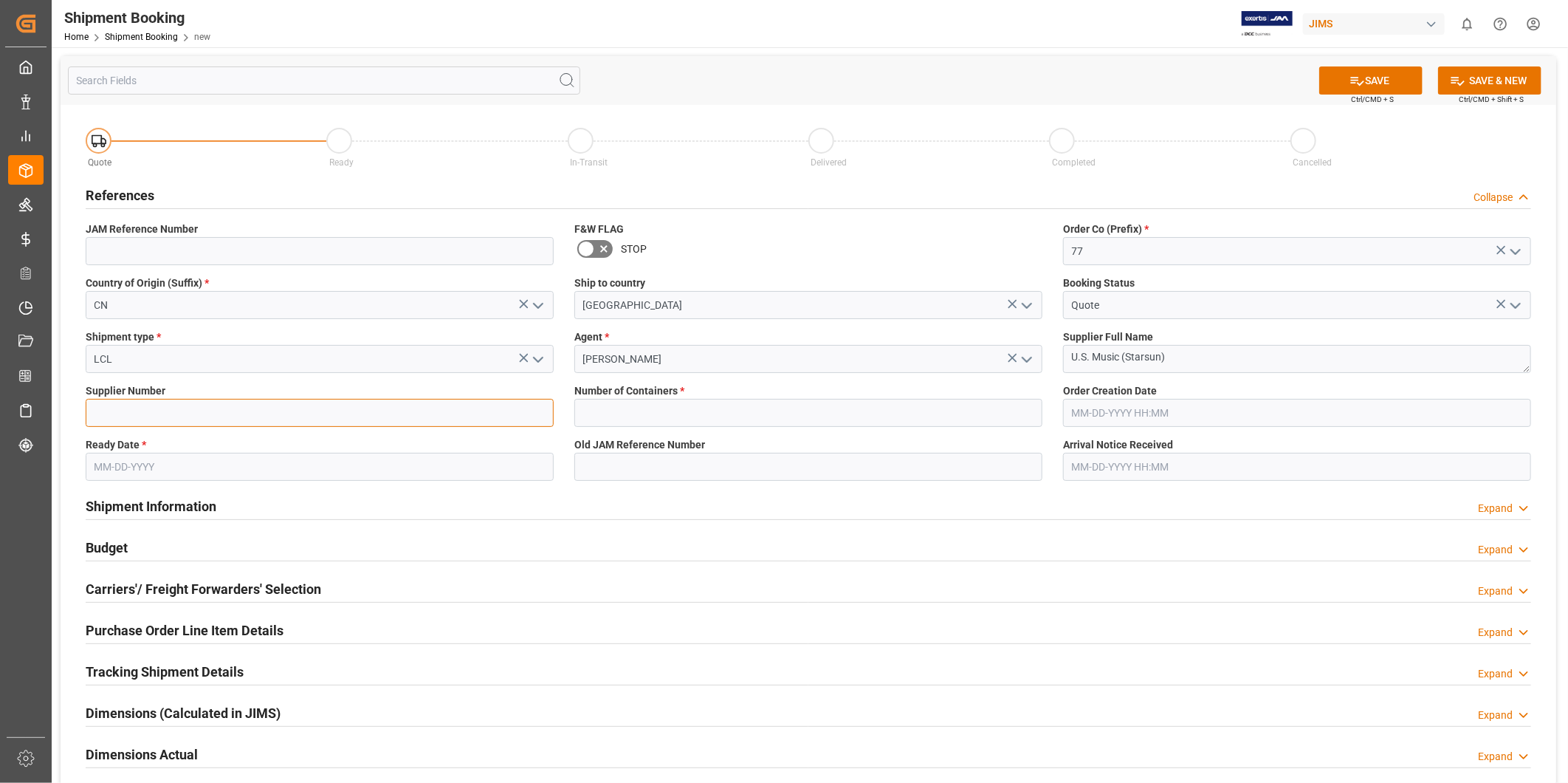
click at [204, 410] on input at bounding box center [320, 413] width 468 height 28
paste input "233596"
type input "233596"
click at [159, 456] on input "text" at bounding box center [320, 467] width 468 height 28
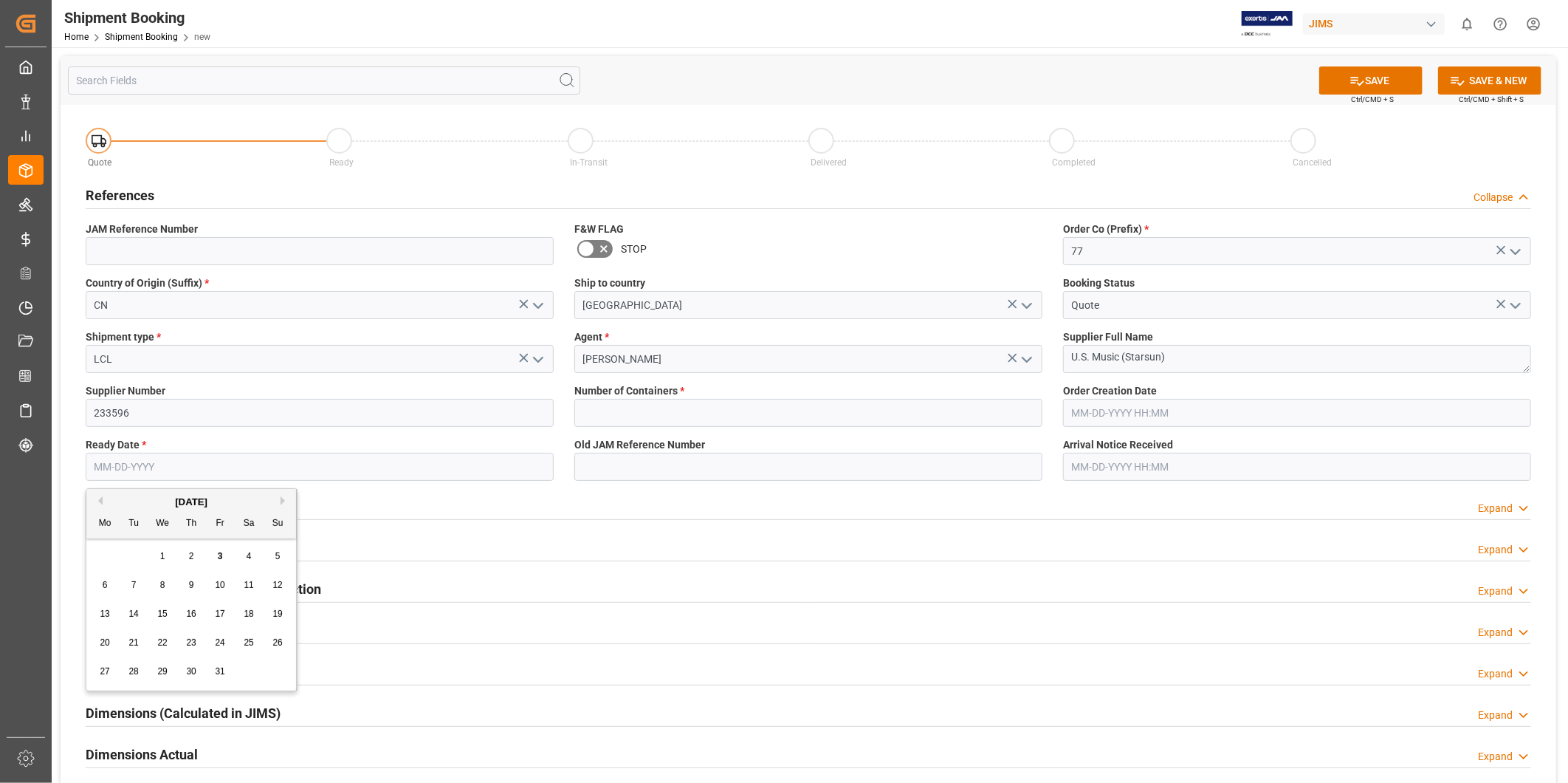
click at [129, 643] on div "21" at bounding box center [134, 644] width 19 height 18
type input "[DATE]"
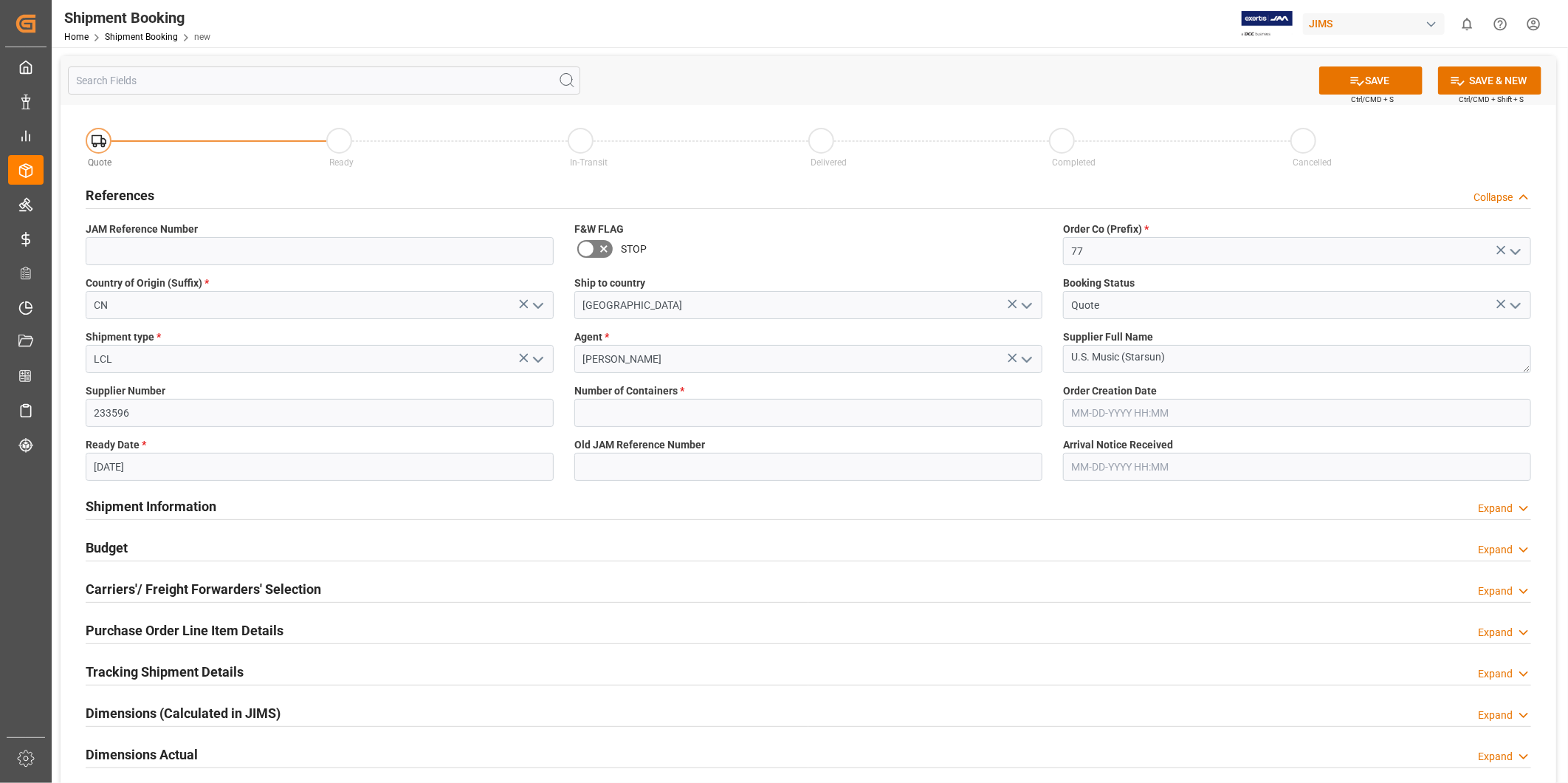
drag, startPoint x: 537, startPoint y: 503, endPoint x: 750, endPoint y: 388, distance: 242.1
click at [539, 502] on div "Shipment Information Expand" at bounding box center [808, 505] width 1446 height 28
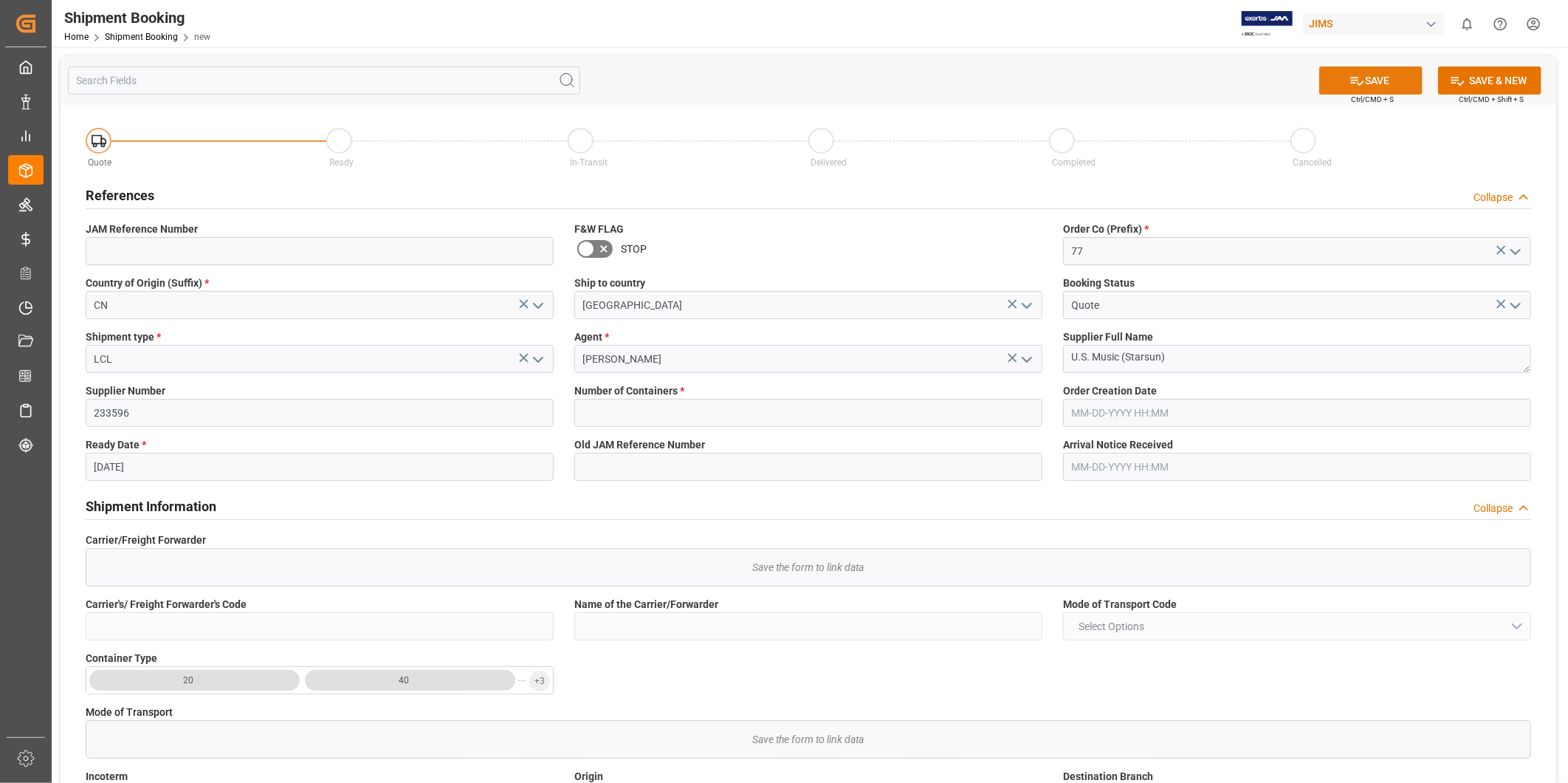
click at [1361, 78] on button "SAVE" at bounding box center [1371, 81] width 104 height 28
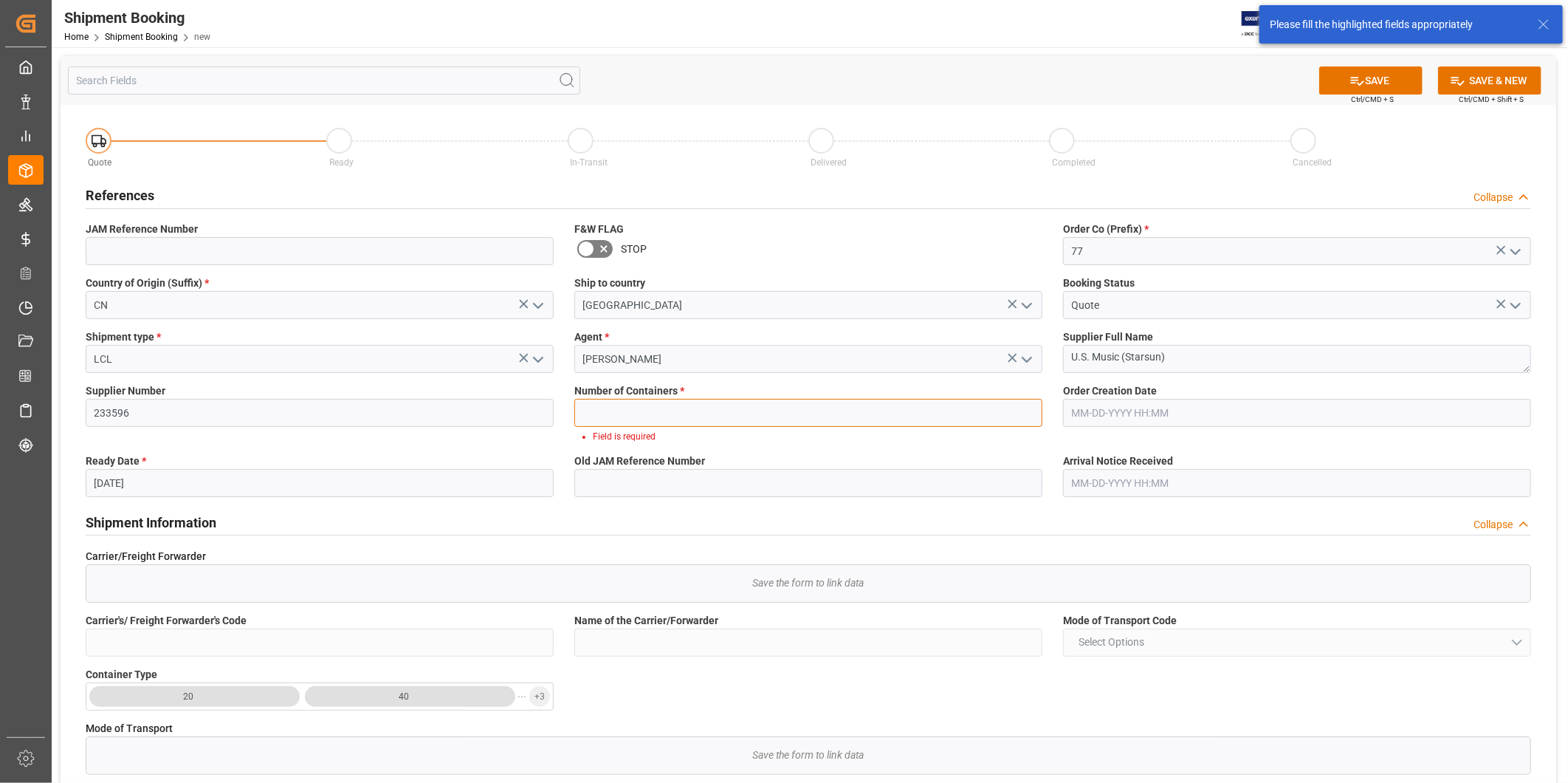
click at [722, 418] on input "text" at bounding box center [808, 413] width 468 height 28
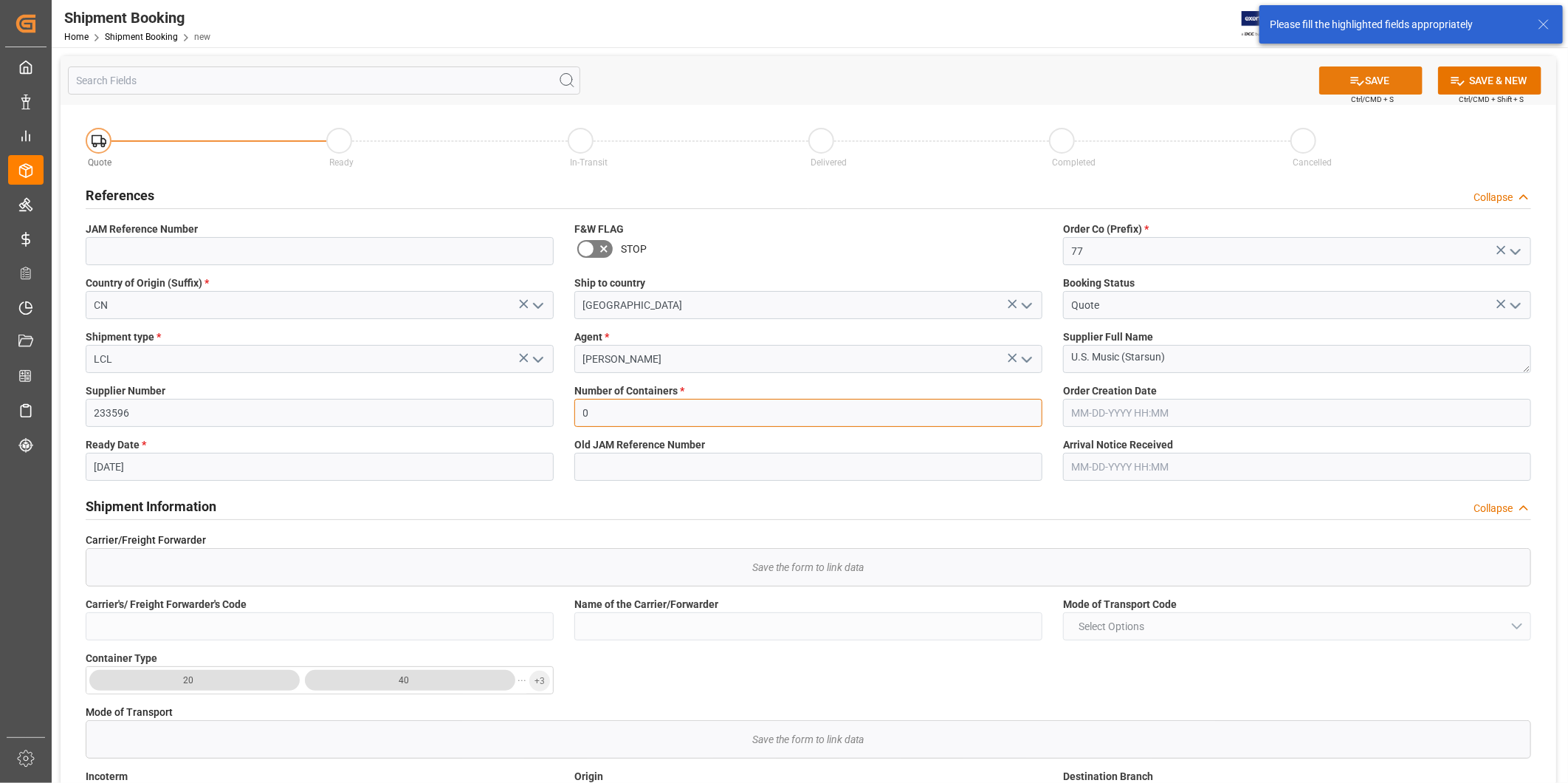
type input "0"
click at [1374, 86] on button "SAVE" at bounding box center [1371, 81] width 104 height 28
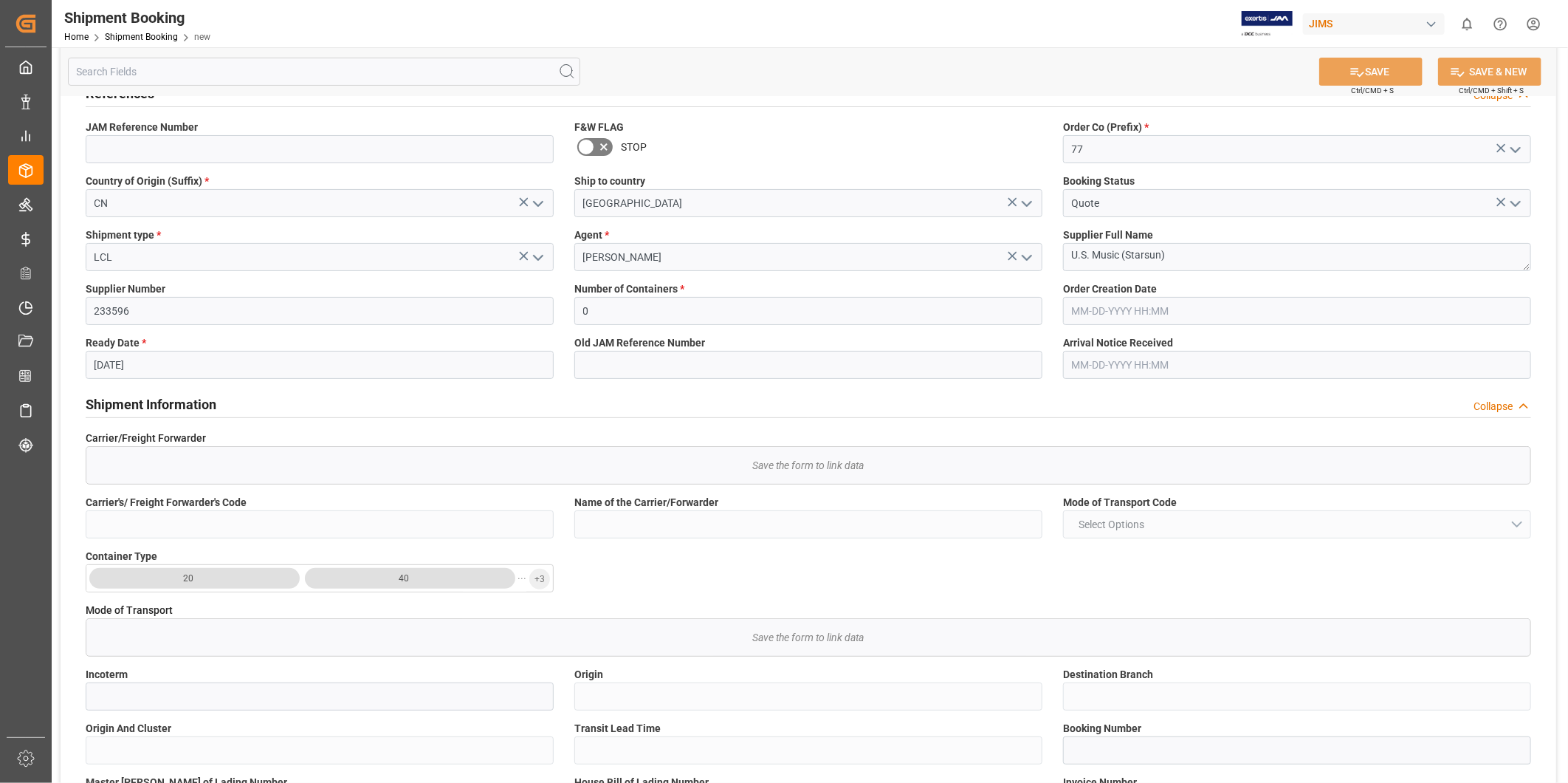
scroll to position [0, 0]
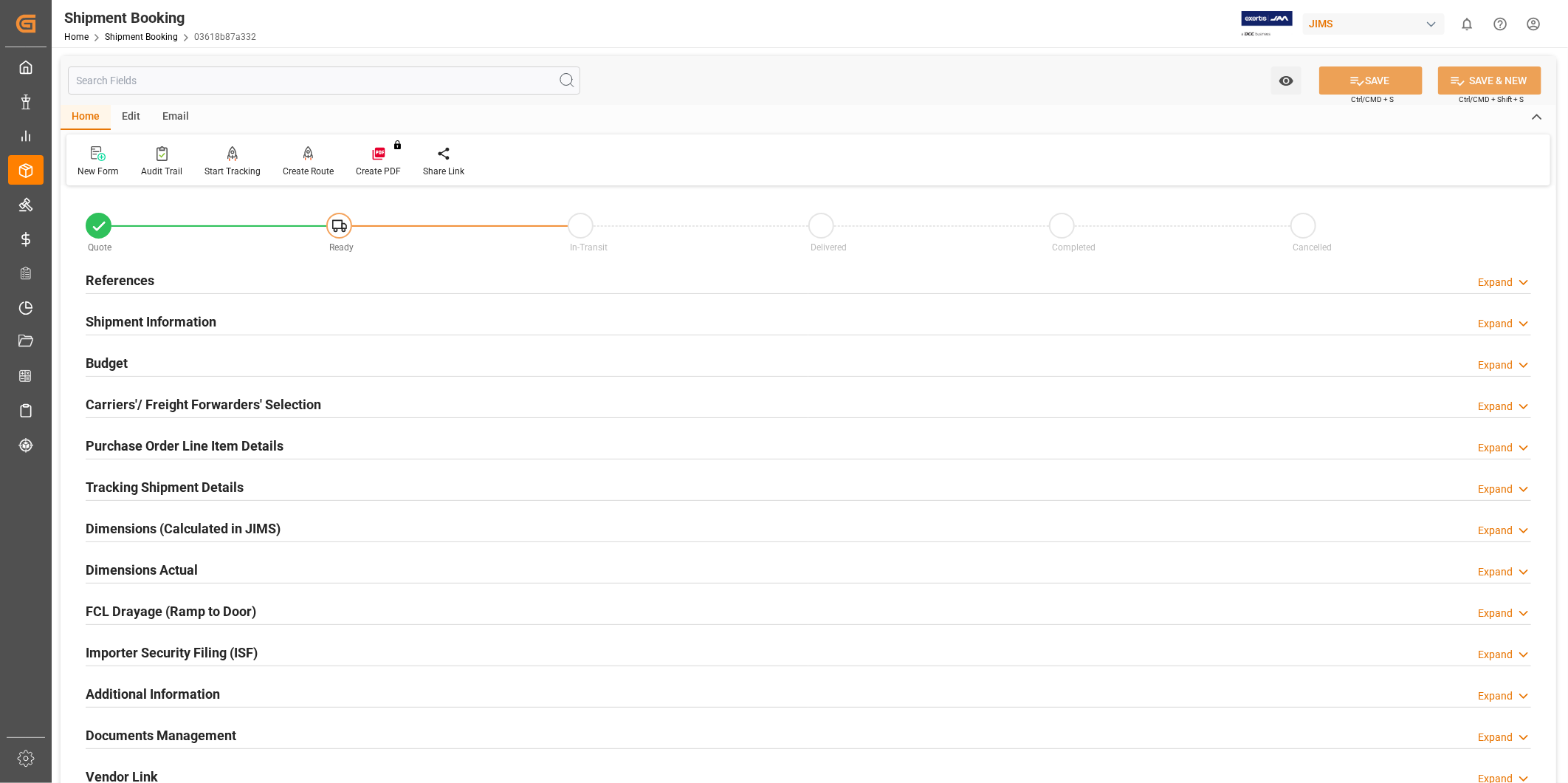
click at [282, 370] on div "Budget Expand" at bounding box center [808, 362] width 1446 height 28
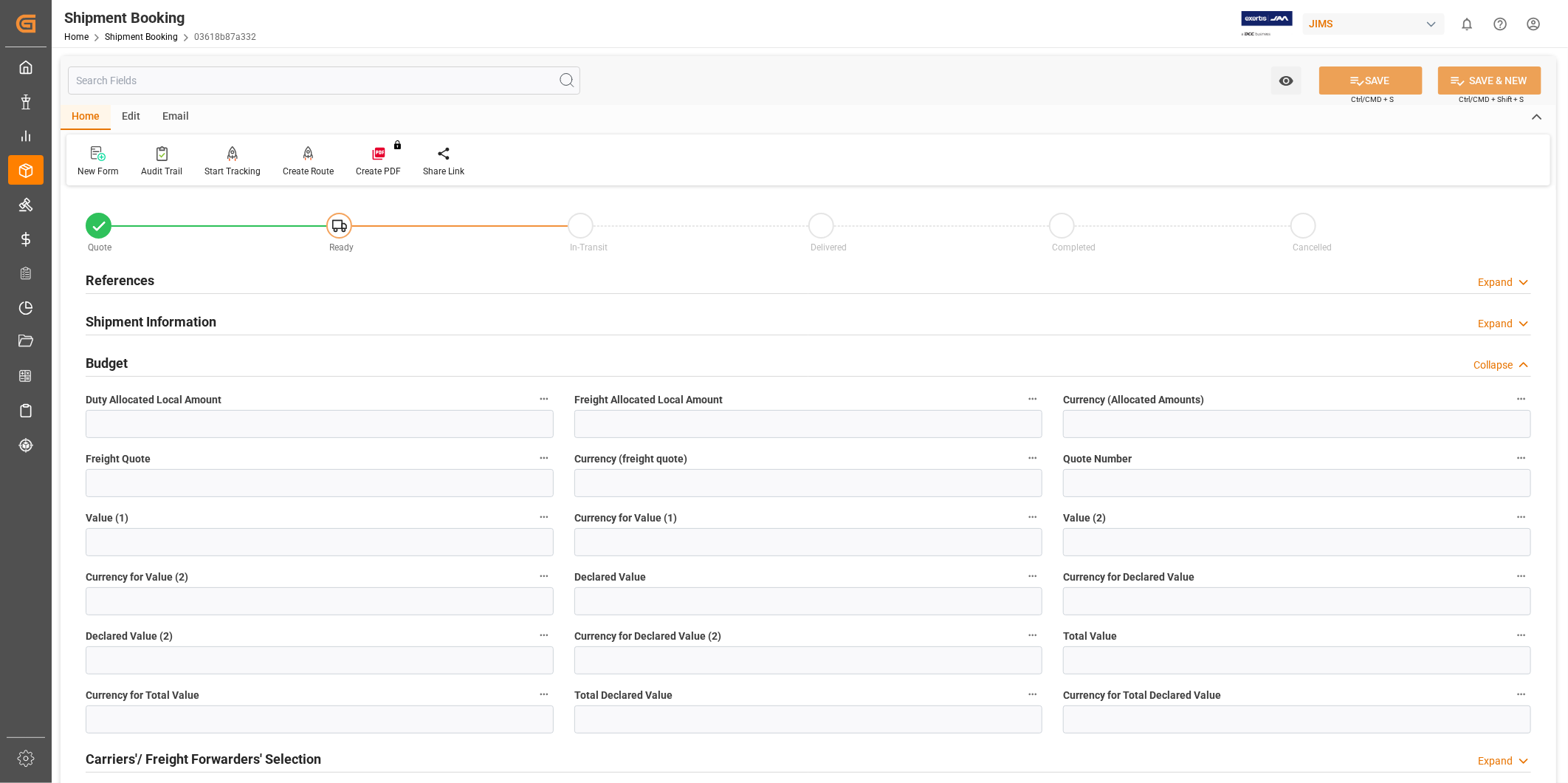
click at [223, 370] on div "Budget Collapse" at bounding box center [808, 362] width 1446 height 28
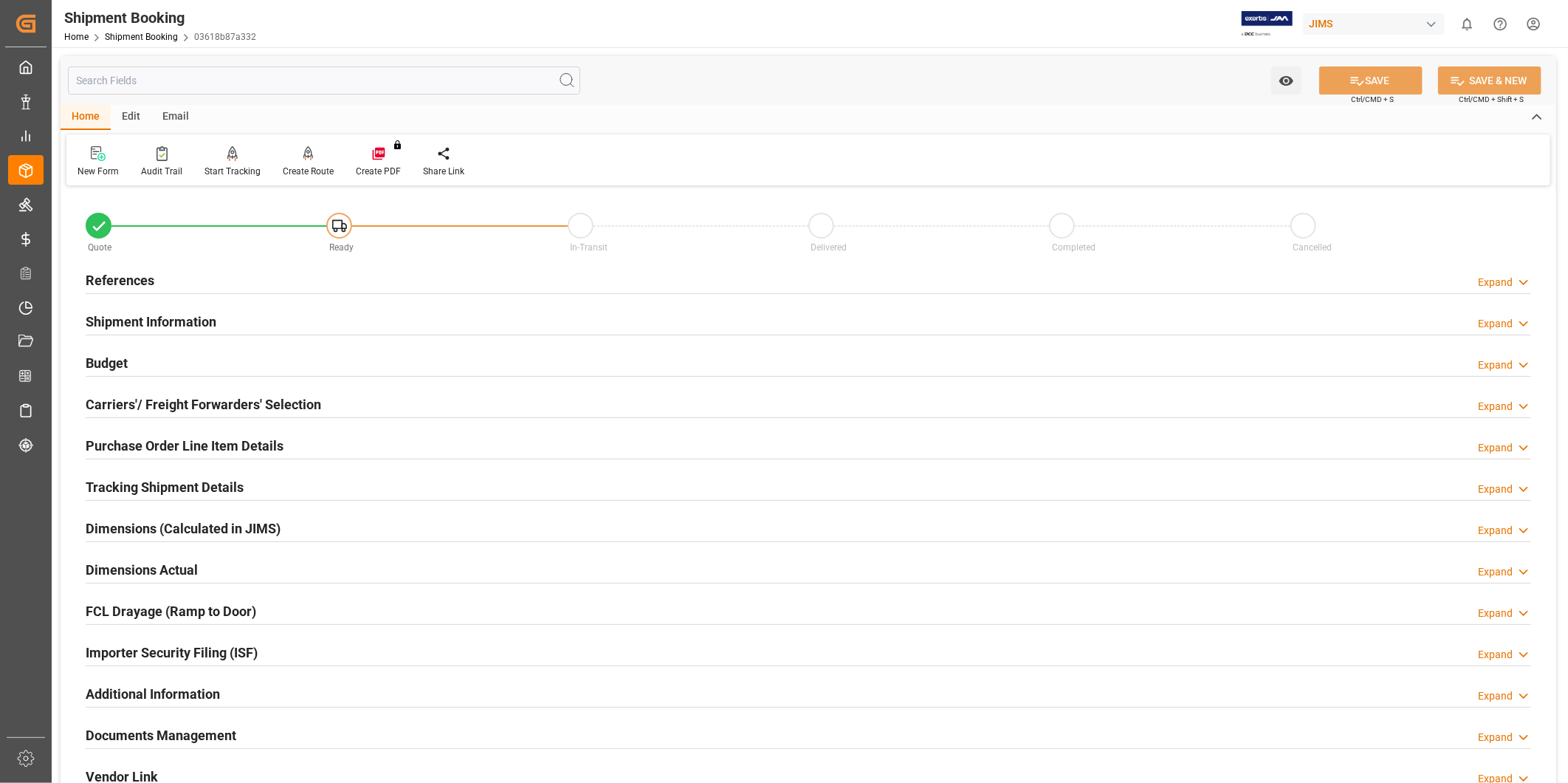
click at [246, 411] on h2 "Carriers'/ Freight Forwarders' Selection" at bounding box center [204, 404] width 236 height 20
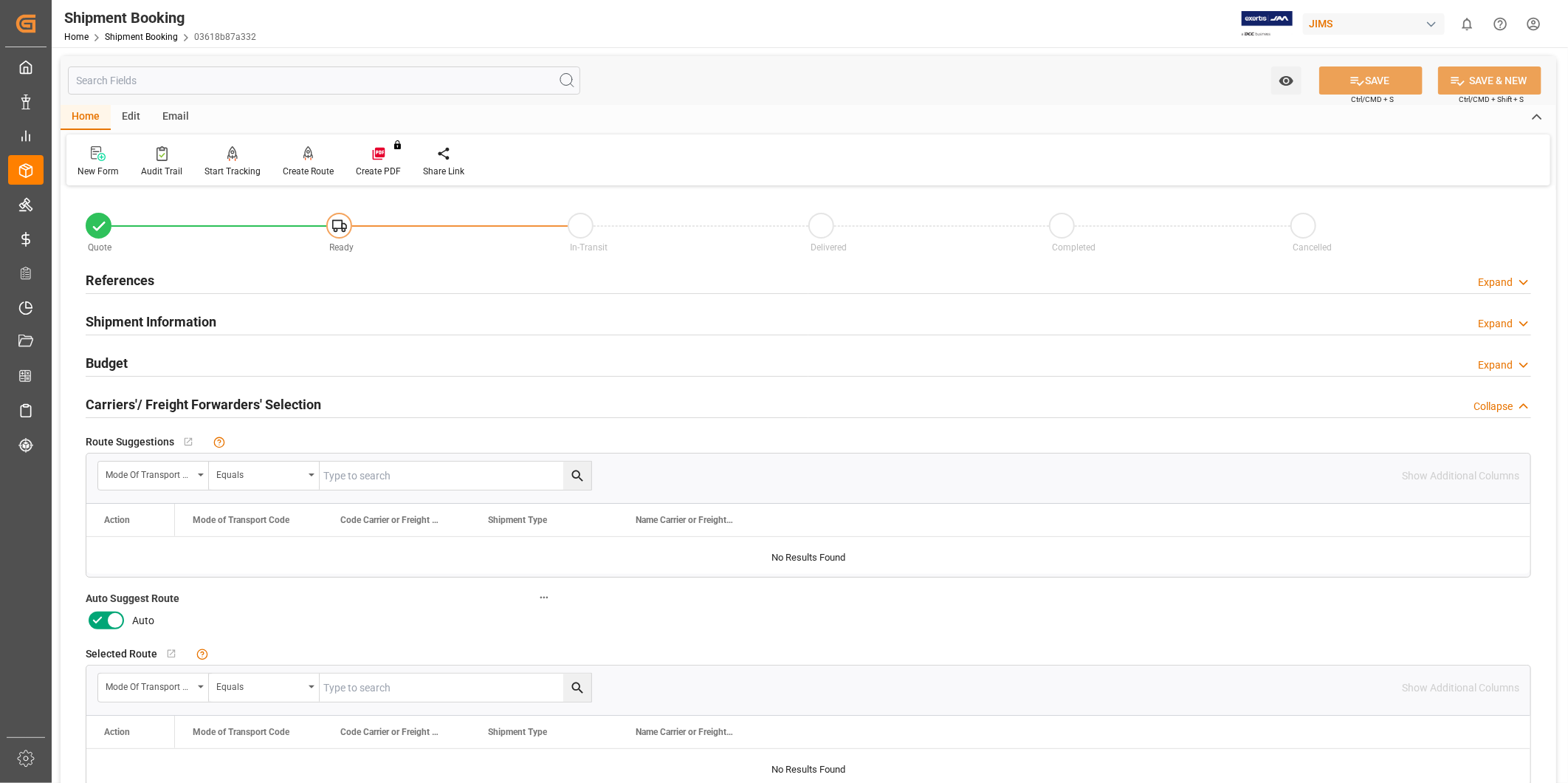
click at [102, 622] on icon at bounding box center [98, 621] width 18 height 18
click at [0, 0] on input "checkbox" at bounding box center [0, 0] width 0 height 0
click at [1364, 87] on button "SAVE" at bounding box center [1371, 81] width 104 height 28
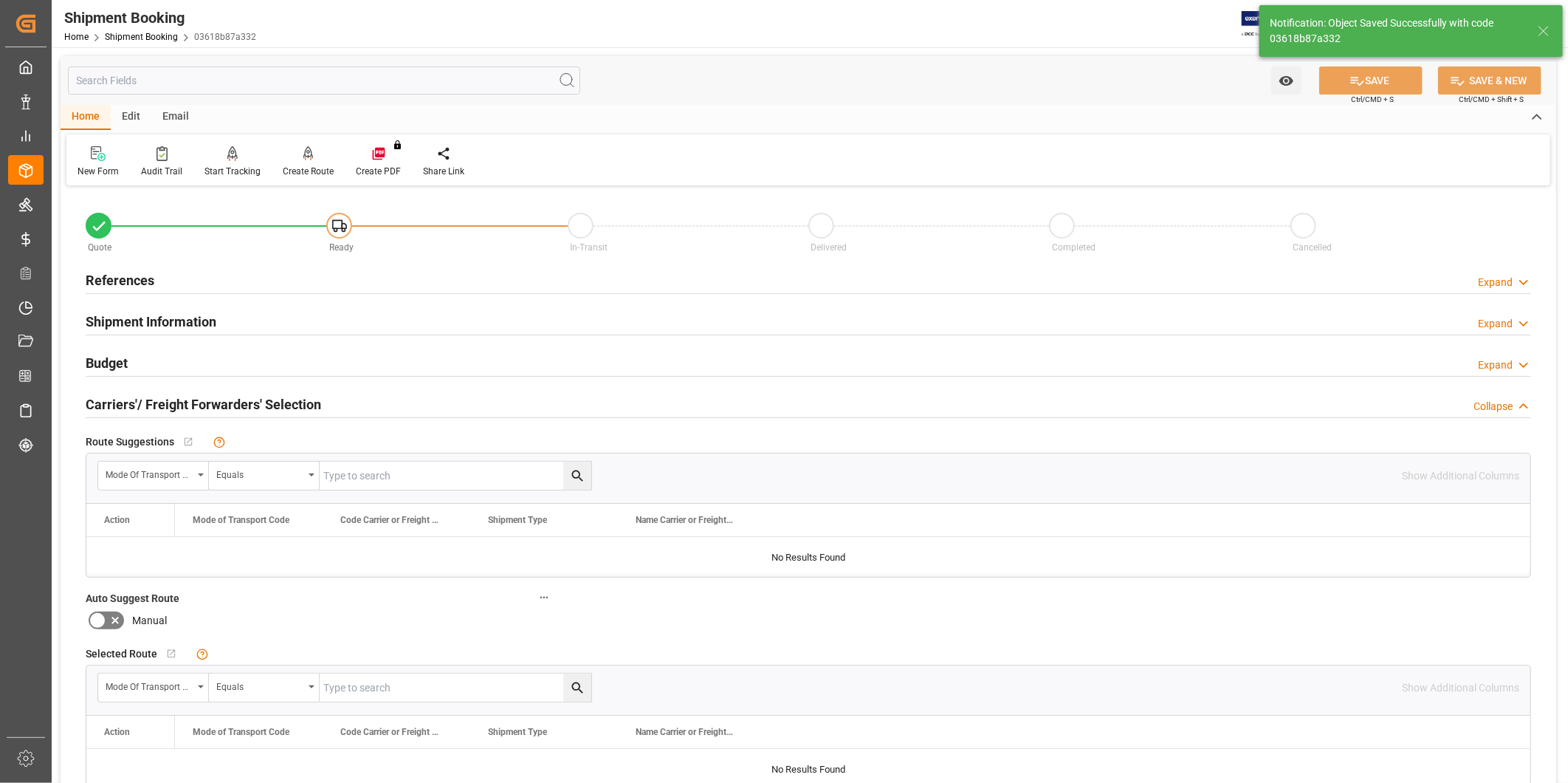
type input "Ready"
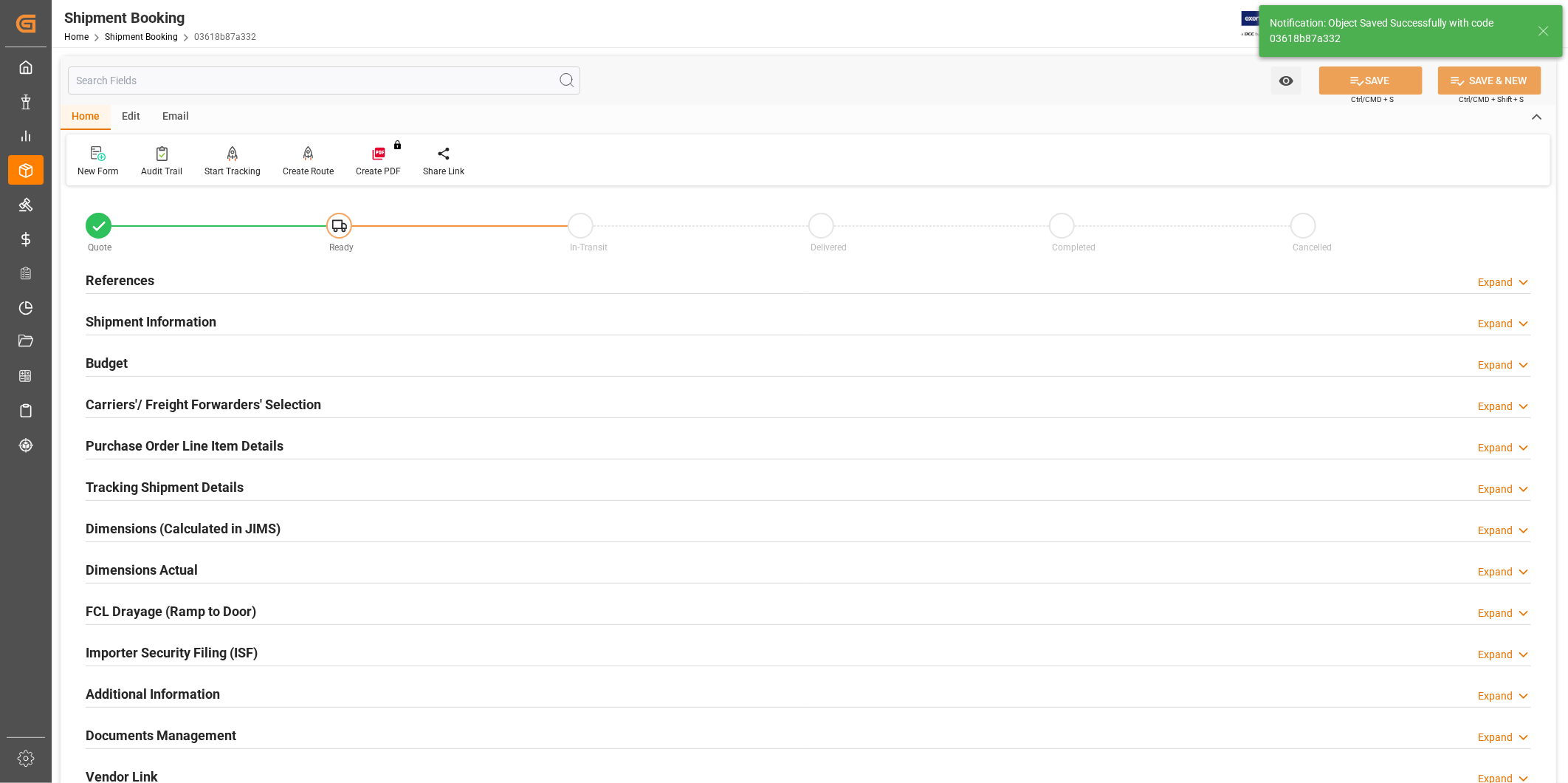
click at [230, 281] on div "References Expand" at bounding box center [808, 279] width 1446 height 28
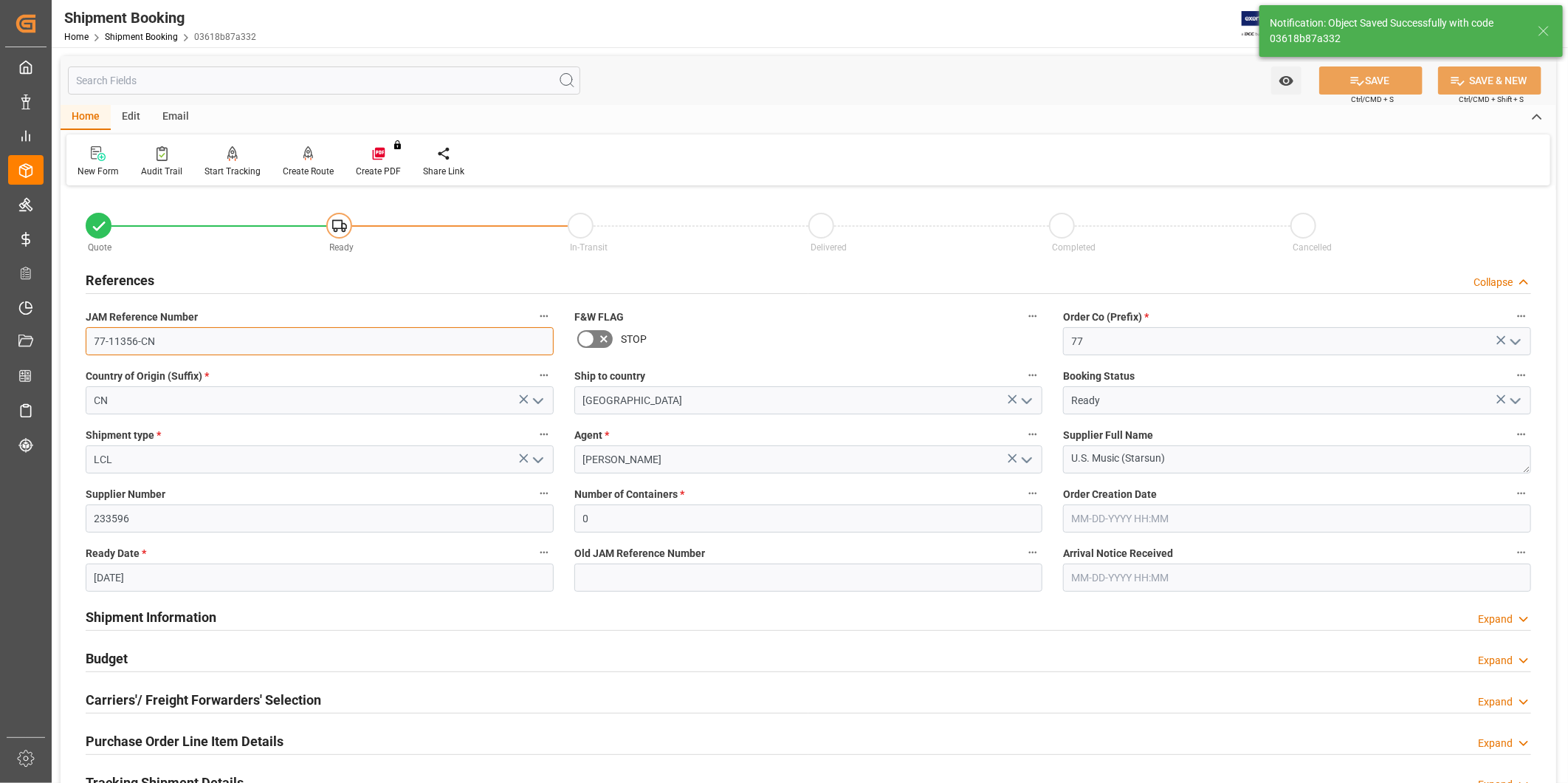
click at [281, 344] on input "77-11356-CN" at bounding box center [320, 341] width 468 height 28
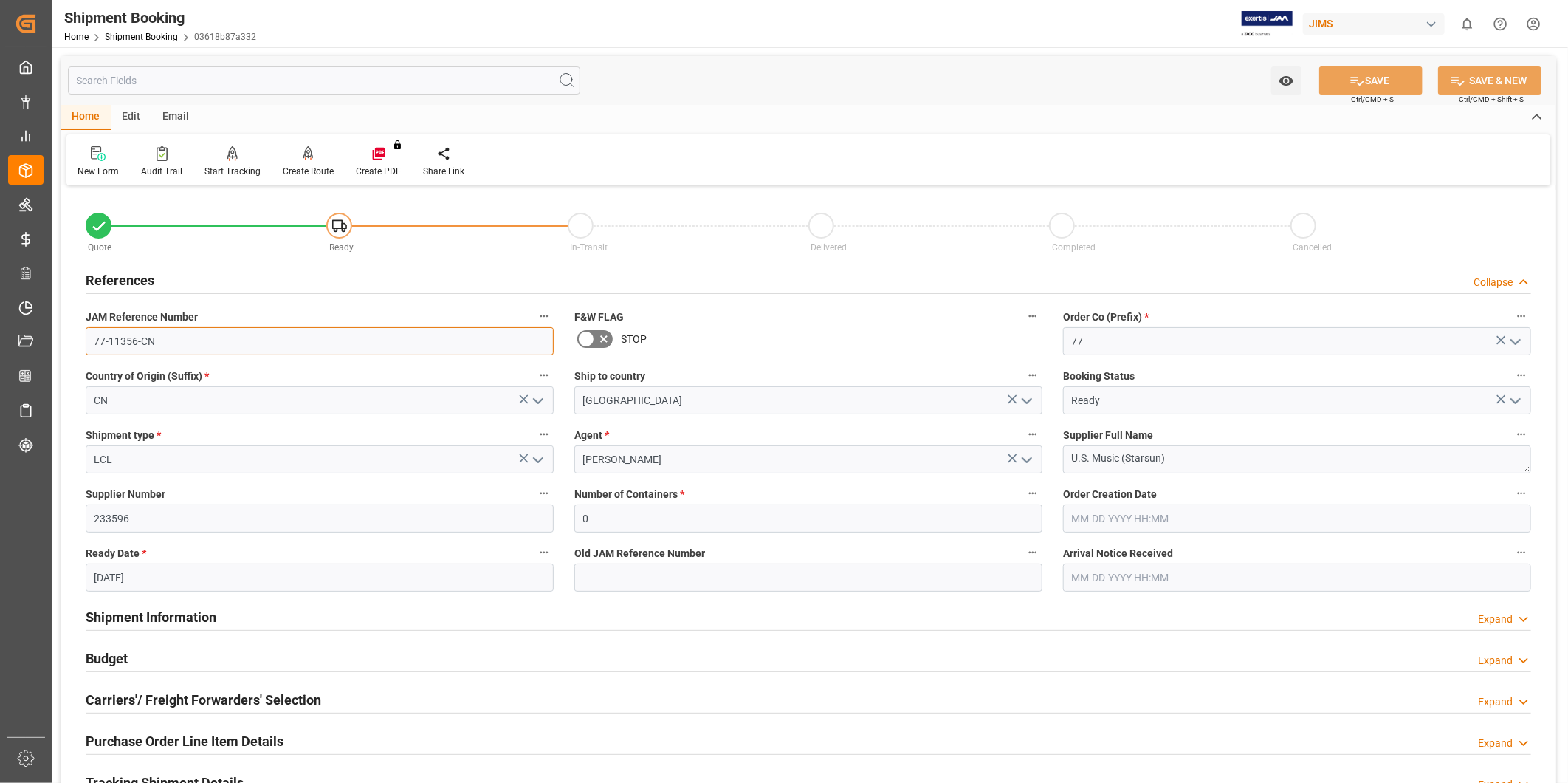
click at [215, 352] on input "77-11356-CN" at bounding box center [320, 341] width 468 height 28
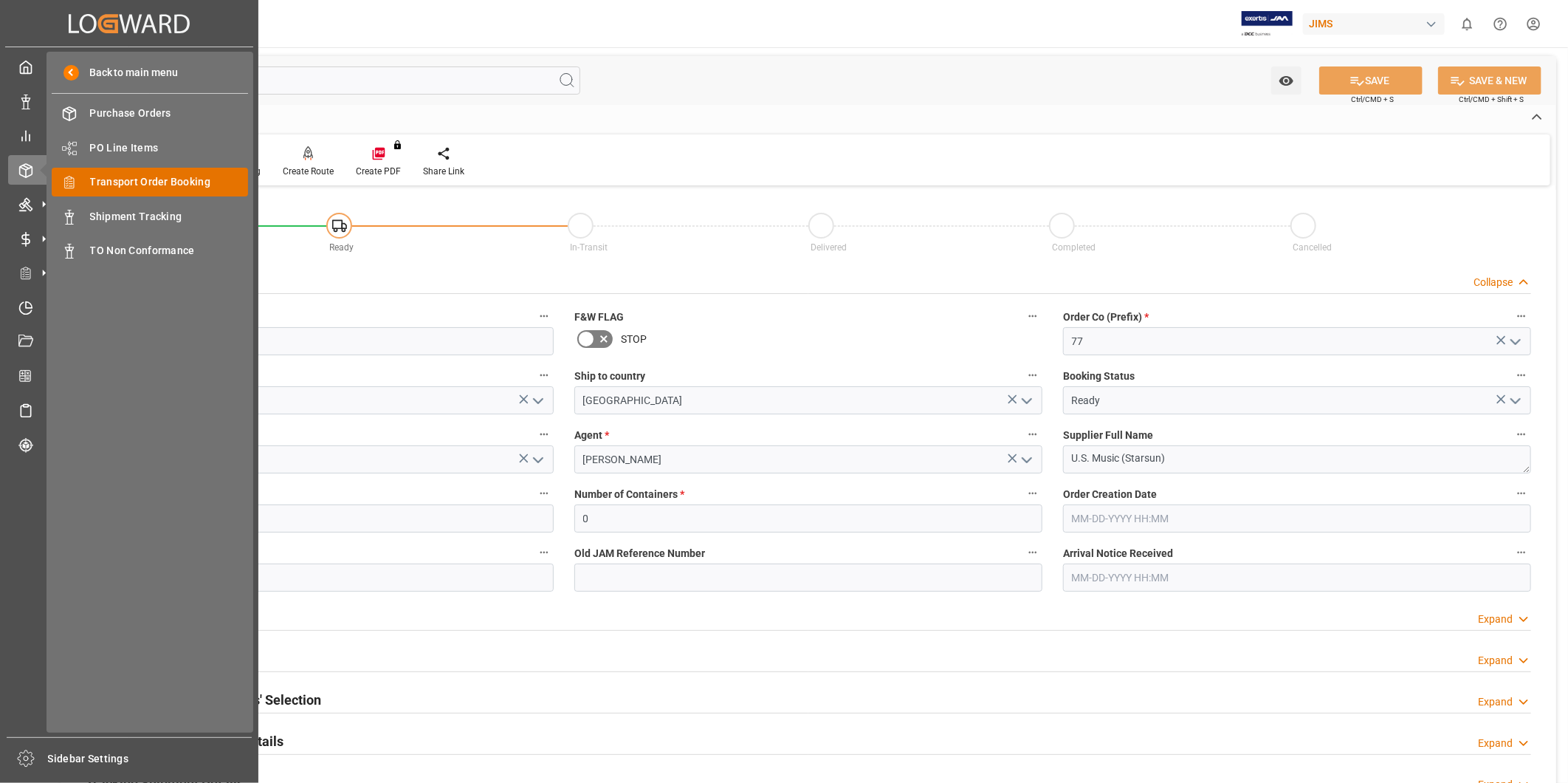
click at [149, 168] on div "Transport Order Booking Transport Order Booking" at bounding box center [150, 182] width 197 height 28
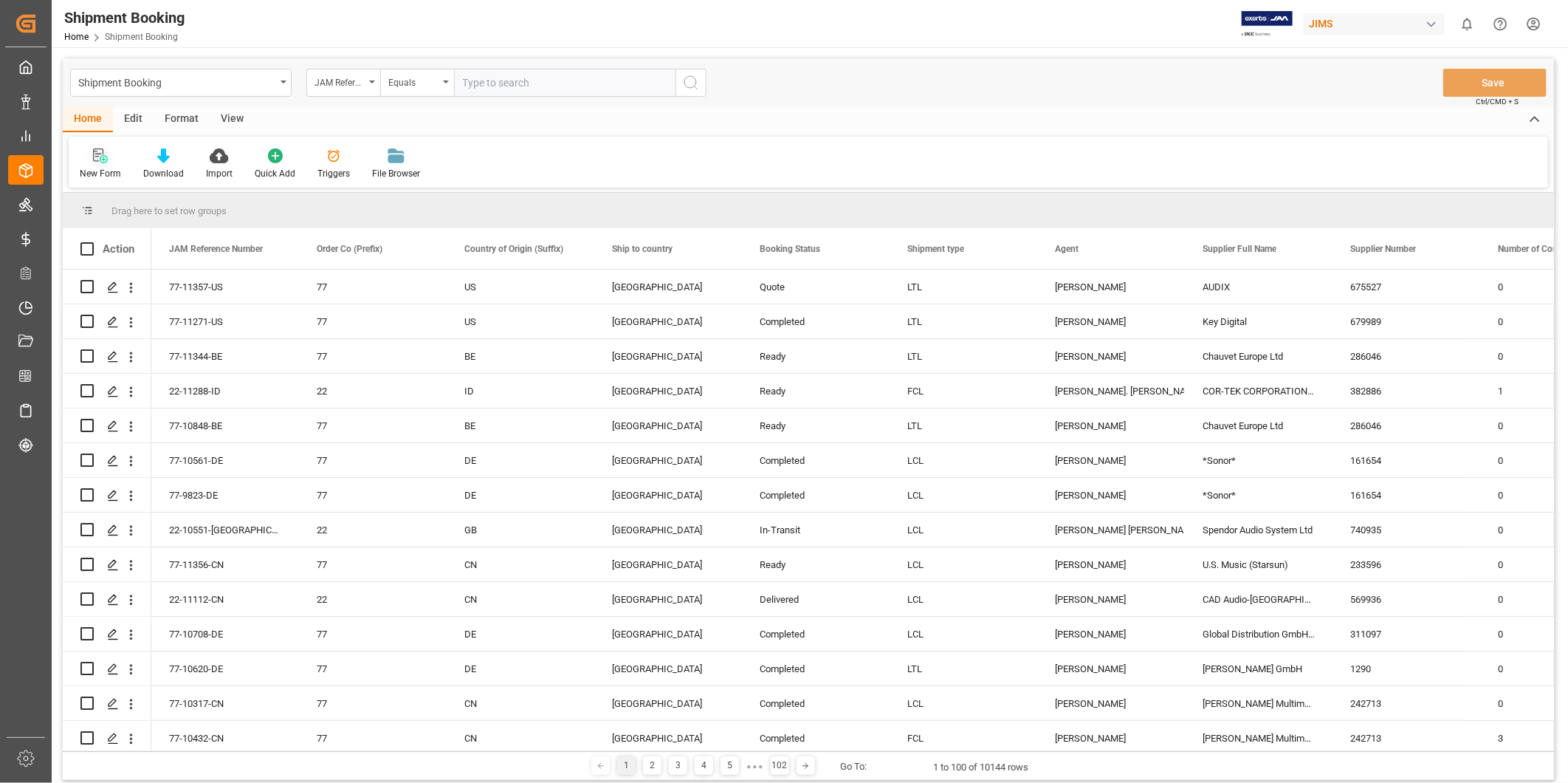
click at [108, 167] on div "New Form" at bounding box center [100, 173] width 42 height 13
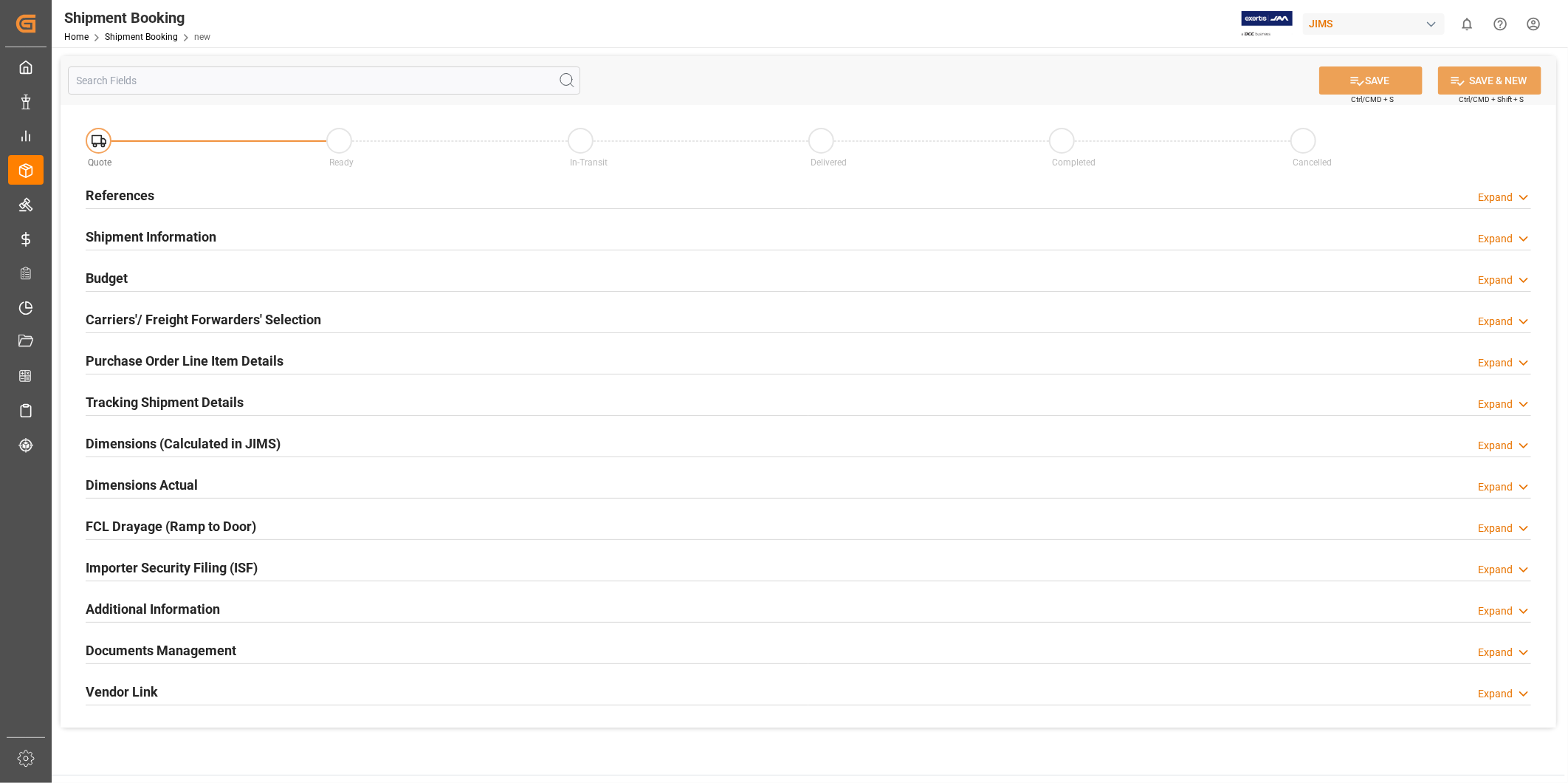
click at [1502, 188] on div "References Expand" at bounding box center [808, 194] width 1446 height 28
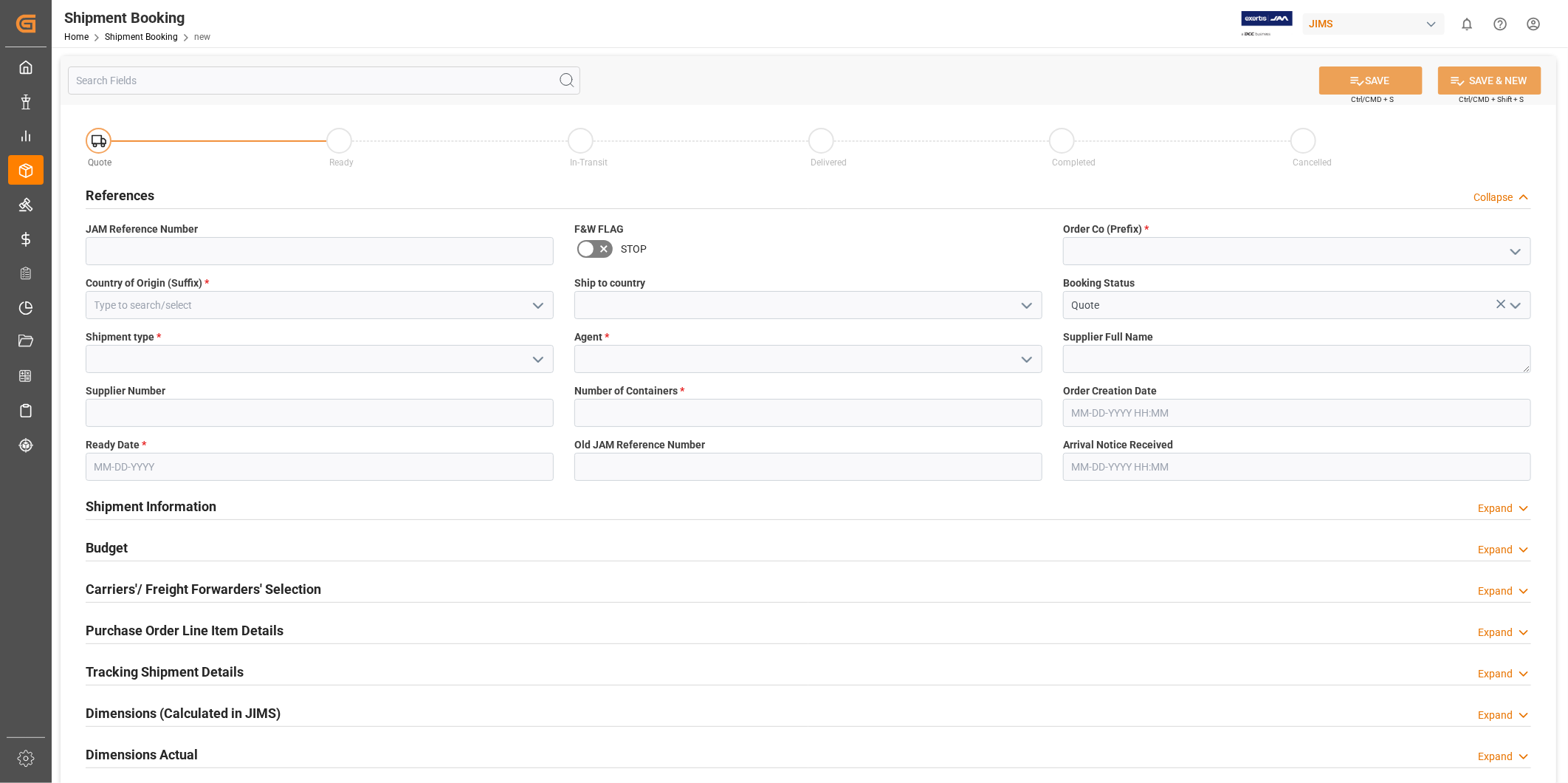
click at [1516, 254] on polyline "open menu" at bounding box center [1516, 252] width 9 height 4
drag, startPoint x: 1463, startPoint y: 281, endPoint x: 1434, endPoint y: 284, distance: 29.2
click at [1461, 282] on div "22" at bounding box center [1297, 284] width 466 height 33
type input "22"
click at [392, 313] on input at bounding box center [320, 305] width 468 height 28
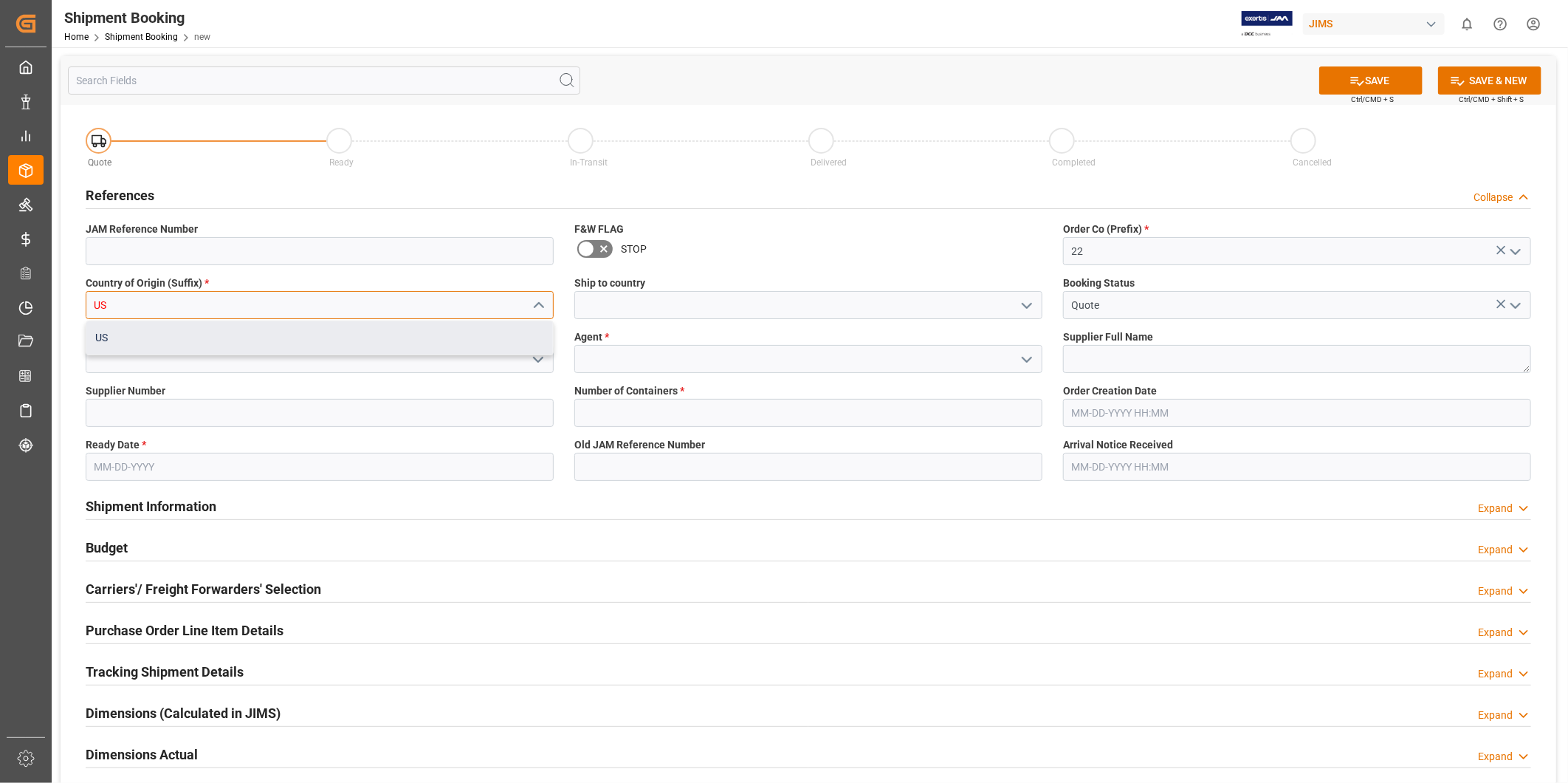
click at [394, 341] on div "US" at bounding box center [319, 337] width 466 height 33
type input "US"
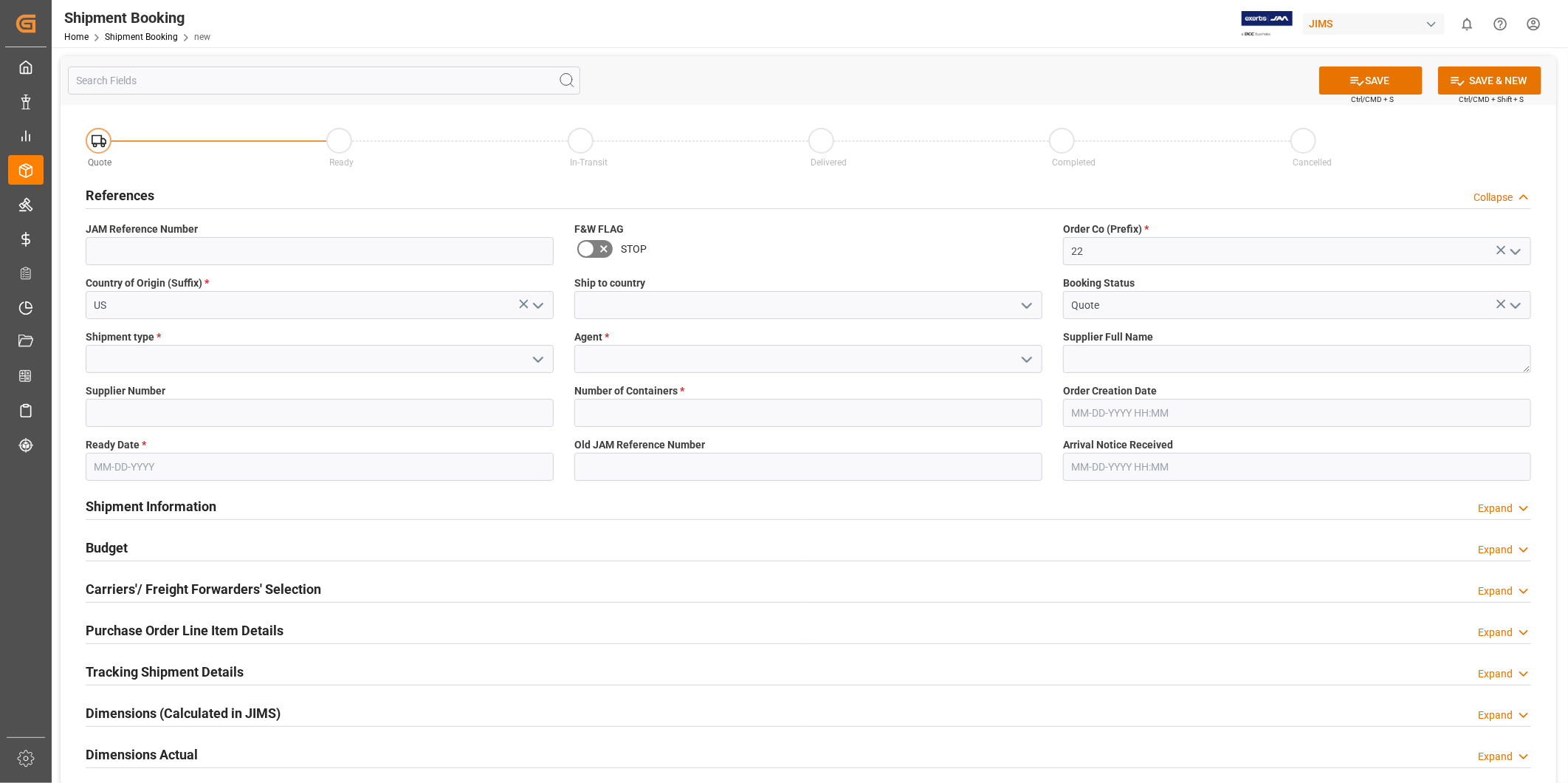
drag, startPoint x: 227, startPoint y: 170, endPoint x: 294, endPoint y: 168, distance: 67.0
click at [227, 170] on div "Quote" at bounding box center [207, 161] width 241 height 16
click at [1024, 307] on icon "open menu" at bounding box center [1027, 306] width 18 height 18
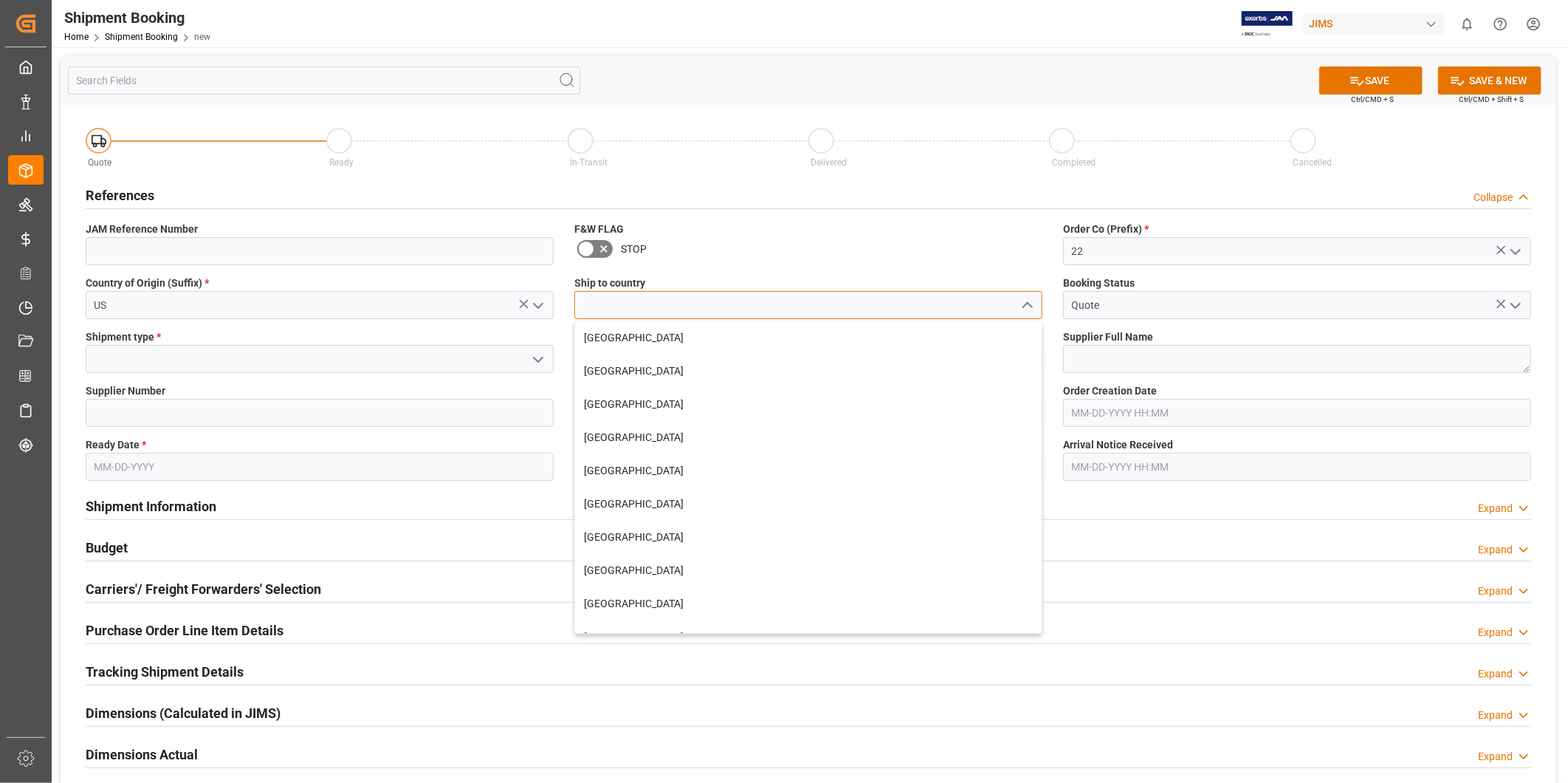
click at [880, 313] on input at bounding box center [808, 305] width 468 height 28
paste input "[GEOGRAPHIC_DATA]"
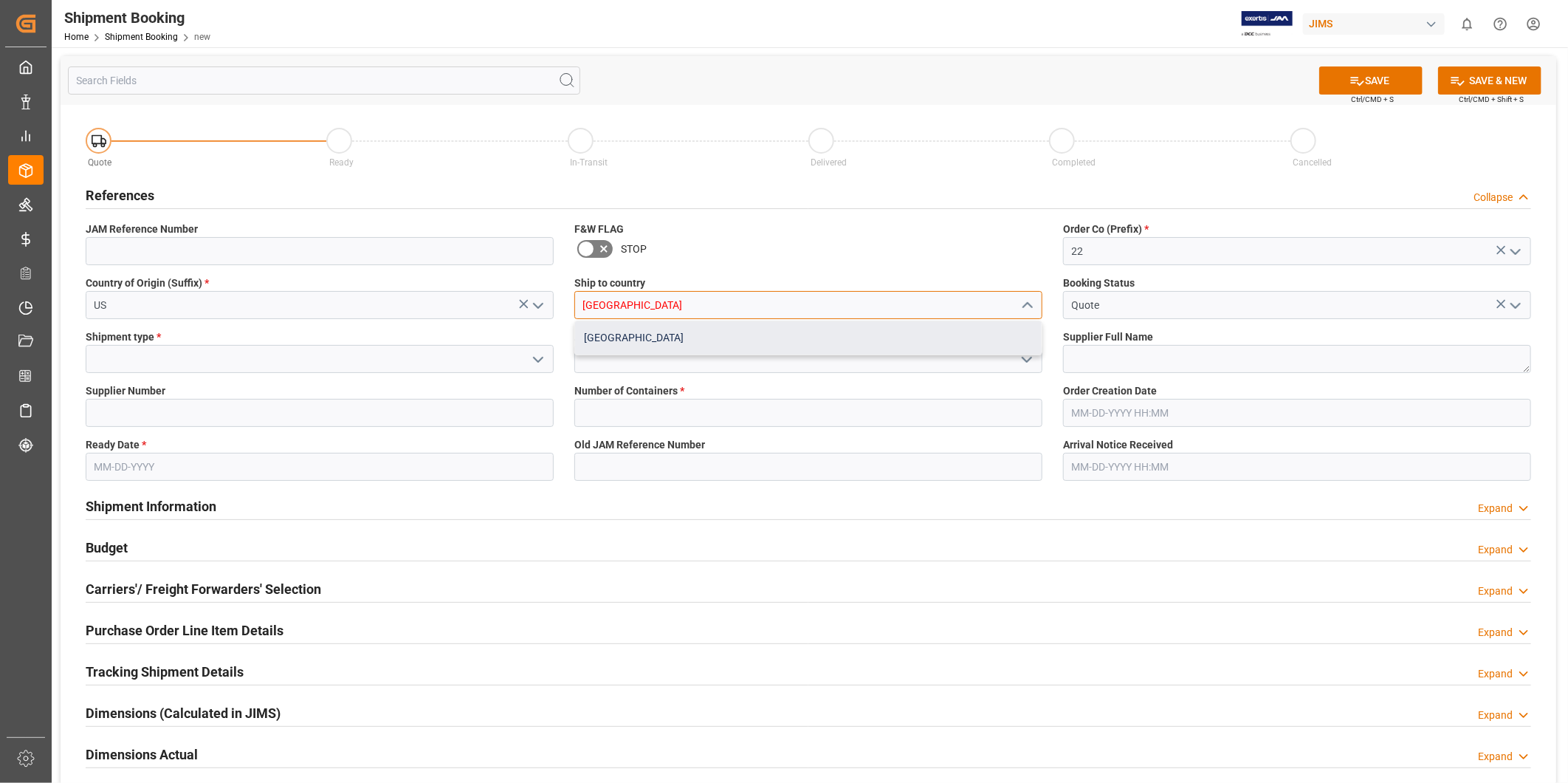
click at [845, 340] on div "[GEOGRAPHIC_DATA]" at bounding box center [808, 337] width 466 height 33
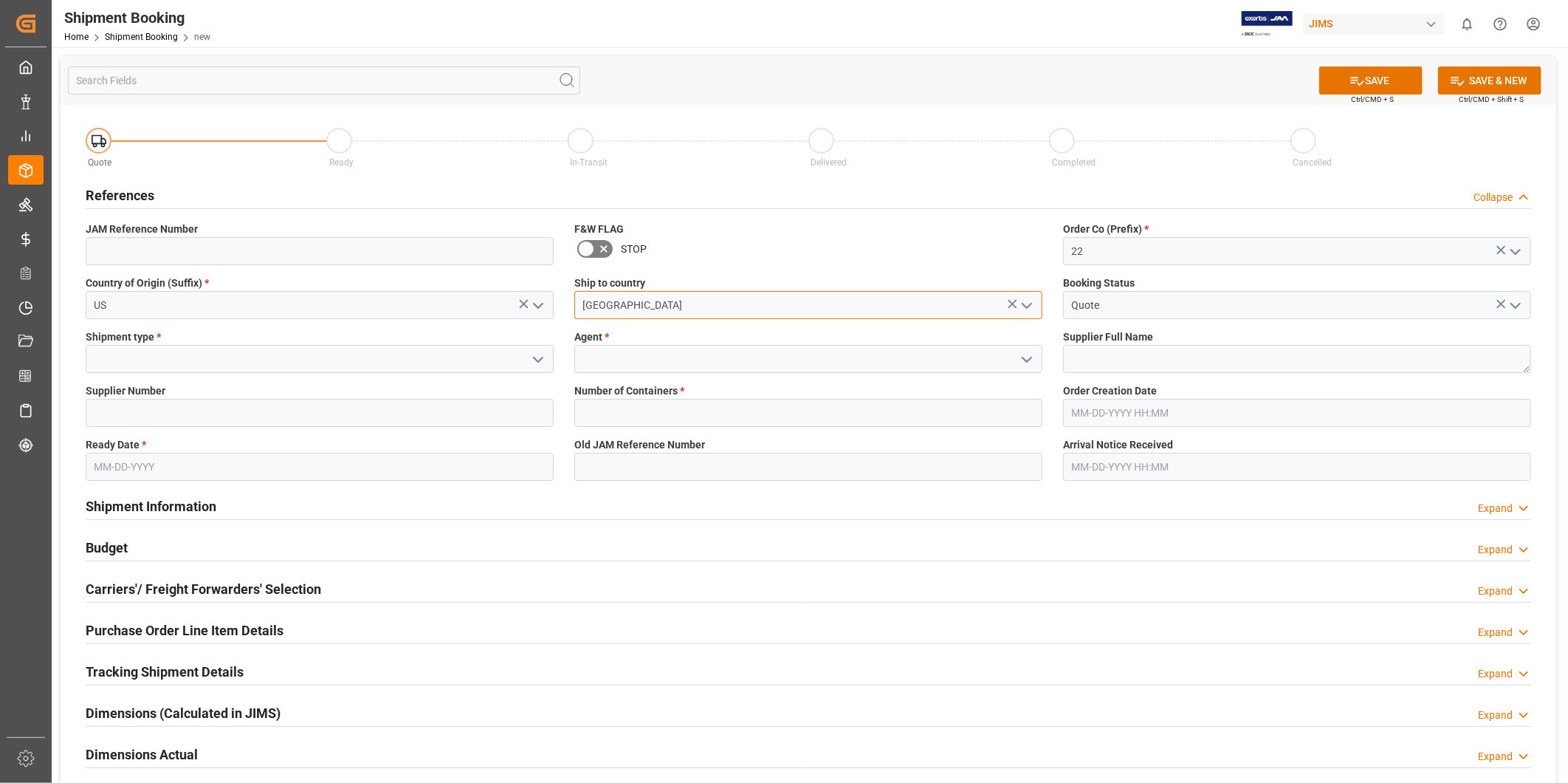
type input "[GEOGRAPHIC_DATA]"
click at [542, 361] on icon "open menu" at bounding box center [538, 360] width 18 height 18
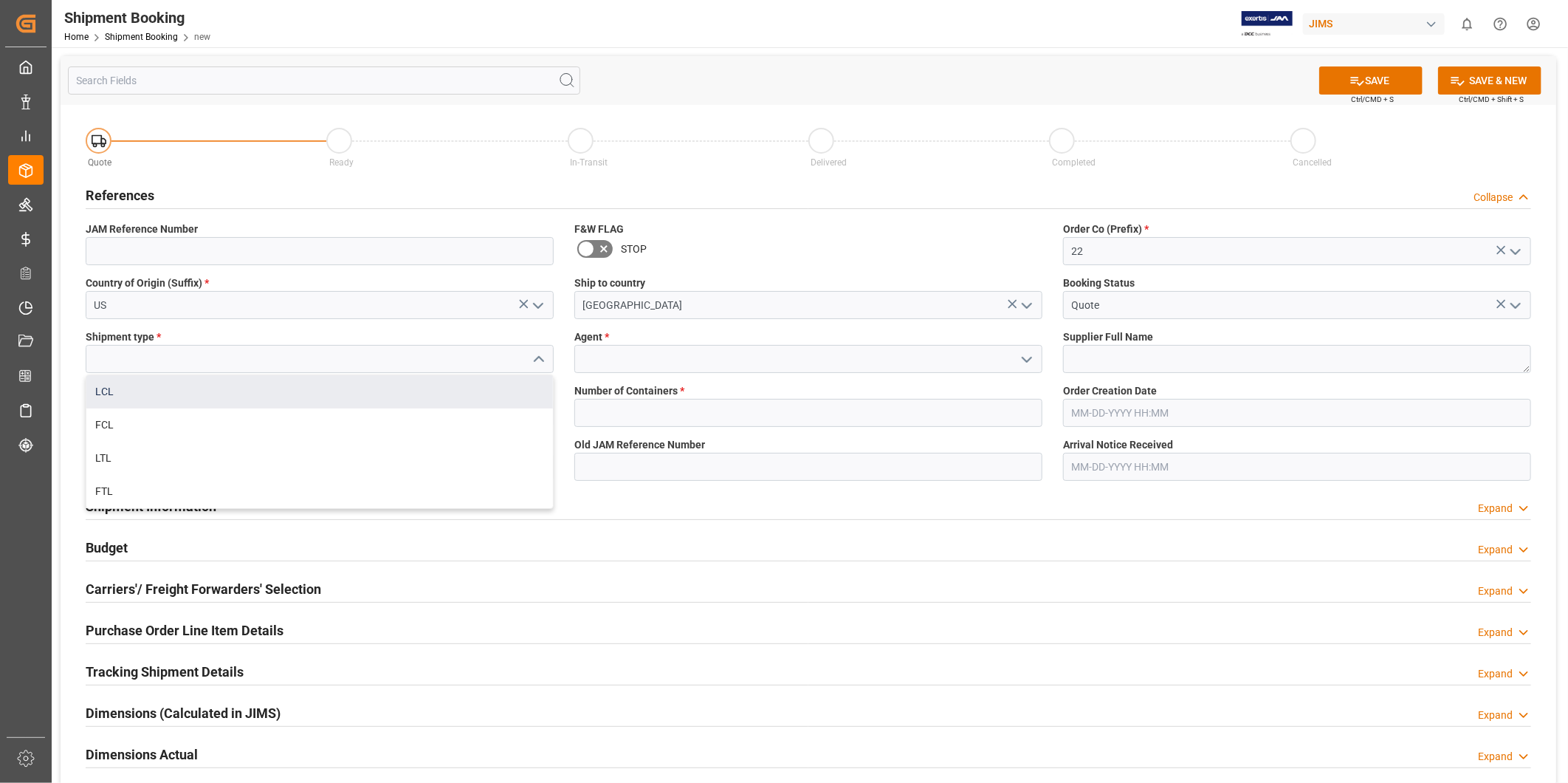
click at [514, 384] on div "LCL" at bounding box center [319, 391] width 466 height 33
type input "LCL"
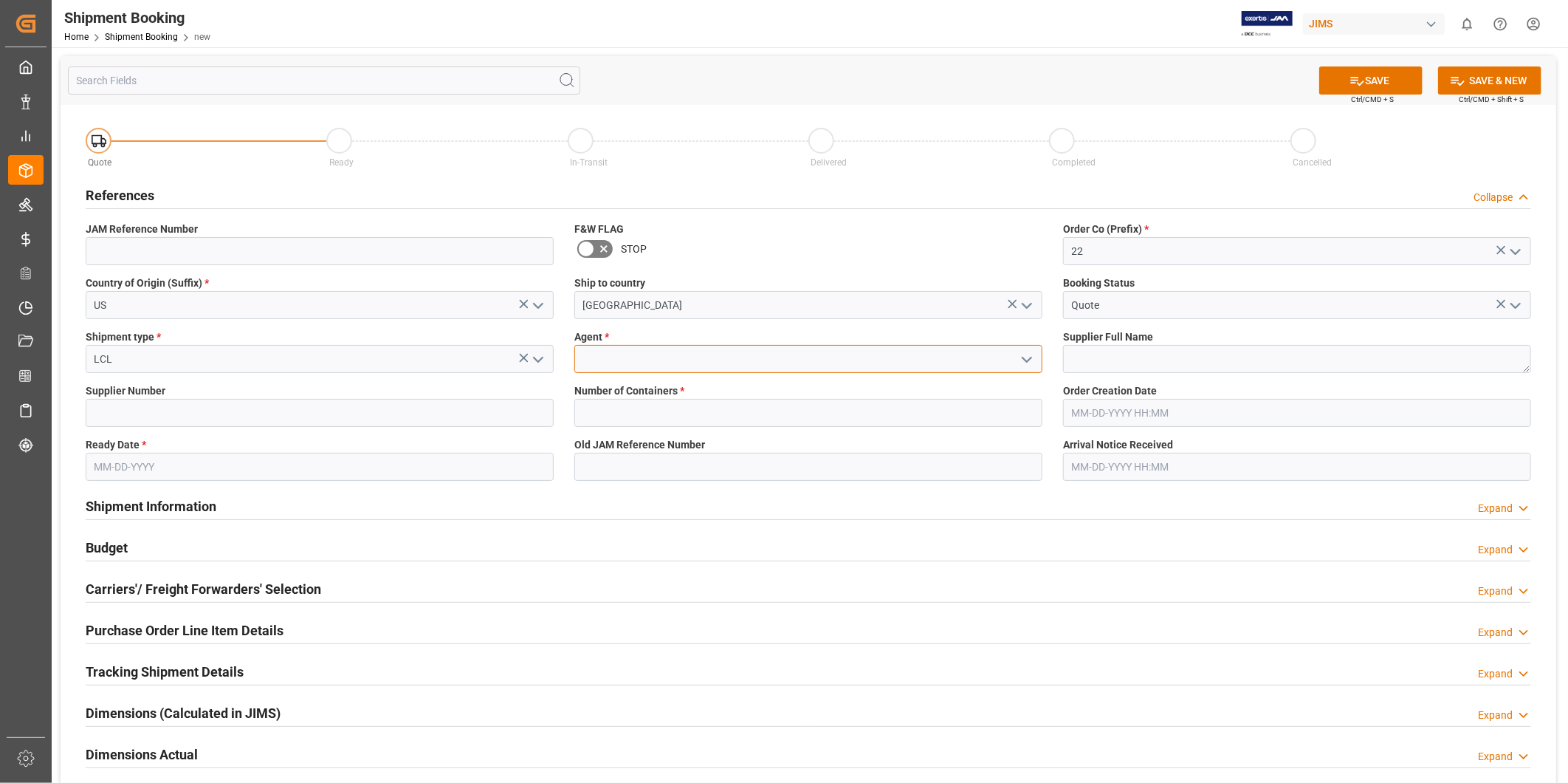
click at [746, 370] on input at bounding box center [808, 359] width 468 height 28
type input "[PERSON_NAME]"
click at [1121, 365] on textarea at bounding box center [1298, 359] width 468 height 28
click at [1213, 352] on textarea at bounding box center [1298, 359] width 468 height 28
click at [378, 423] on input at bounding box center [320, 413] width 468 height 28
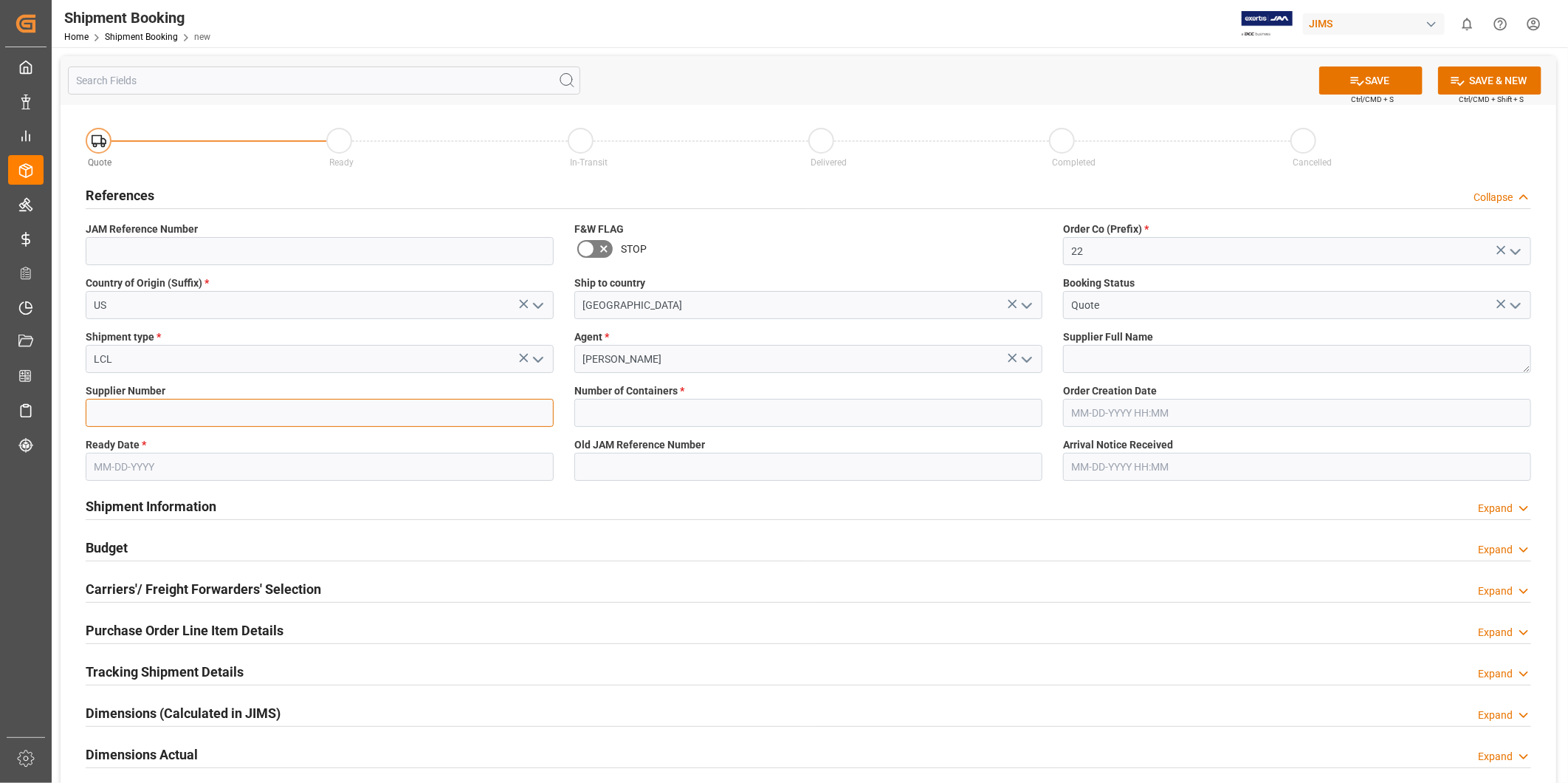
paste input "557"
type input "557"
click at [1192, 370] on textarea at bounding box center [1298, 359] width 468 height 28
paste textarea "Ashly Audio ([GEOGRAPHIC_DATA], [GEOGRAPHIC_DATA])"
type textarea "Ashly Audio ([GEOGRAPHIC_DATA], [GEOGRAPHIC_DATA])"
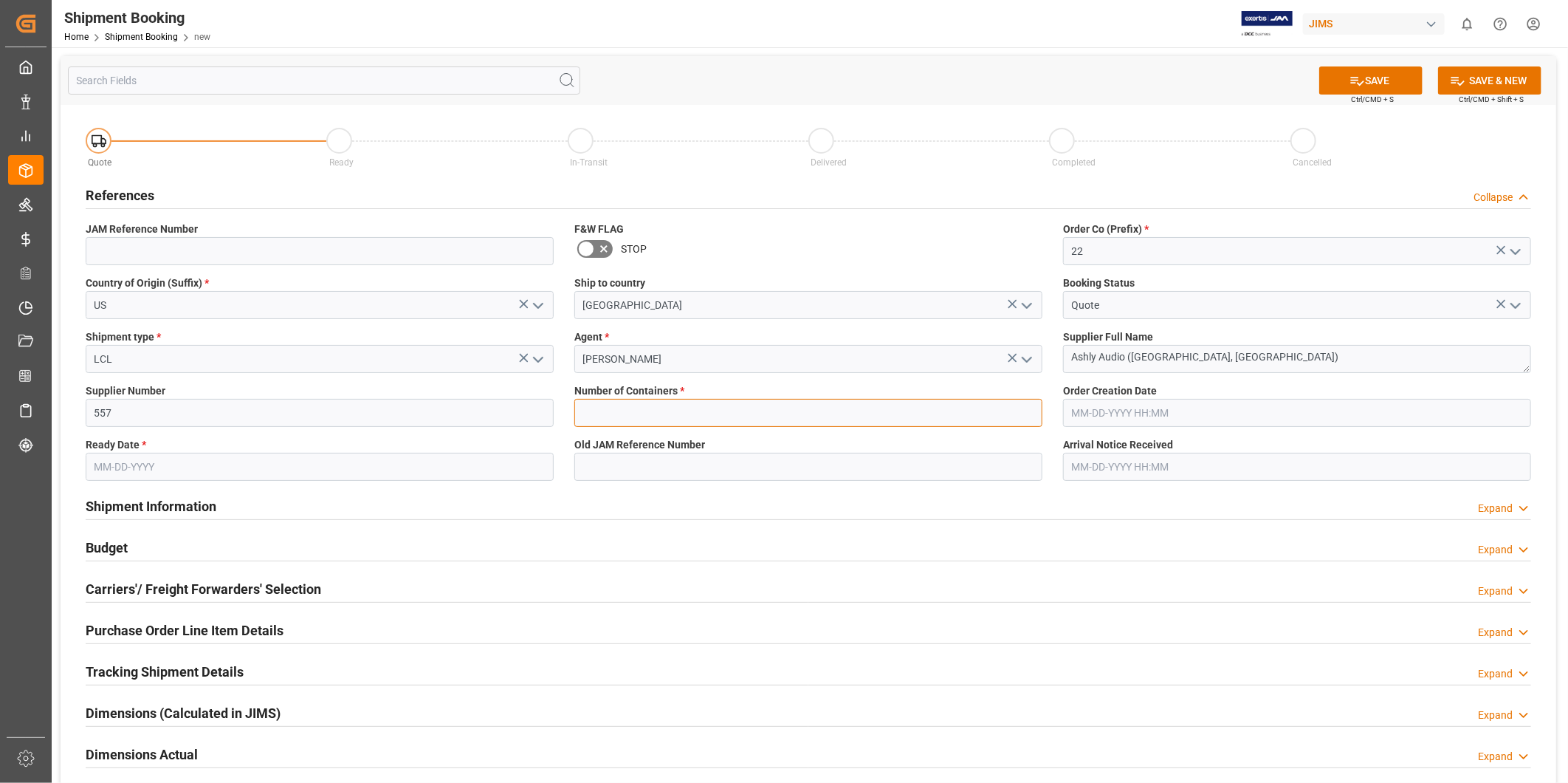
click at [691, 409] on input "text" at bounding box center [808, 413] width 468 height 28
type input "0"
click at [250, 469] on input "text" at bounding box center [320, 467] width 468 height 28
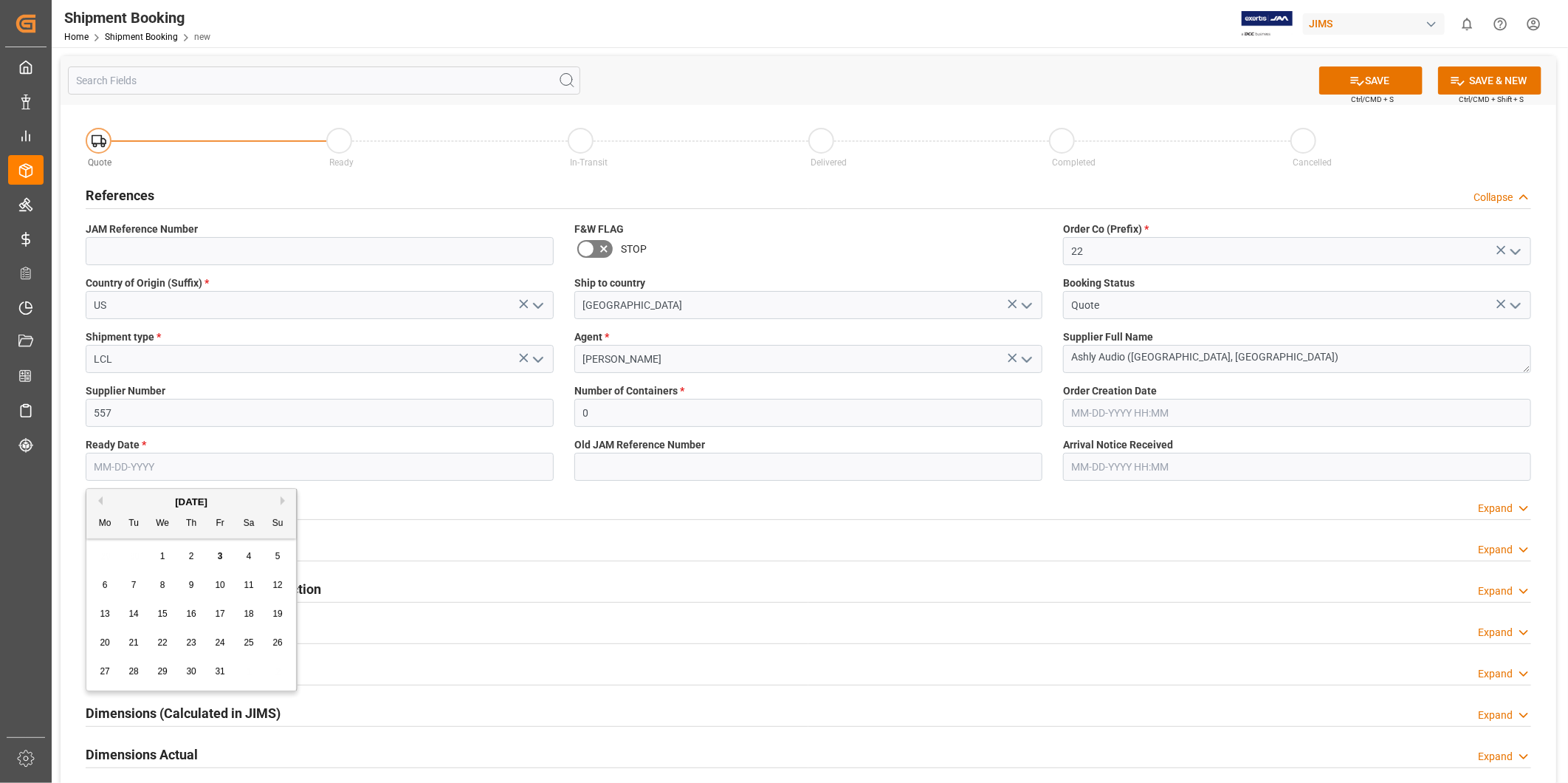
click at [137, 647] on span "21" at bounding box center [133, 643] width 10 height 11
type input "[DATE]"
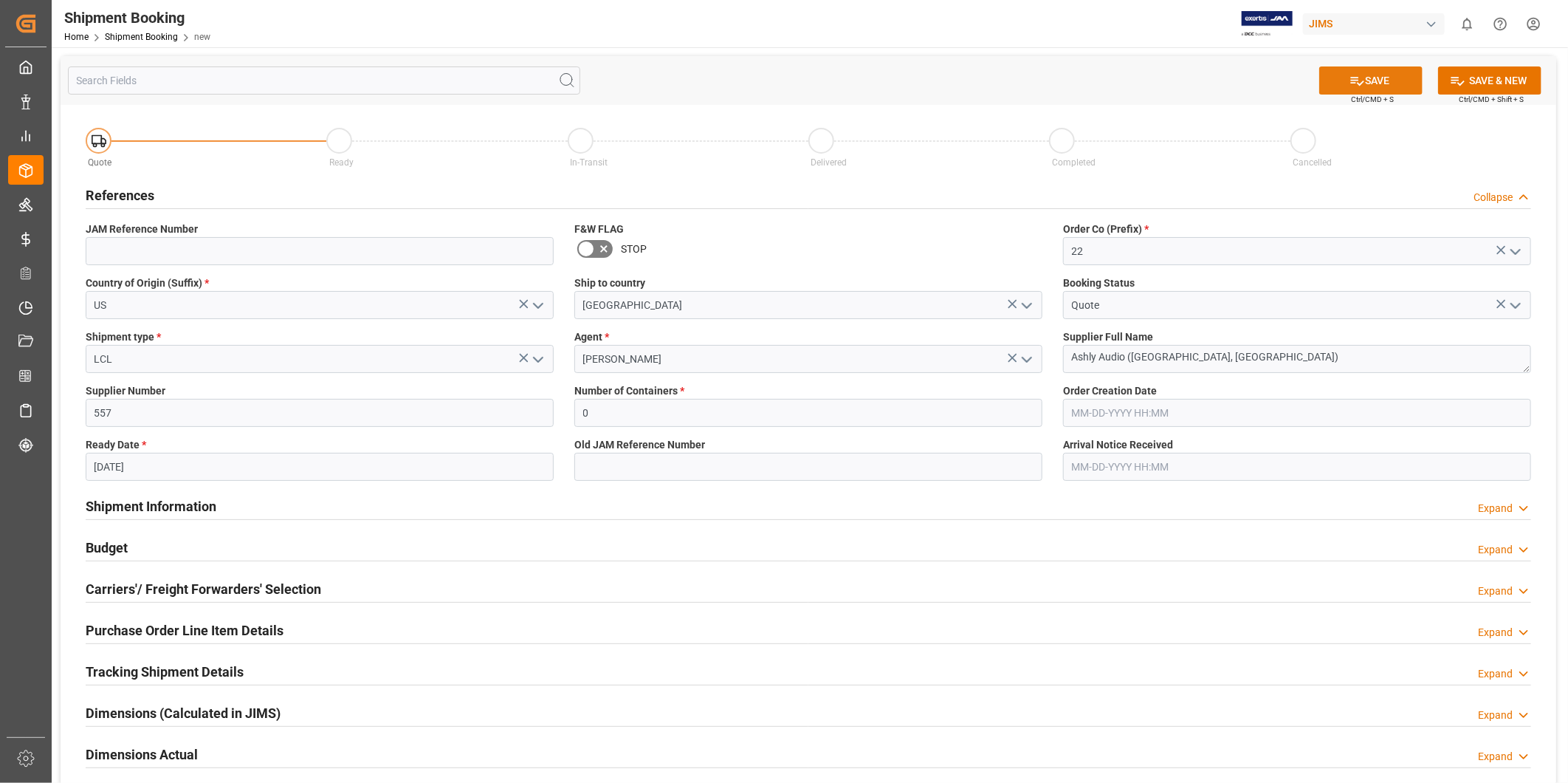
click at [1392, 87] on button "SAVE" at bounding box center [1371, 81] width 104 height 28
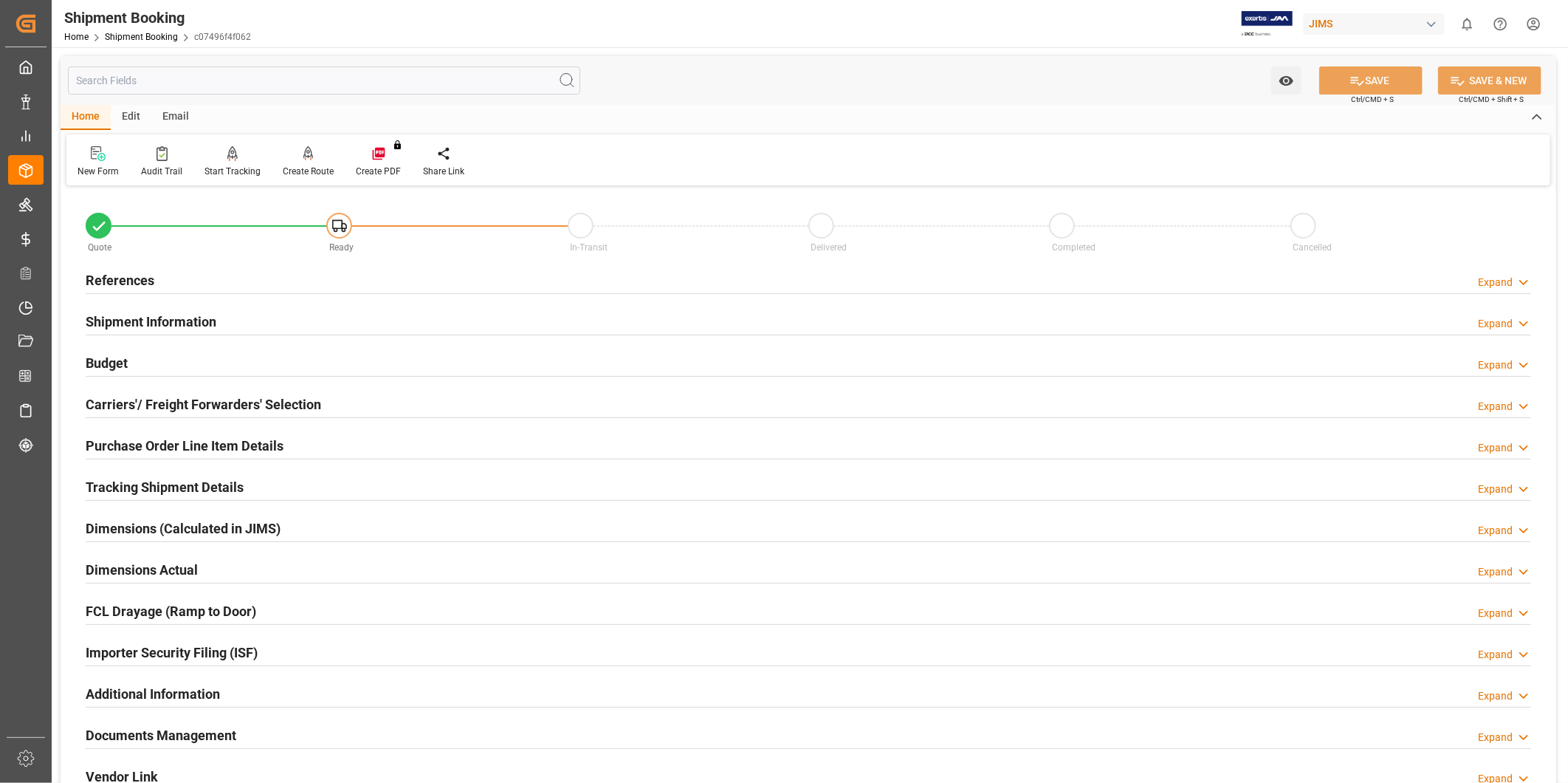
click at [1479, 278] on div "Expand" at bounding box center [1495, 282] width 35 height 15
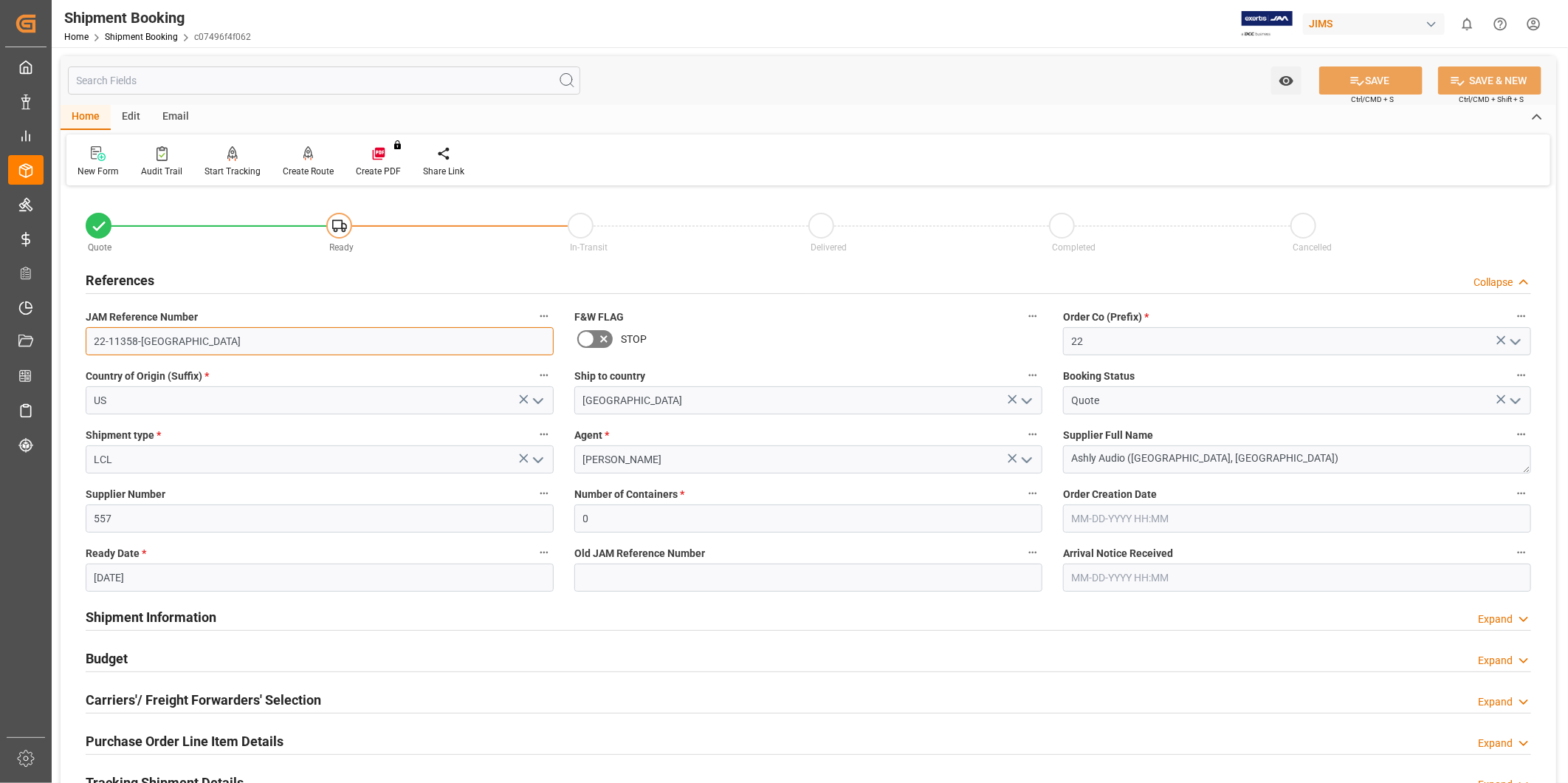
click at [346, 338] on input "22-11358-US" at bounding box center [320, 341] width 468 height 28
click at [661, 403] on input "[GEOGRAPHIC_DATA]" at bounding box center [808, 401] width 468 height 28
